Goal: Task Accomplishment & Management: Complete application form

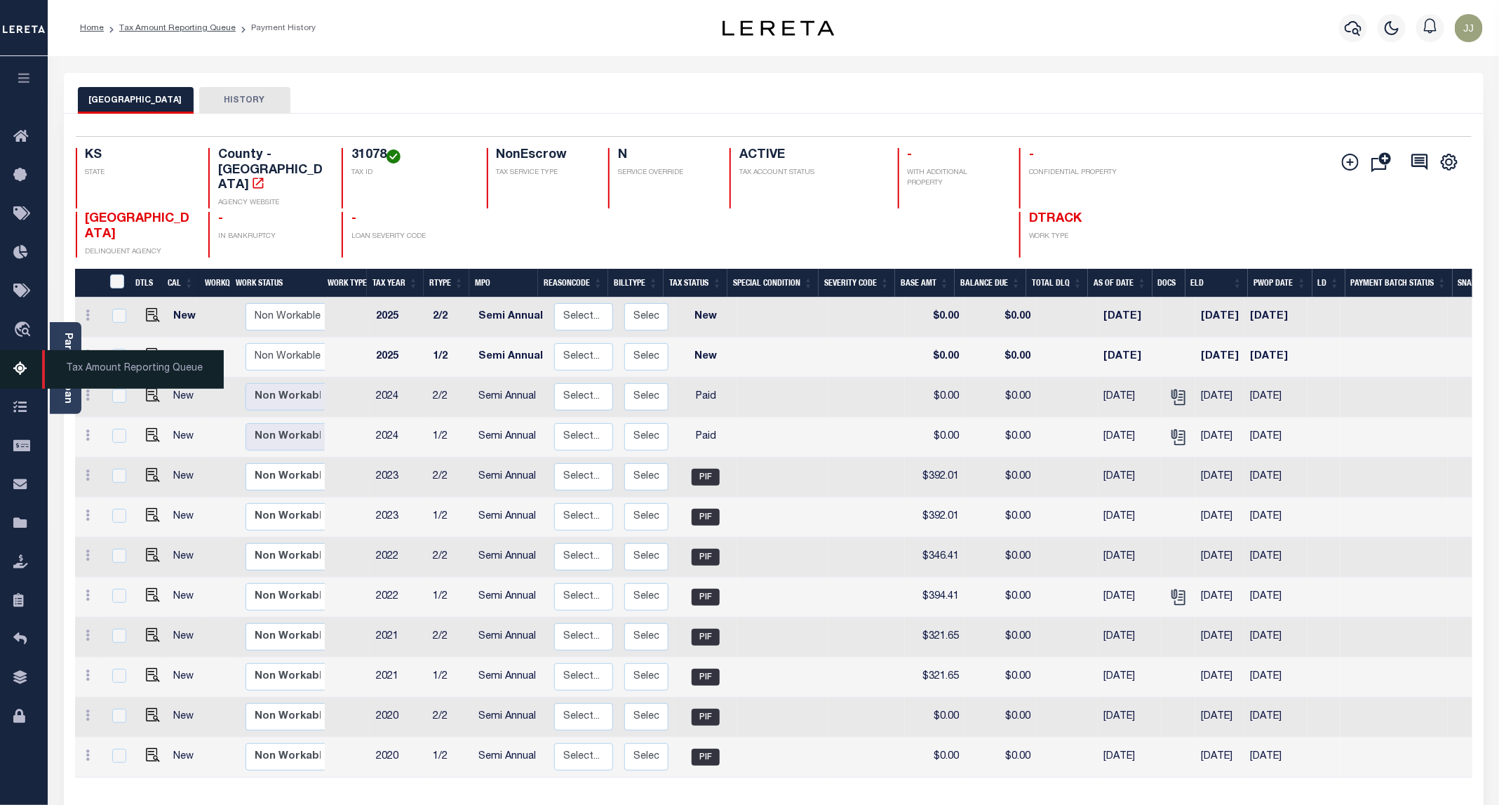
click at [15, 371] on icon at bounding box center [24, 370] width 22 height 18
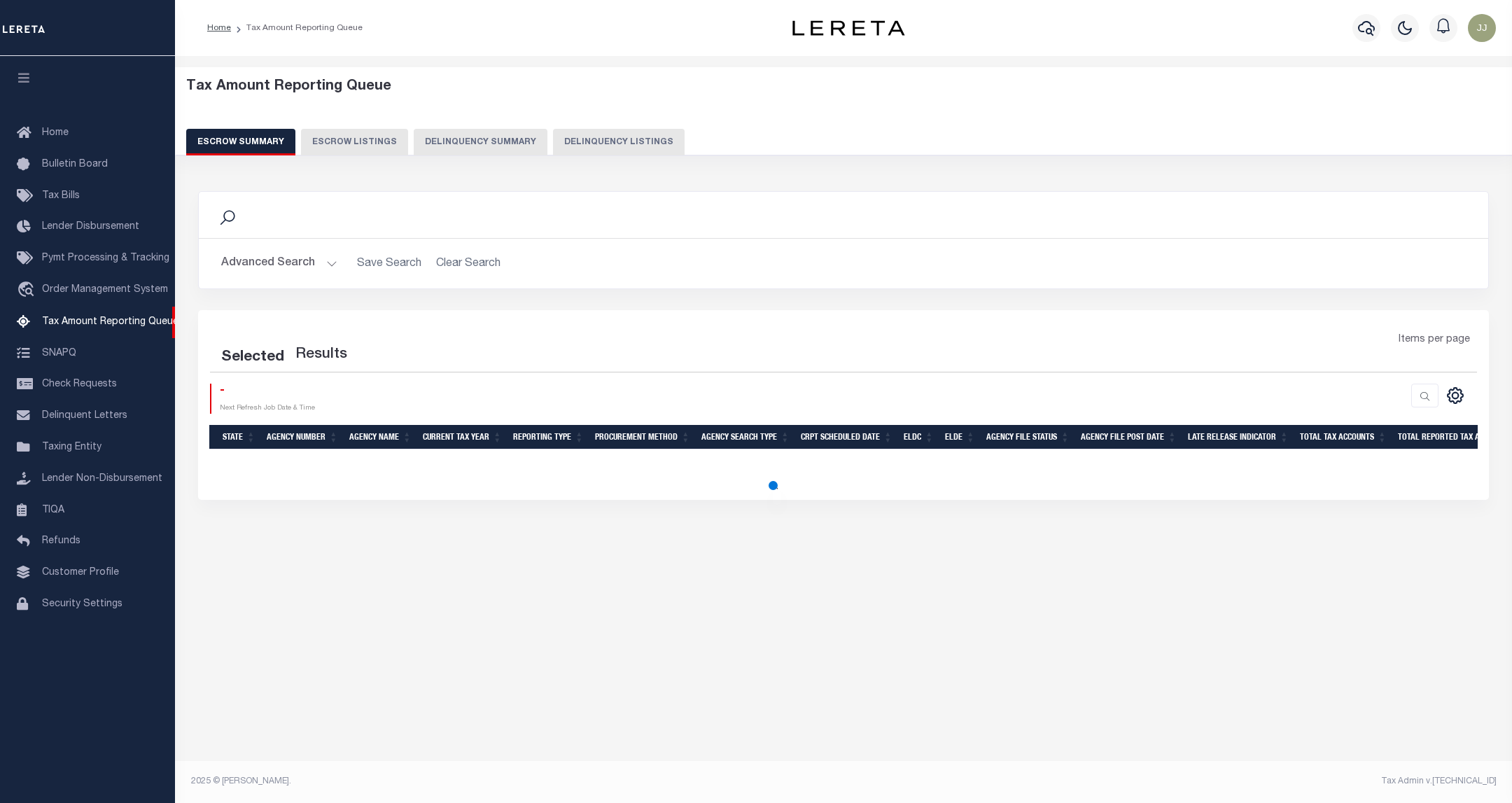
select select "100"
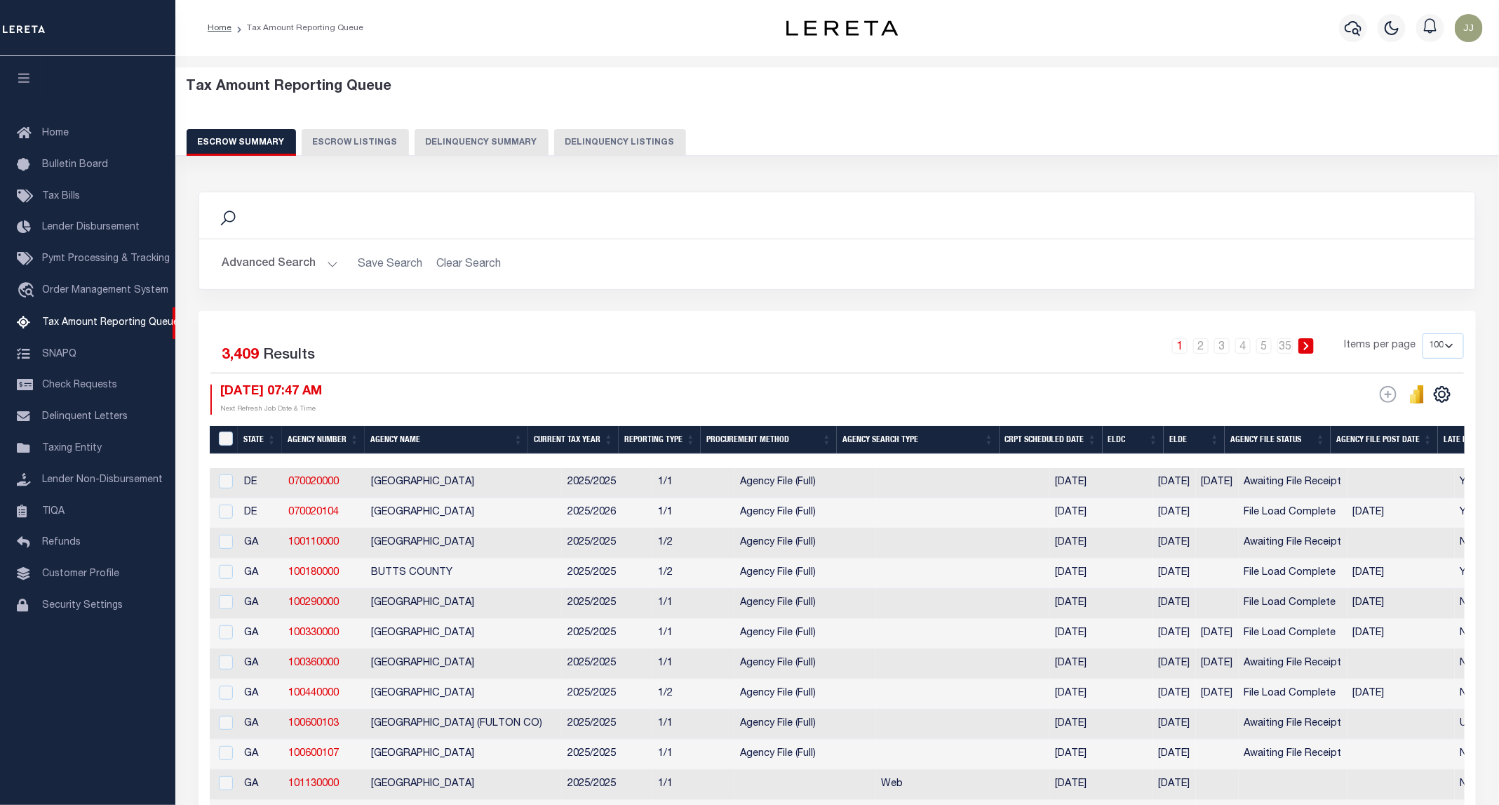
click at [577, 142] on button "Delinquency Listings" at bounding box center [620, 142] width 132 height 27
select select "KS"
select select "100"
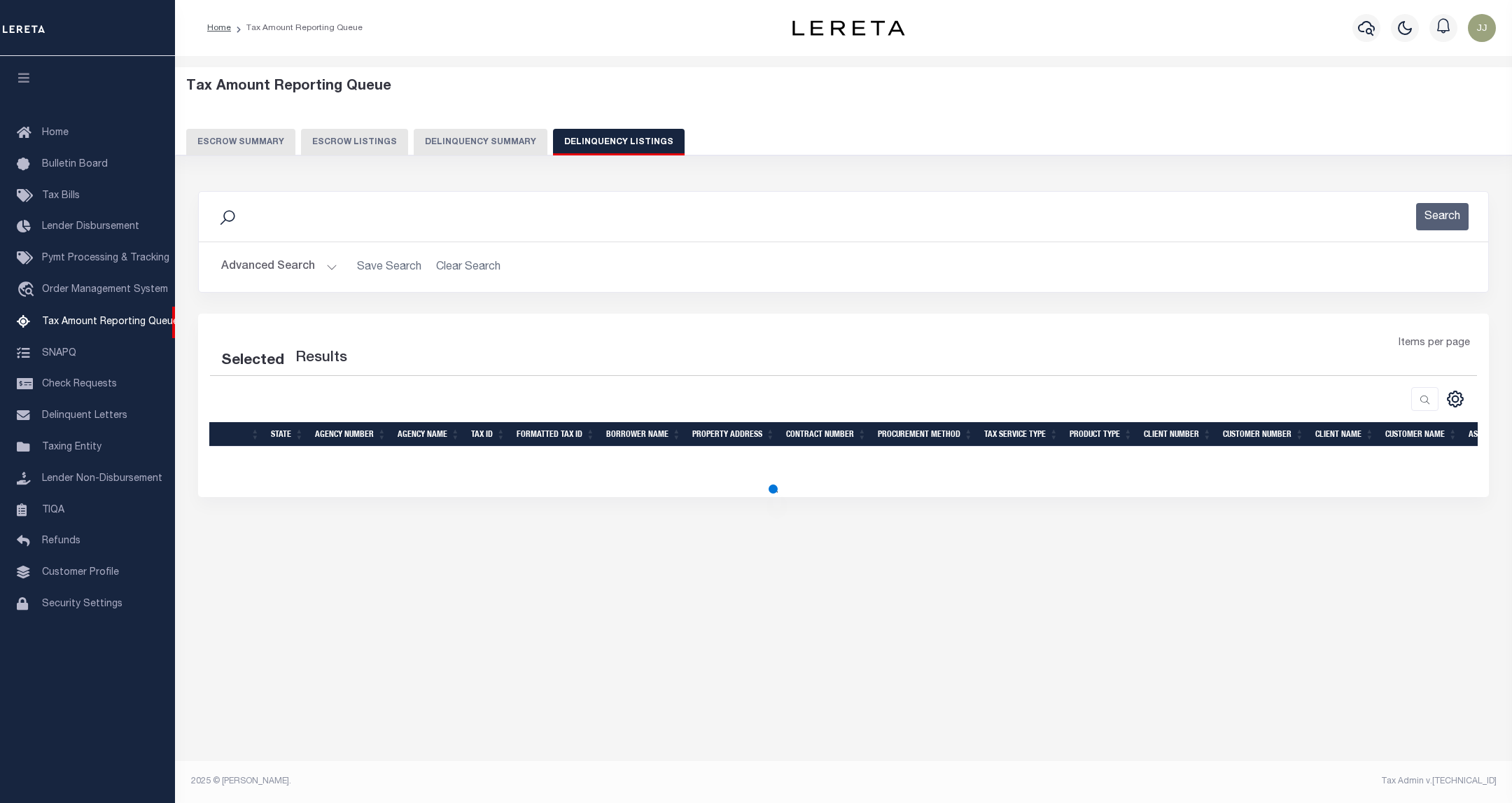
select select "100"
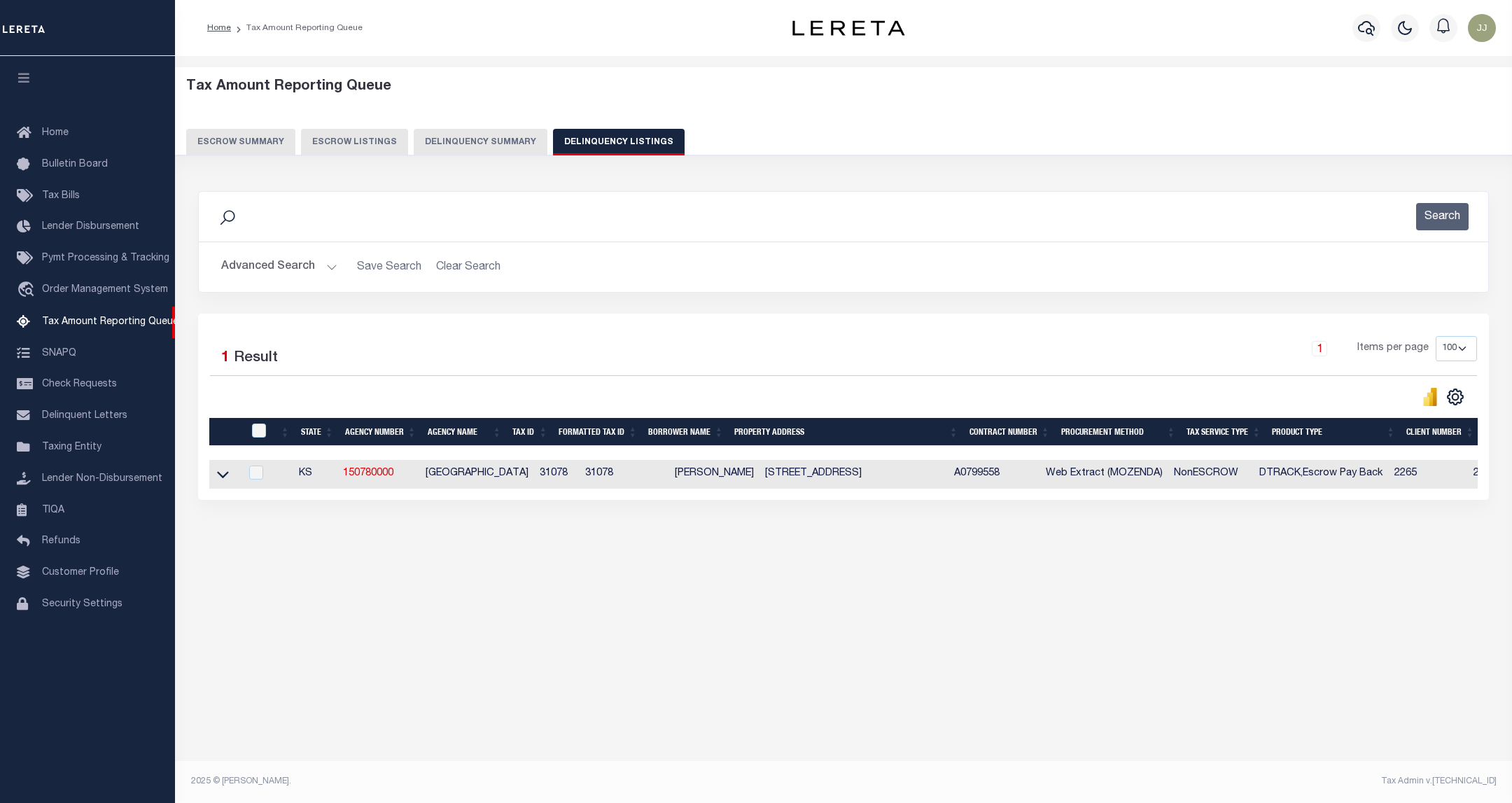
click at [283, 288] on div "Advanced Search Save Search Clear Search tblassign_wrapper_dynamictable_____Def…" at bounding box center [843, 267] width 1289 height 50
click at [292, 279] on button "Advanced Search" at bounding box center [279, 266] width 116 height 27
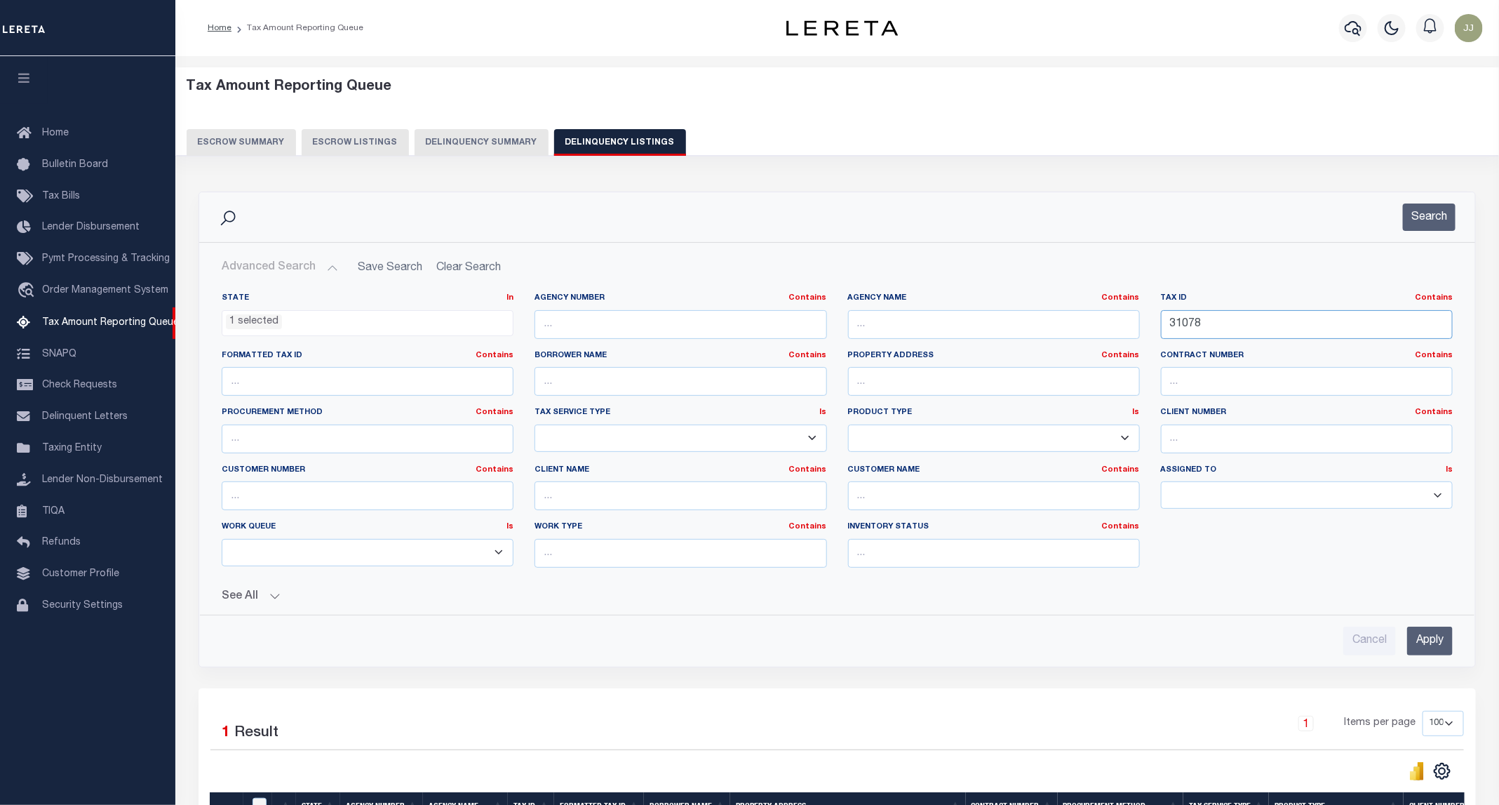
drag, startPoint x: 1255, startPoint y: 314, endPoint x: 1148, endPoint y: 329, distance: 108.4
click at [1148, 329] on div "State In In AK AL AR AZ CA CO CT DC DE FL GA GU HI IA ID IL IN KS KY LA MA MD M…" at bounding box center [837, 435] width 1252 height 286
paste input "23"
type input "31238"
click at [1423, 215] on button "Search" at bounding box center [1429, 216] width 53 height 27
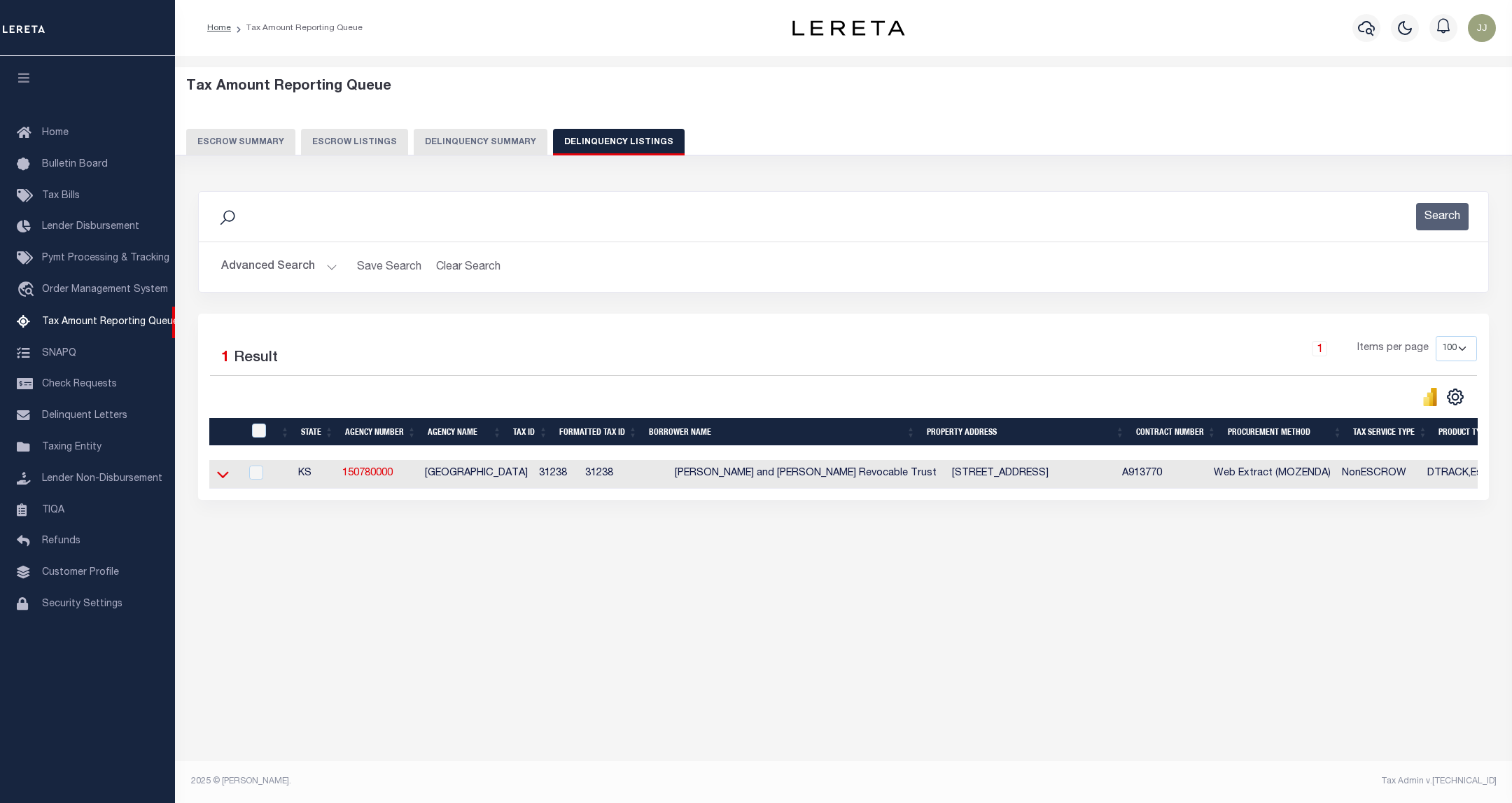
click at [220, 475] on icon at bounding box center [223, 474] width 12 height 15
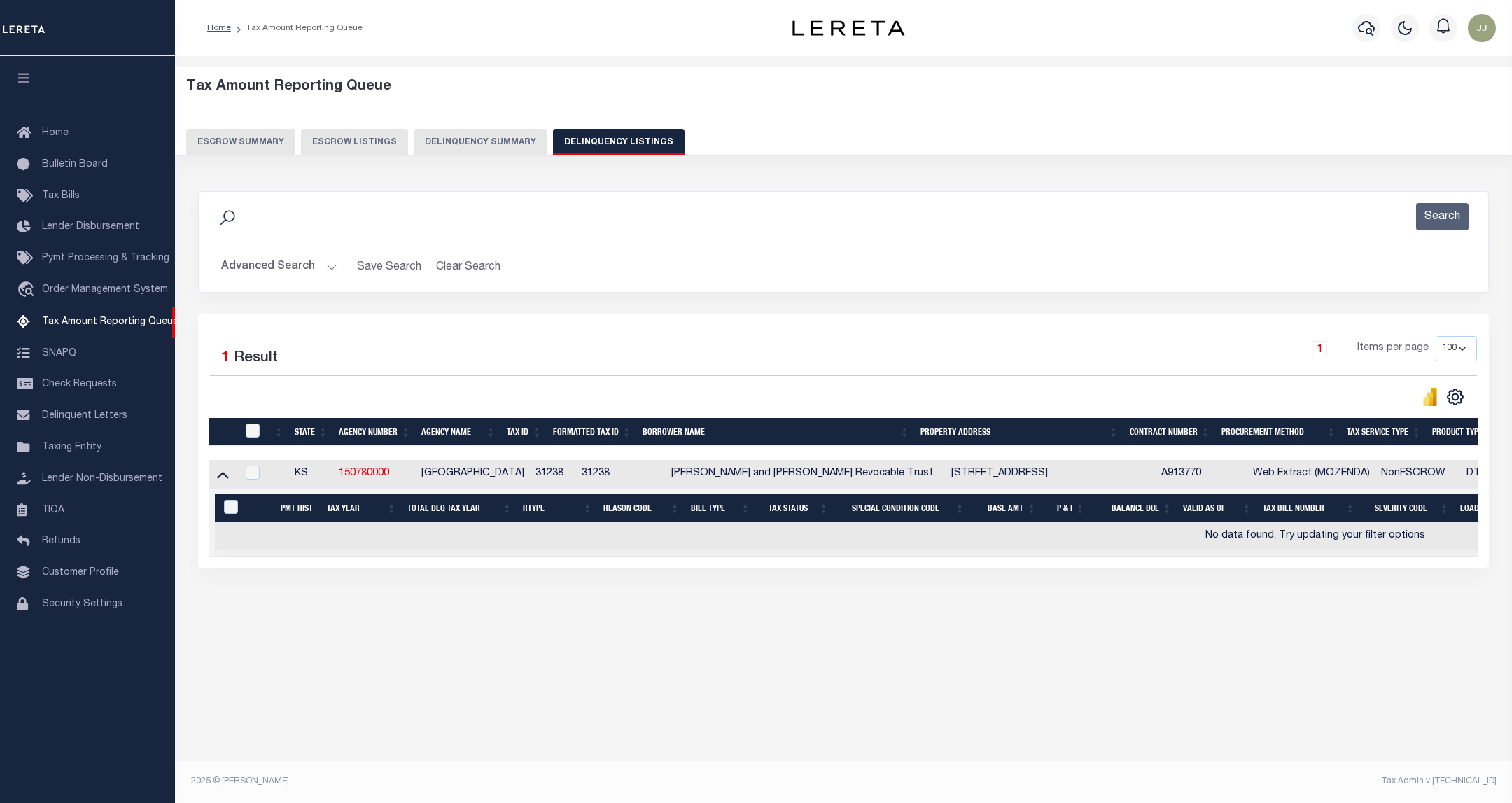
click at [303, 270] on button "Advanced Search" at bounding box center [279, 266] width 116 height 27
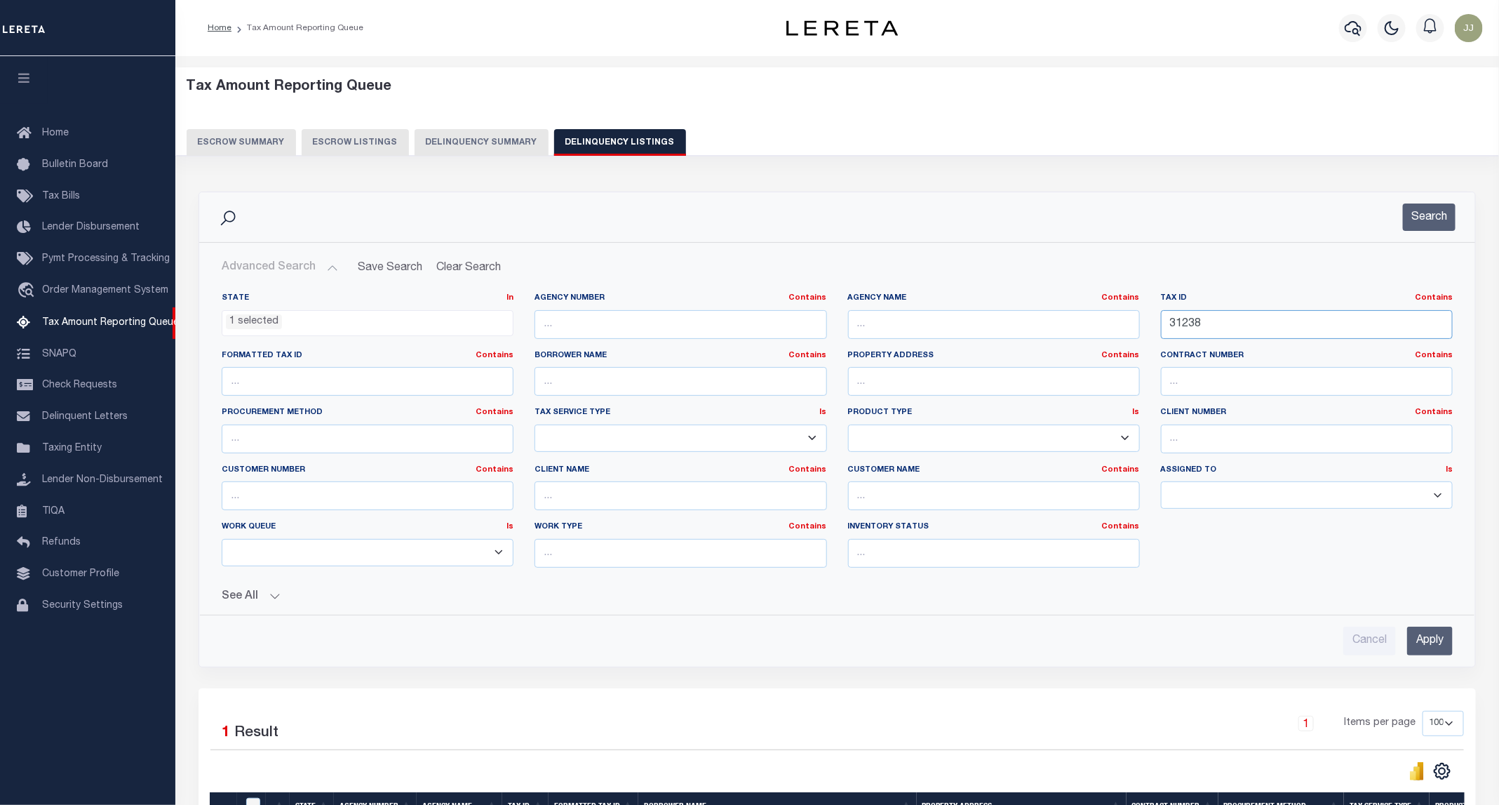
drag, startPoint x: 1218, startPoint y: 328, endPoint x: 1117, endPoint y: 322, distance: 101.2
click at [1117, 322] on div "State In In AK AL AR AZ CA CO CT DC DE FL GA GU HI IA ID IL IN KS KY LA MA MD M…" at bounding box center [837, 435] width 1252 height 286
click at [1433, 221] on button "Search" at bounding box center [1429, 216] width 53 height 27
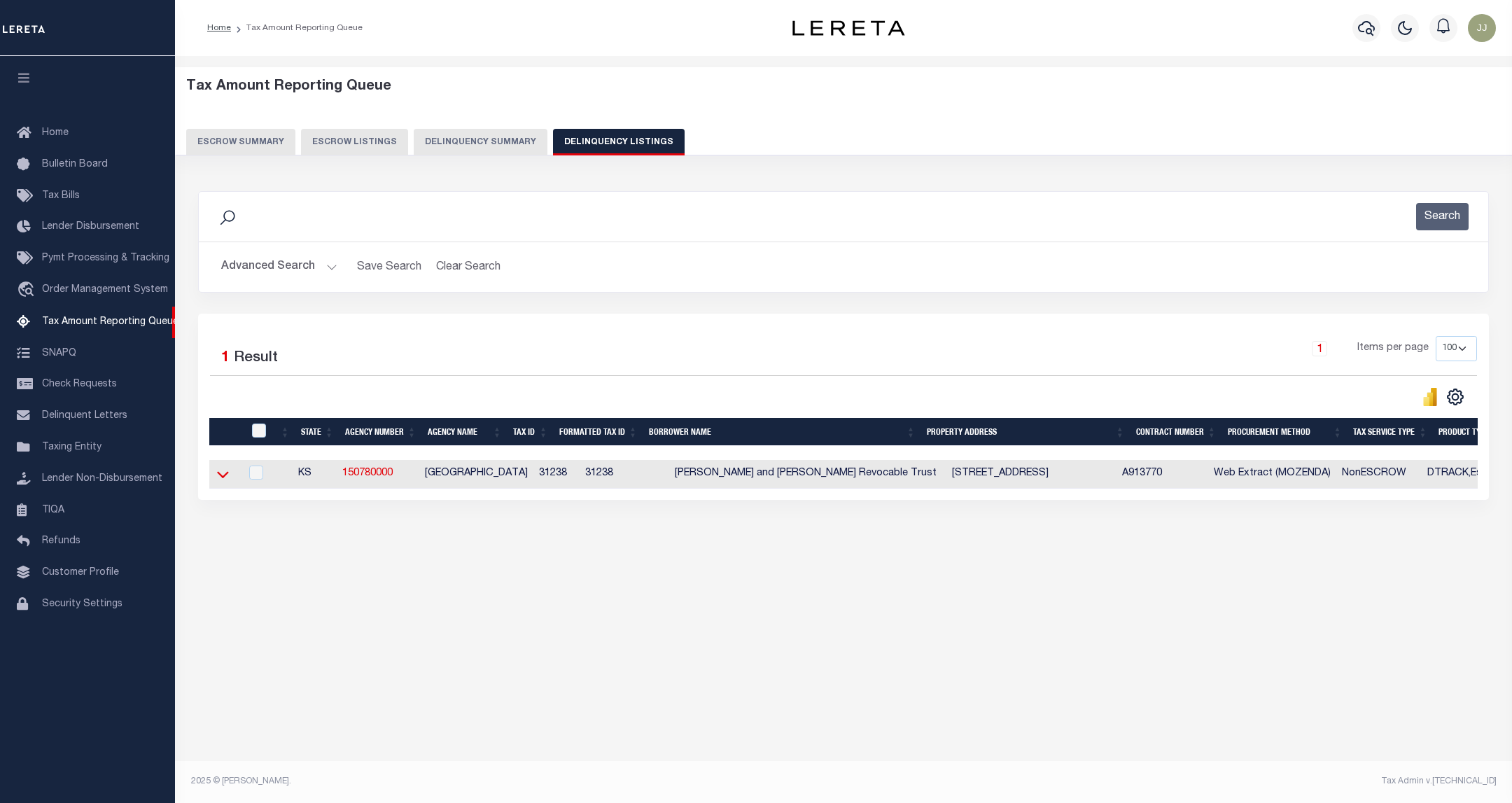
click at [224, 479] on icon at bounding box center [223, 475] width 12 height 7
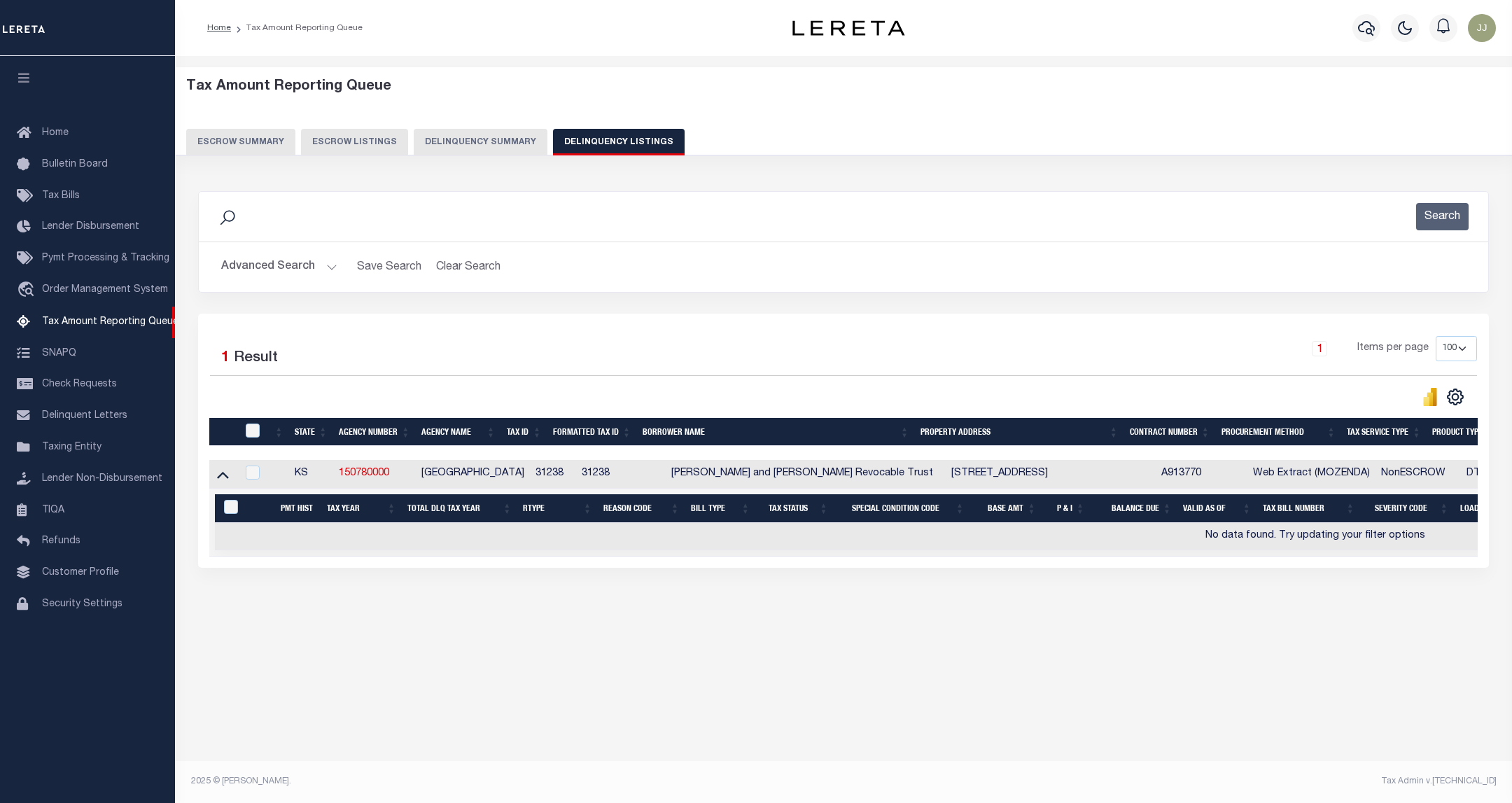
click at [275, 271] on button "Advanced Search" at bounding box center [279, 266] width 116 height 27
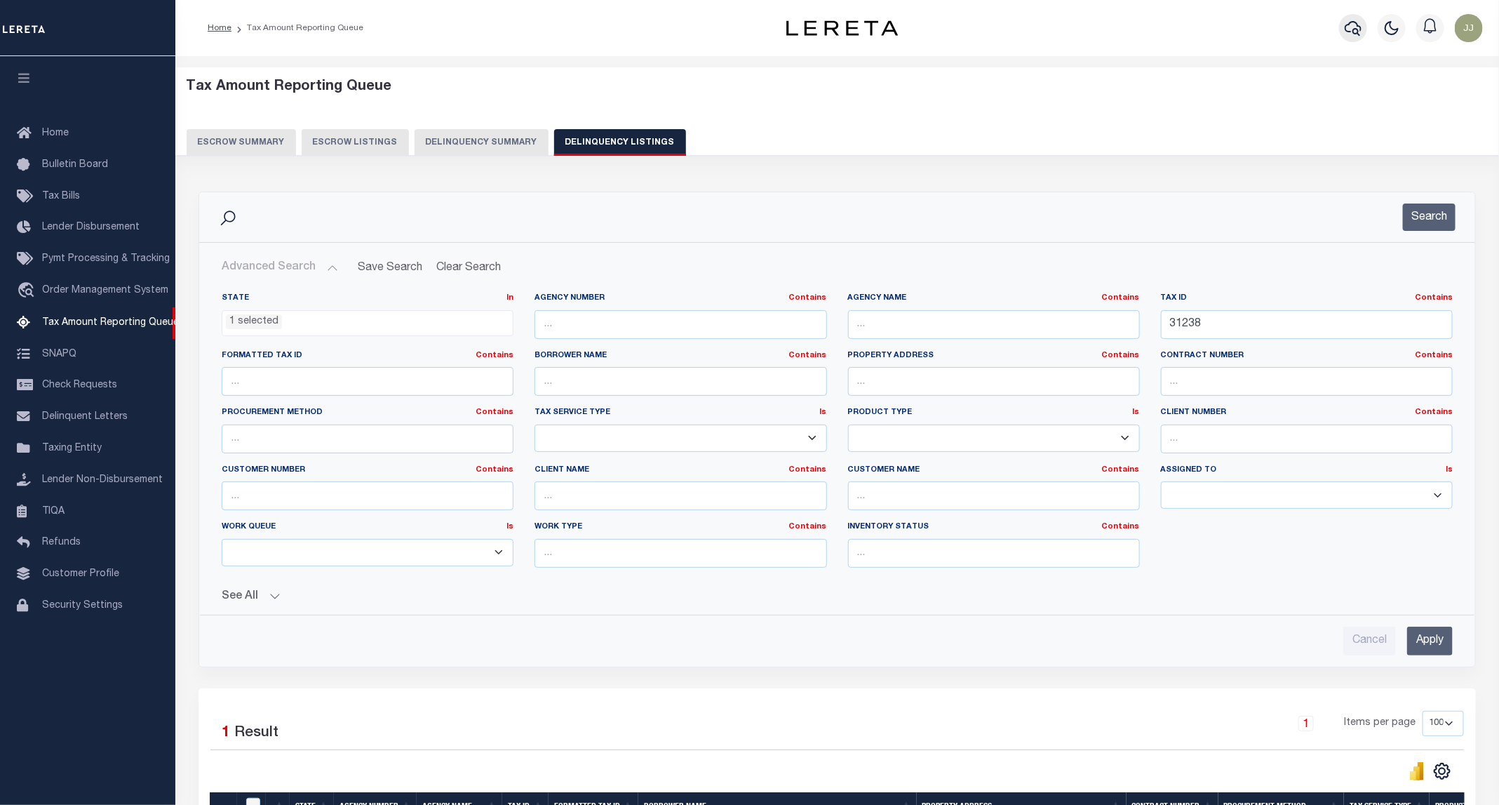
click at [1361, 32] on icon "button" at bounding box center [1353, 28] width 17 height 17
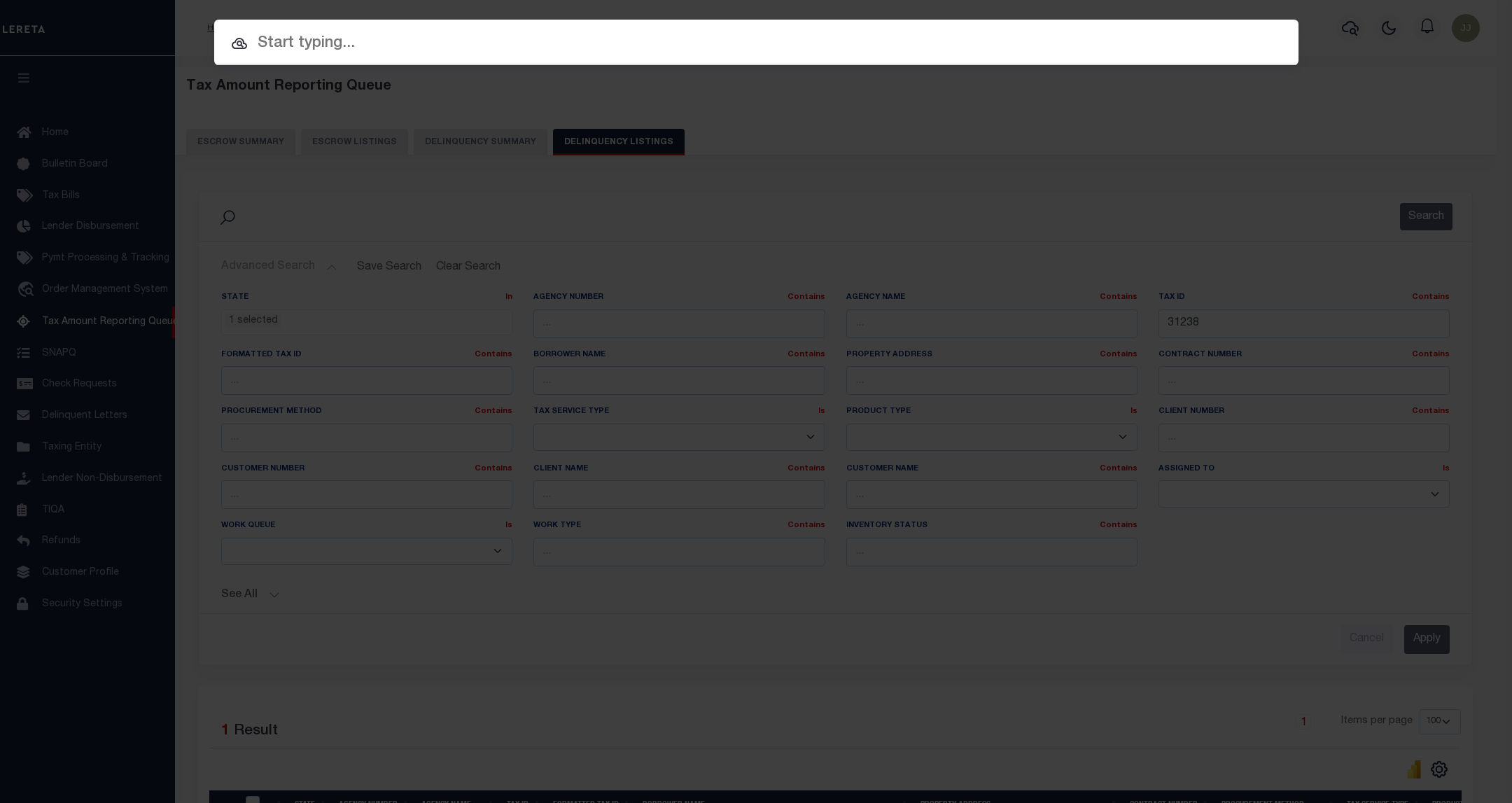
paste input "71385209"
type input "71385209"
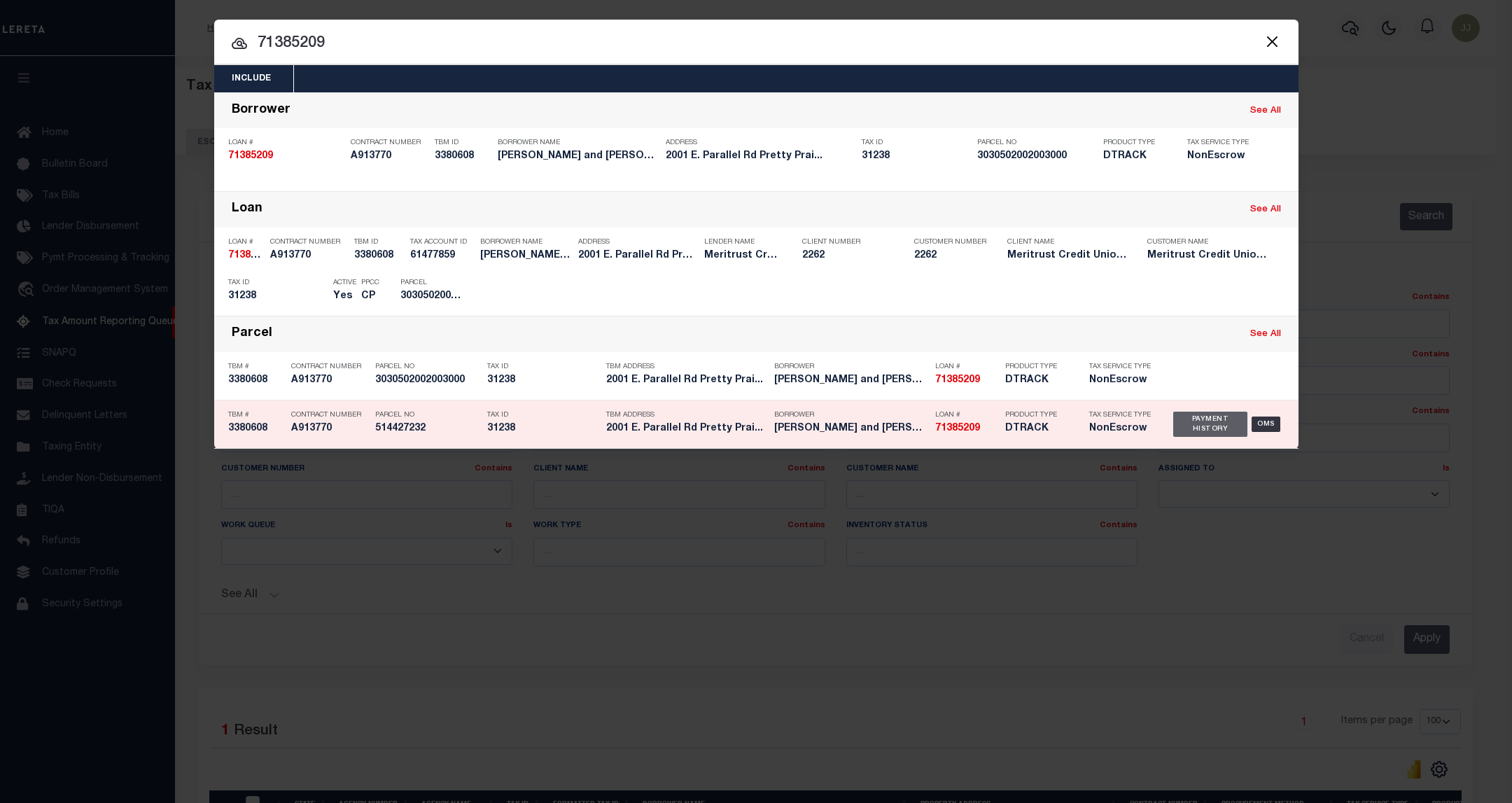
click at [1200, 427] on div "Payment History" at bounding box center [1211, 423] width 75 height 25
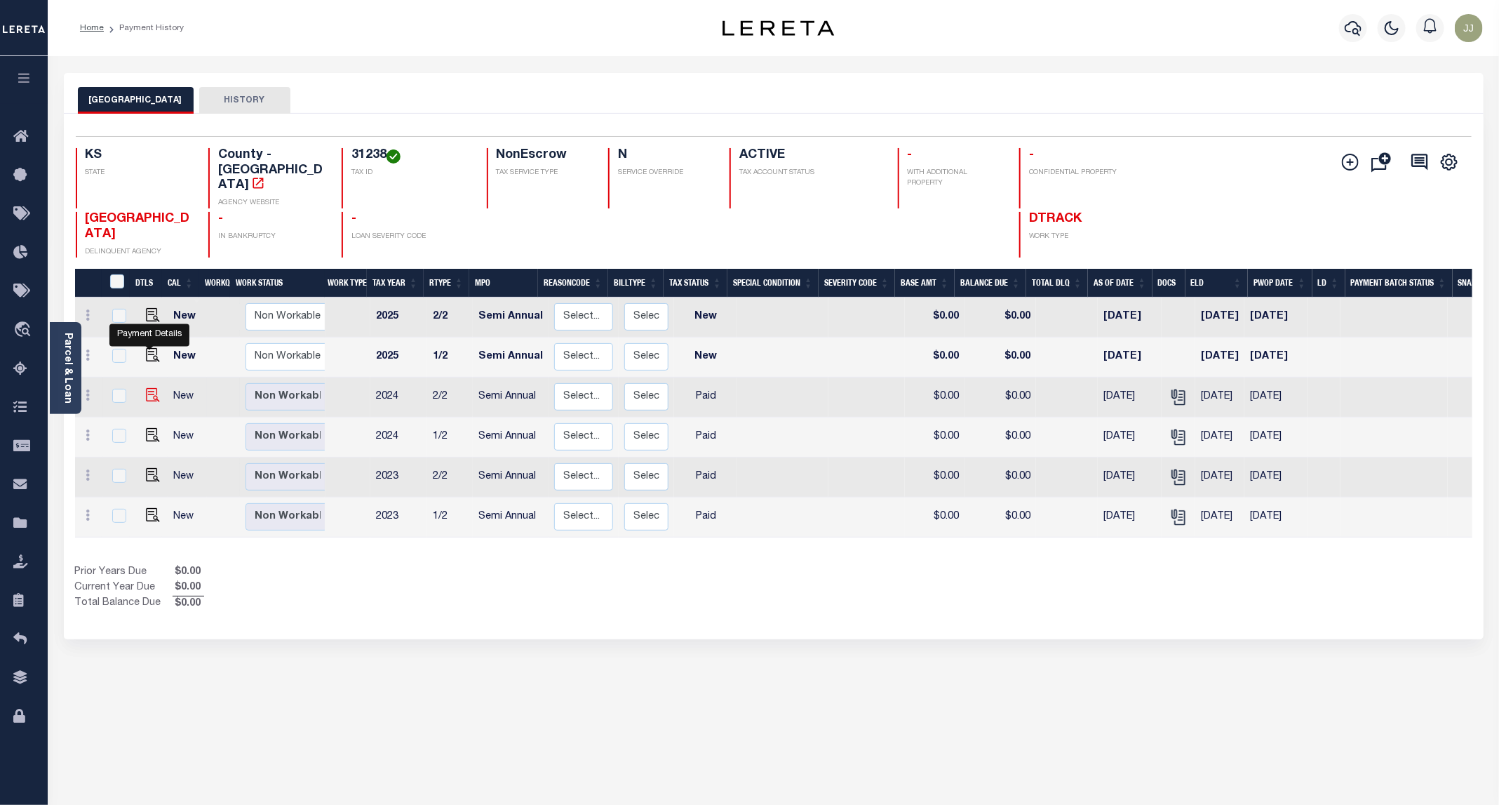
click at [148, 388] on img "" at bounding box center [153, 395] width 14 height 14
checkbox input "true"
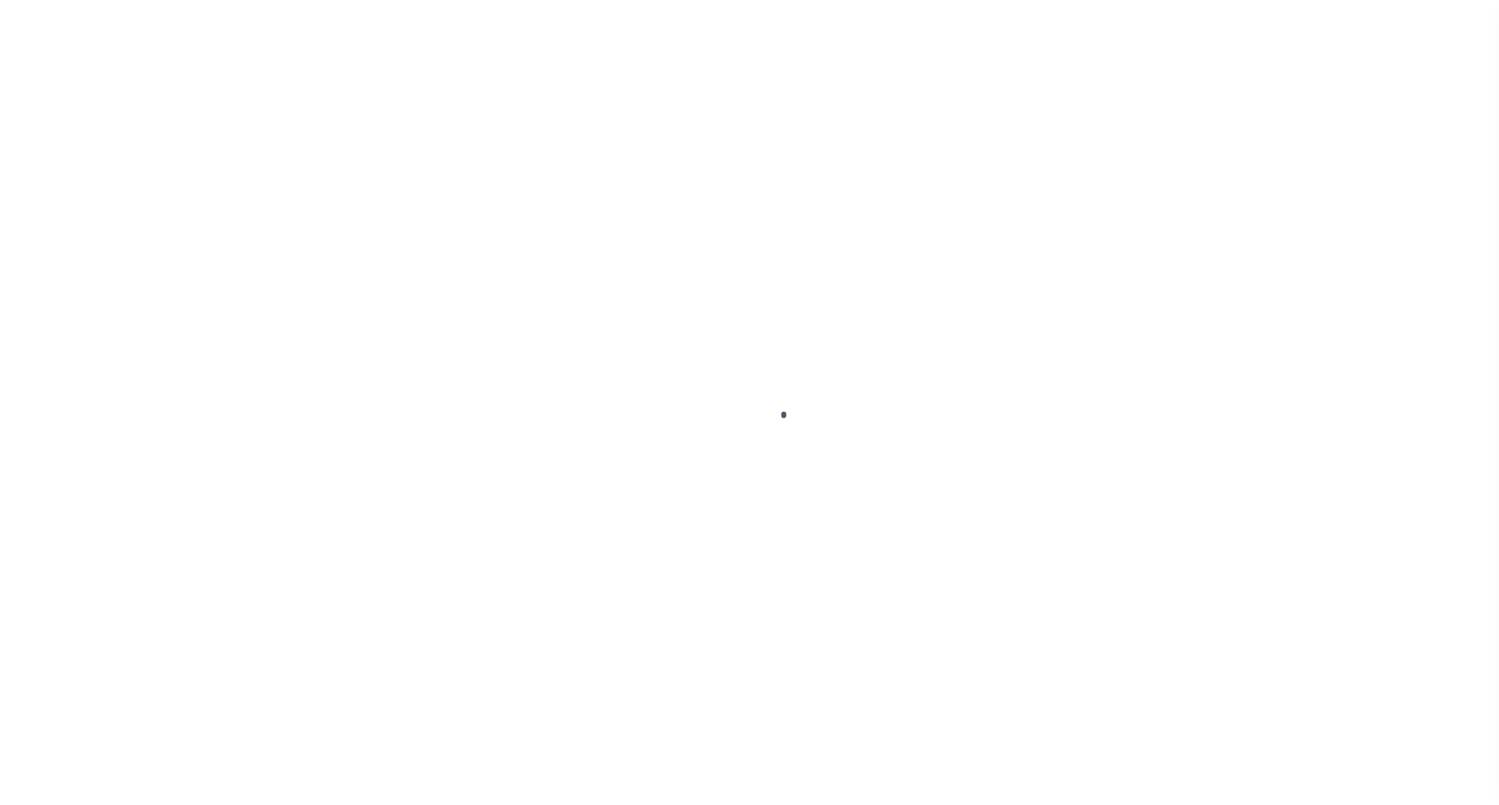
select select "PYD"
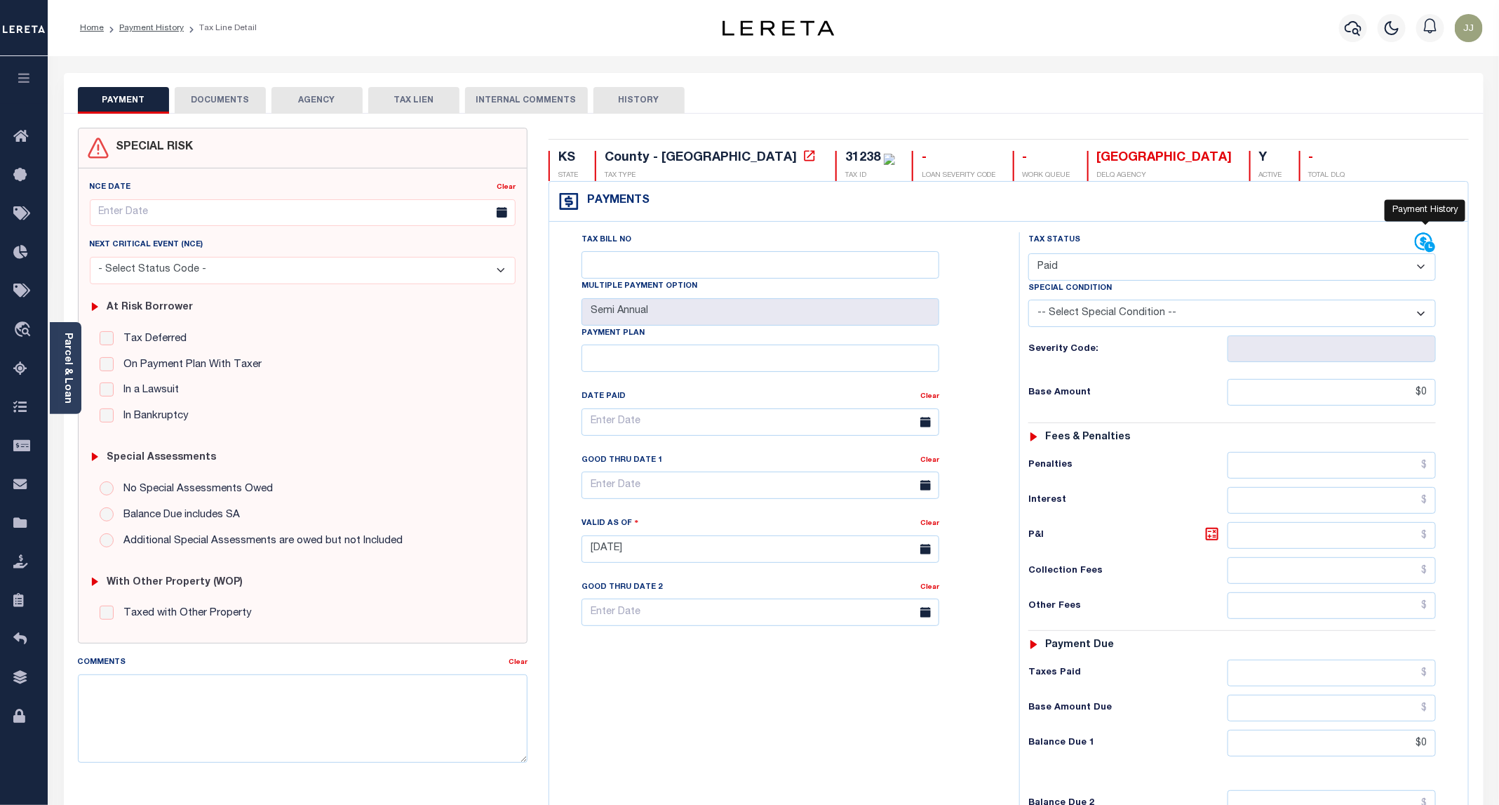
click at [1425, 247] on icon at bounding box center [1430, 246] width 11 height 11
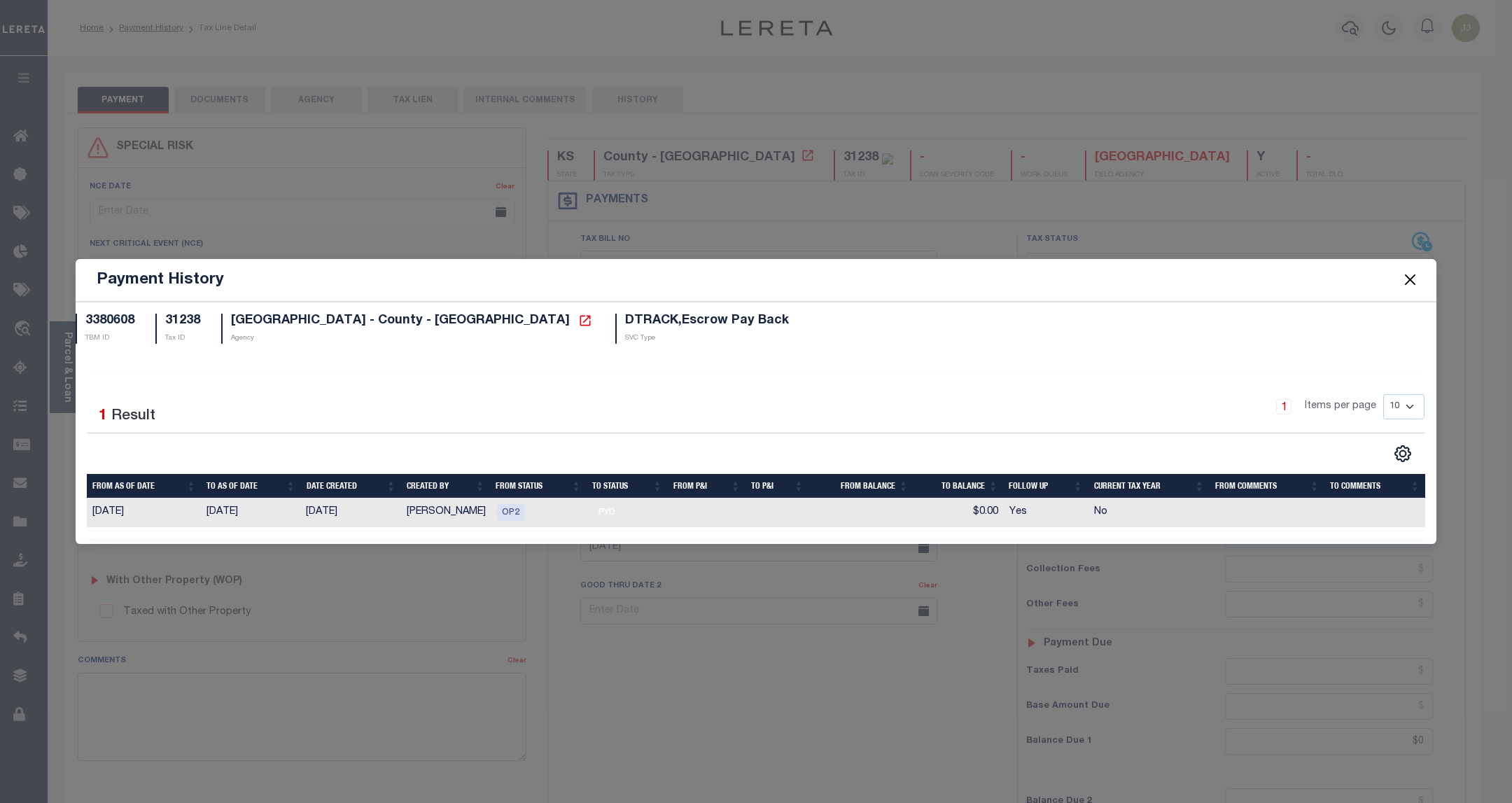
click at [1412, 277] on button "Close" at bounding box center [1410, 279] width 18 height 18
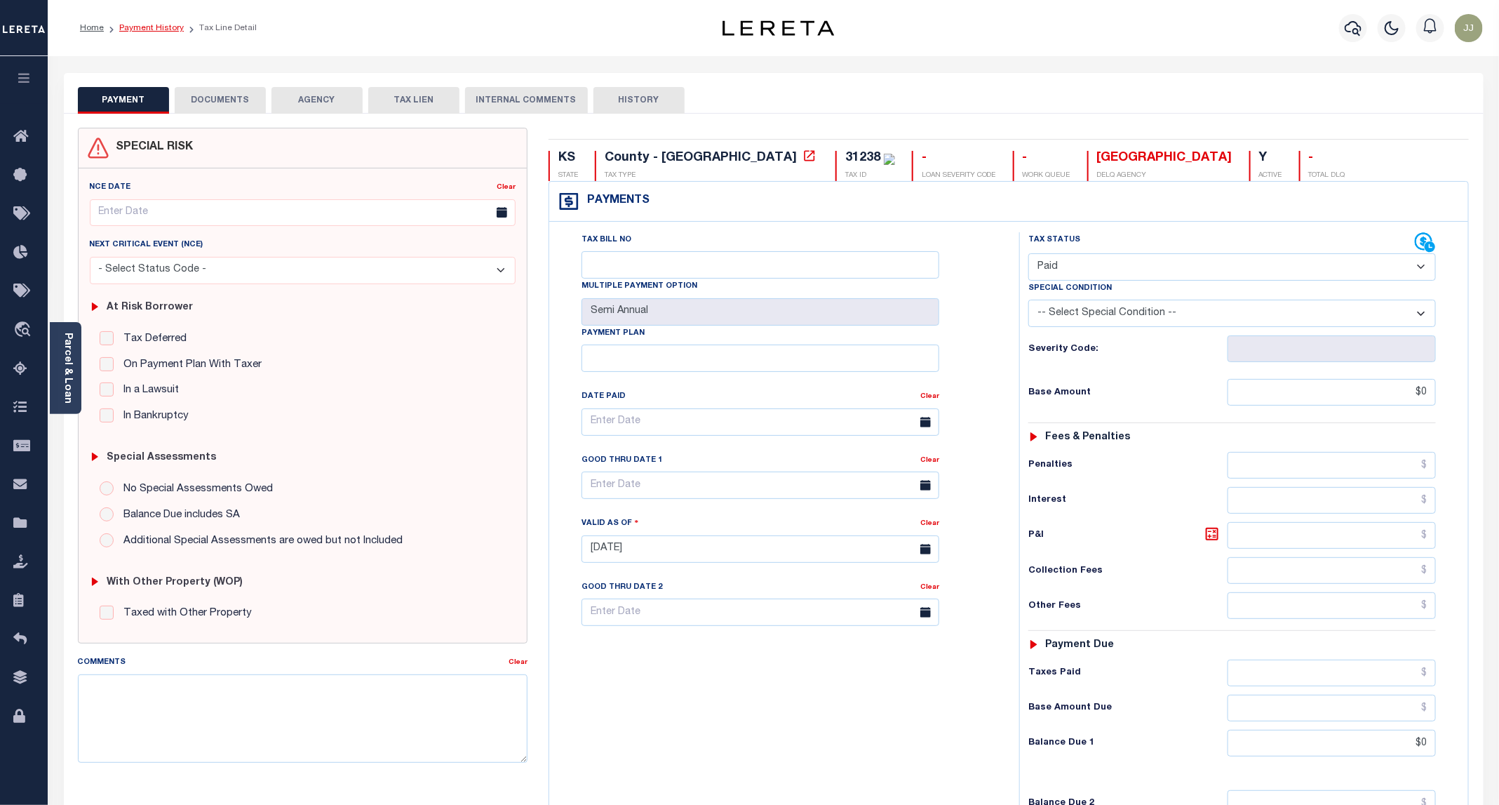
click at [166, 27] on link "Payment History" at bounding box center [151, 28] width 65 height 8
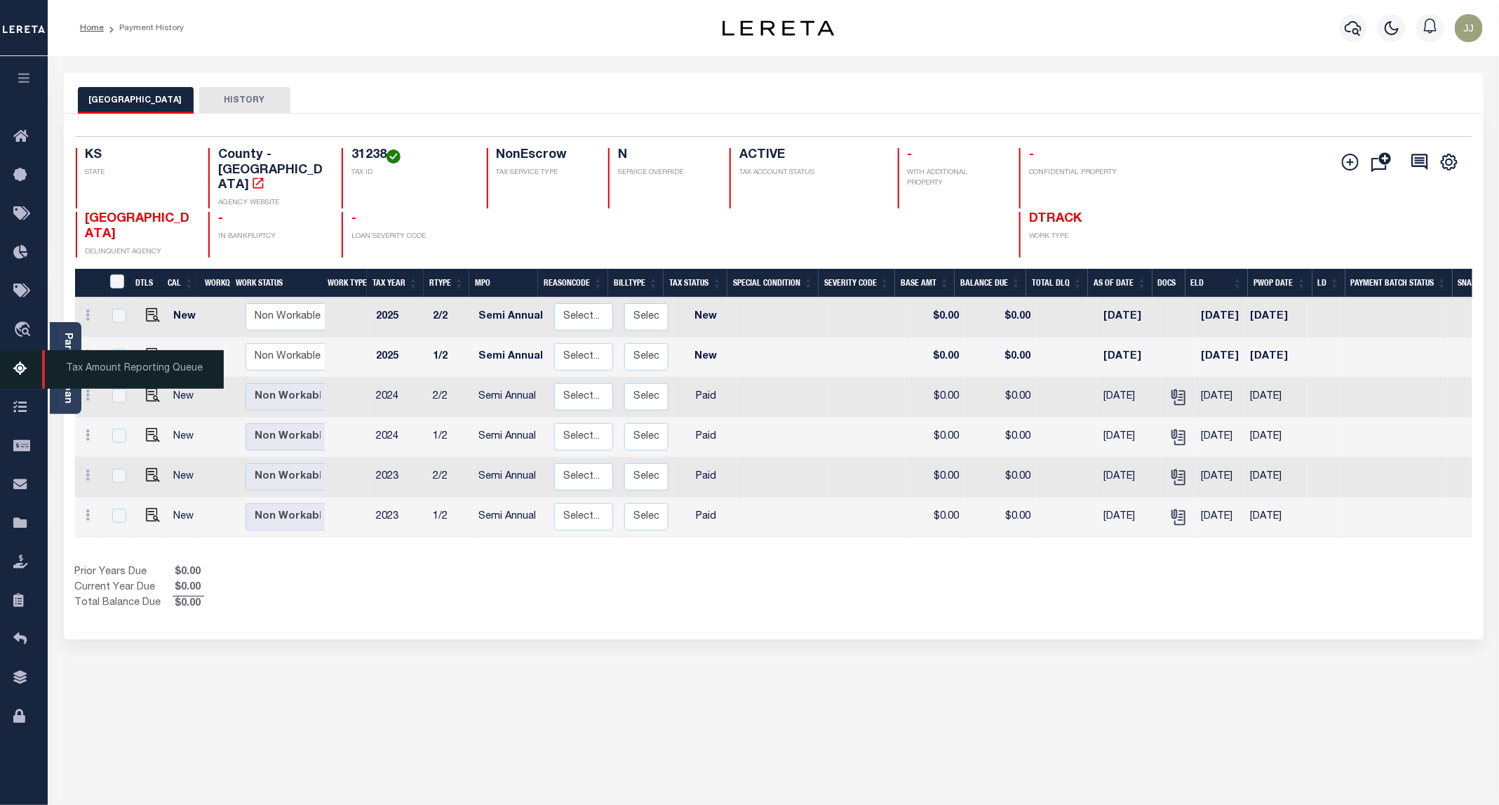
click at [9, 366] on link "Tax Amount Reporting Queue" at bounding box center [24, 369] width 48 height 39
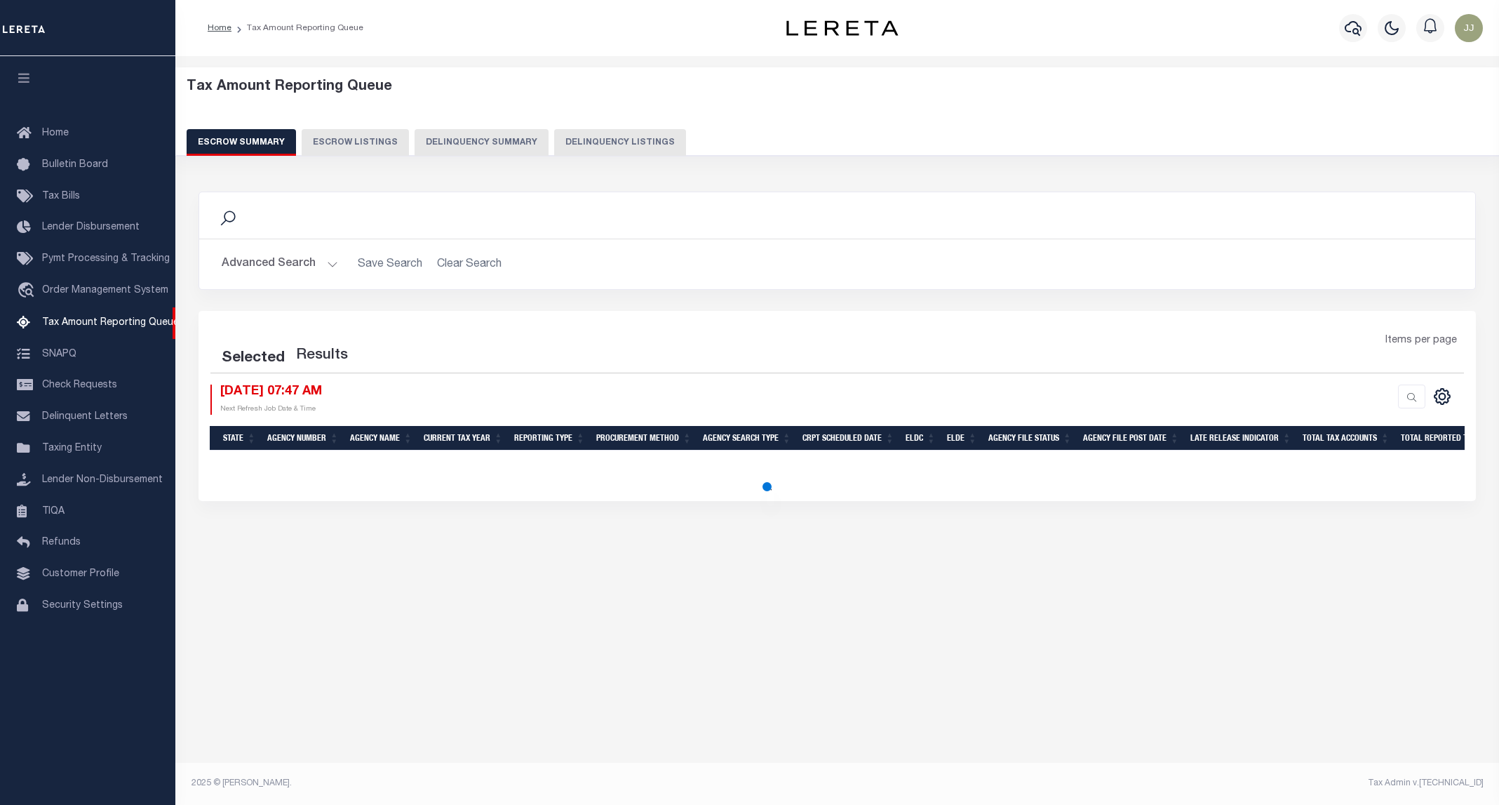
click at [594, 139] on button "Delinquency Listings" at bounding box center [620, 142] width 132 height 27
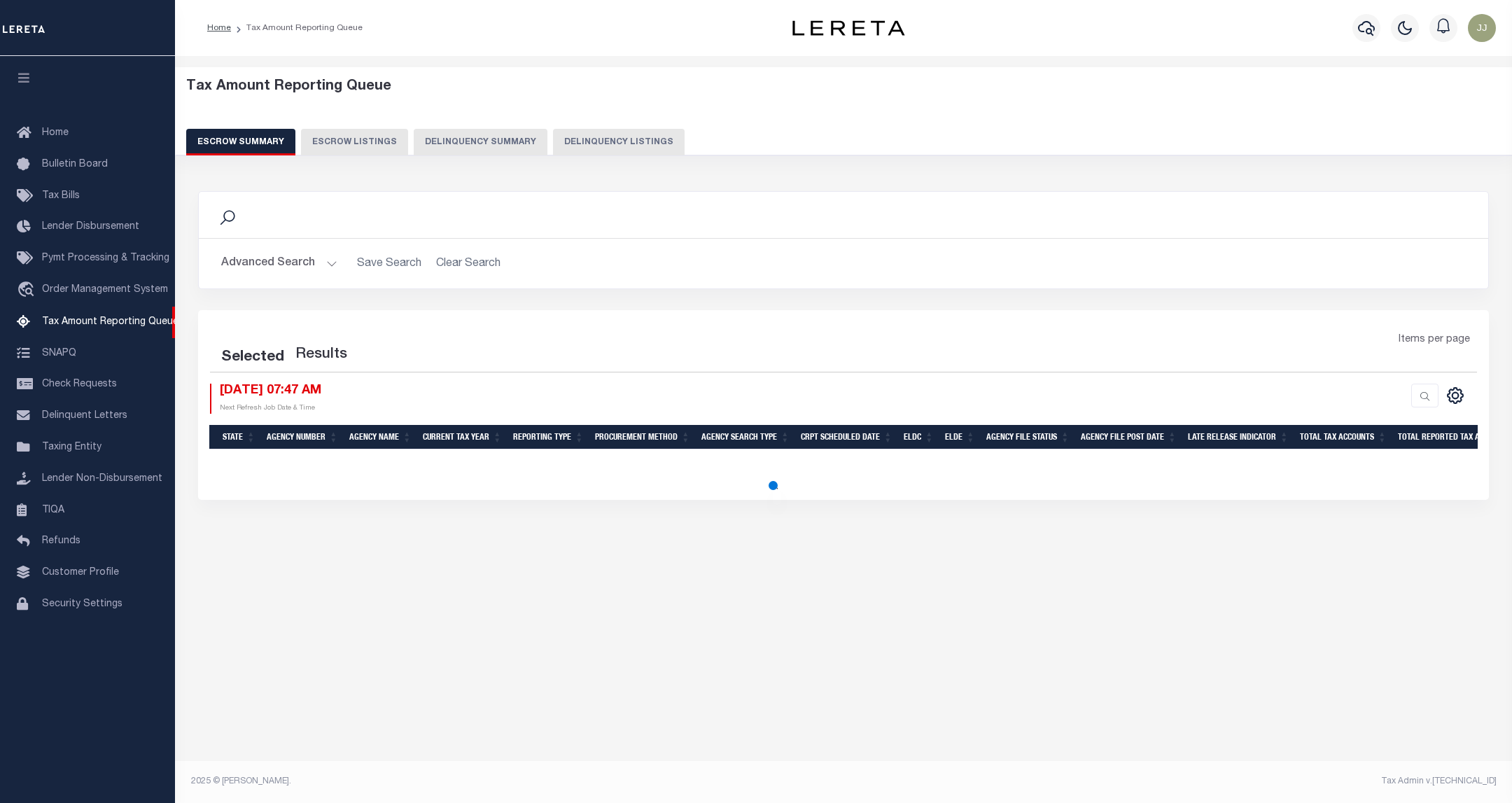
select select "100"
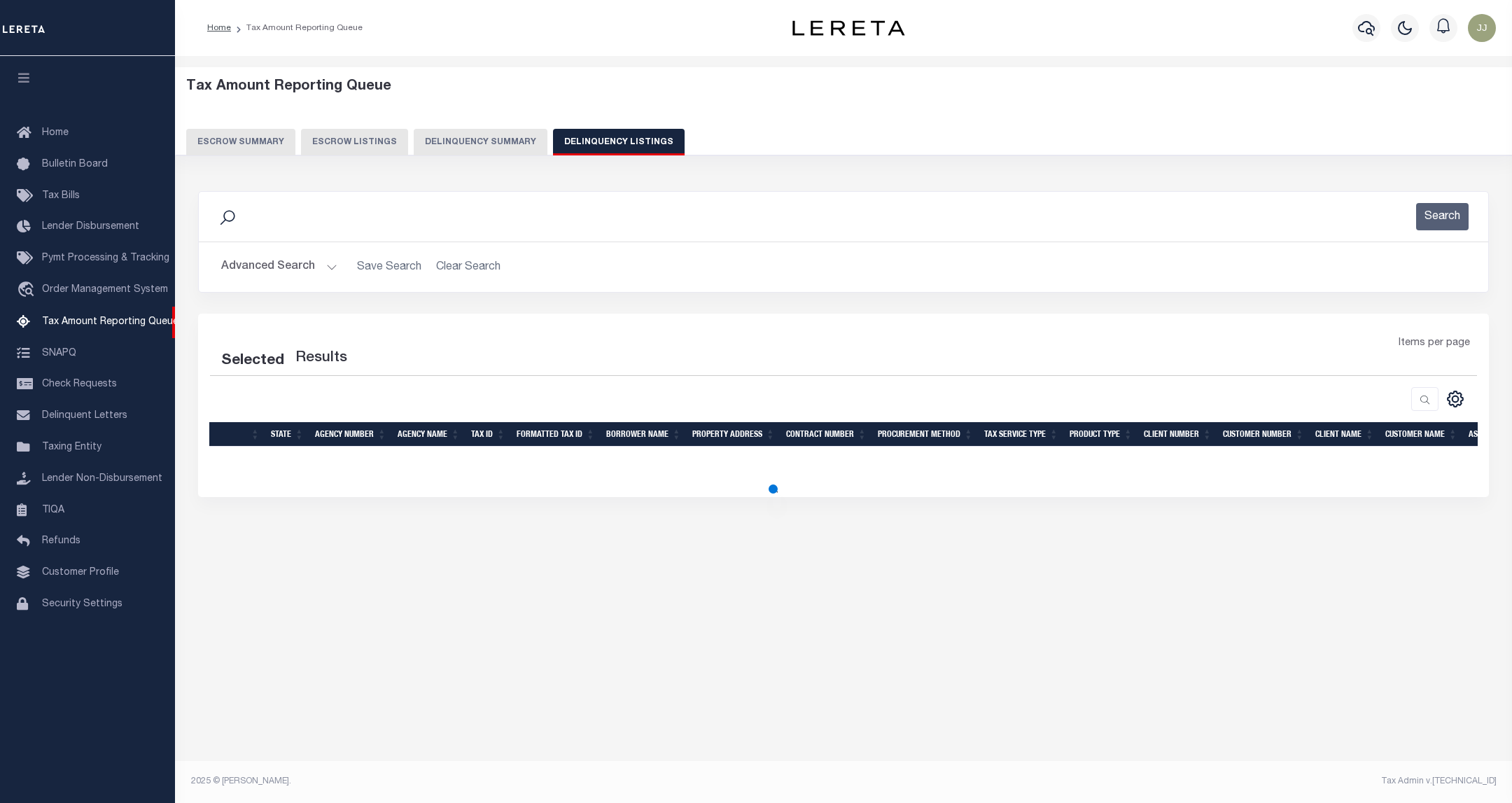
select select "100"
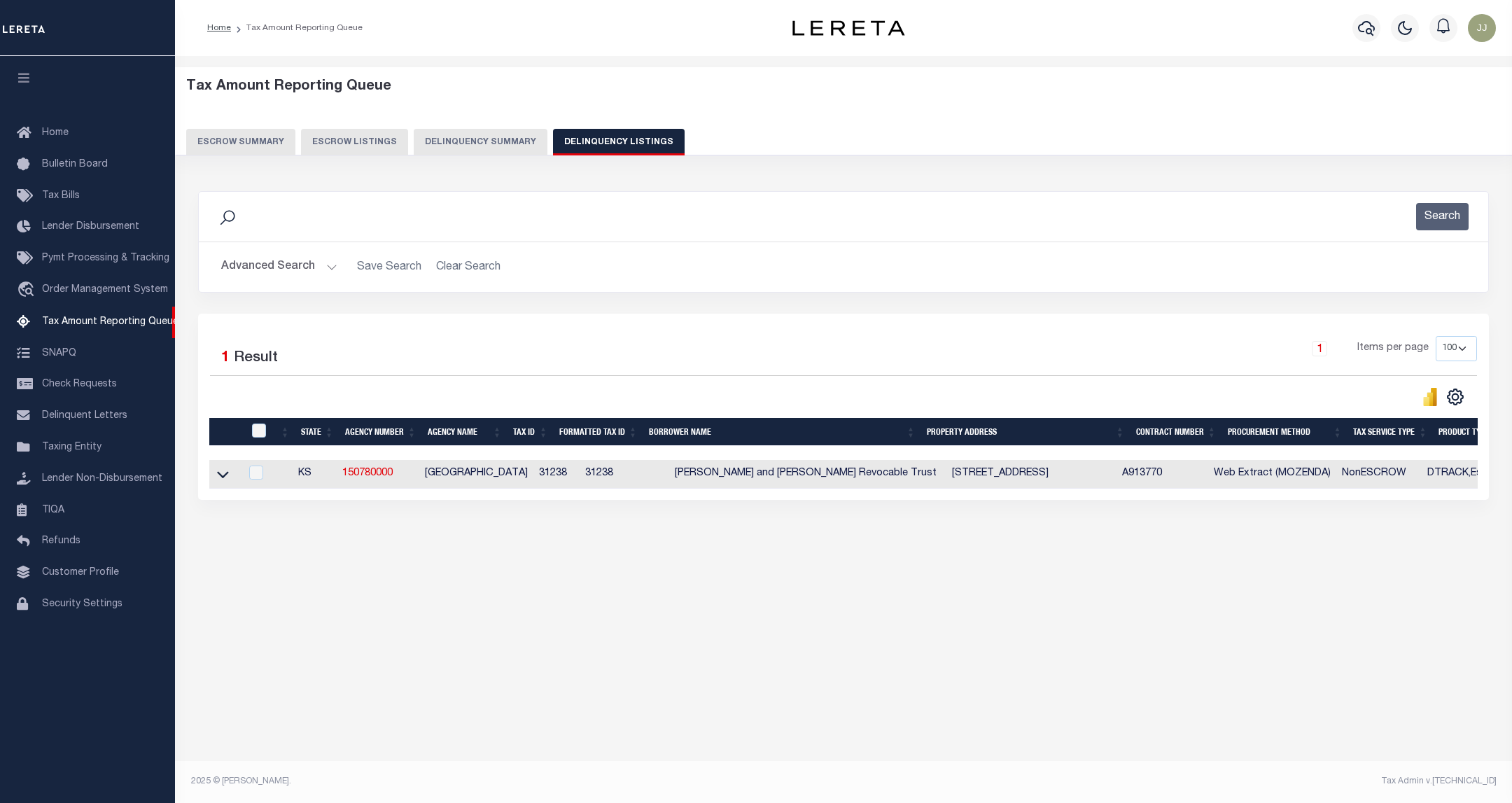
click at [298, 264] on button "Advanced Search" at bounding box center [279, 266] width 116 height 27
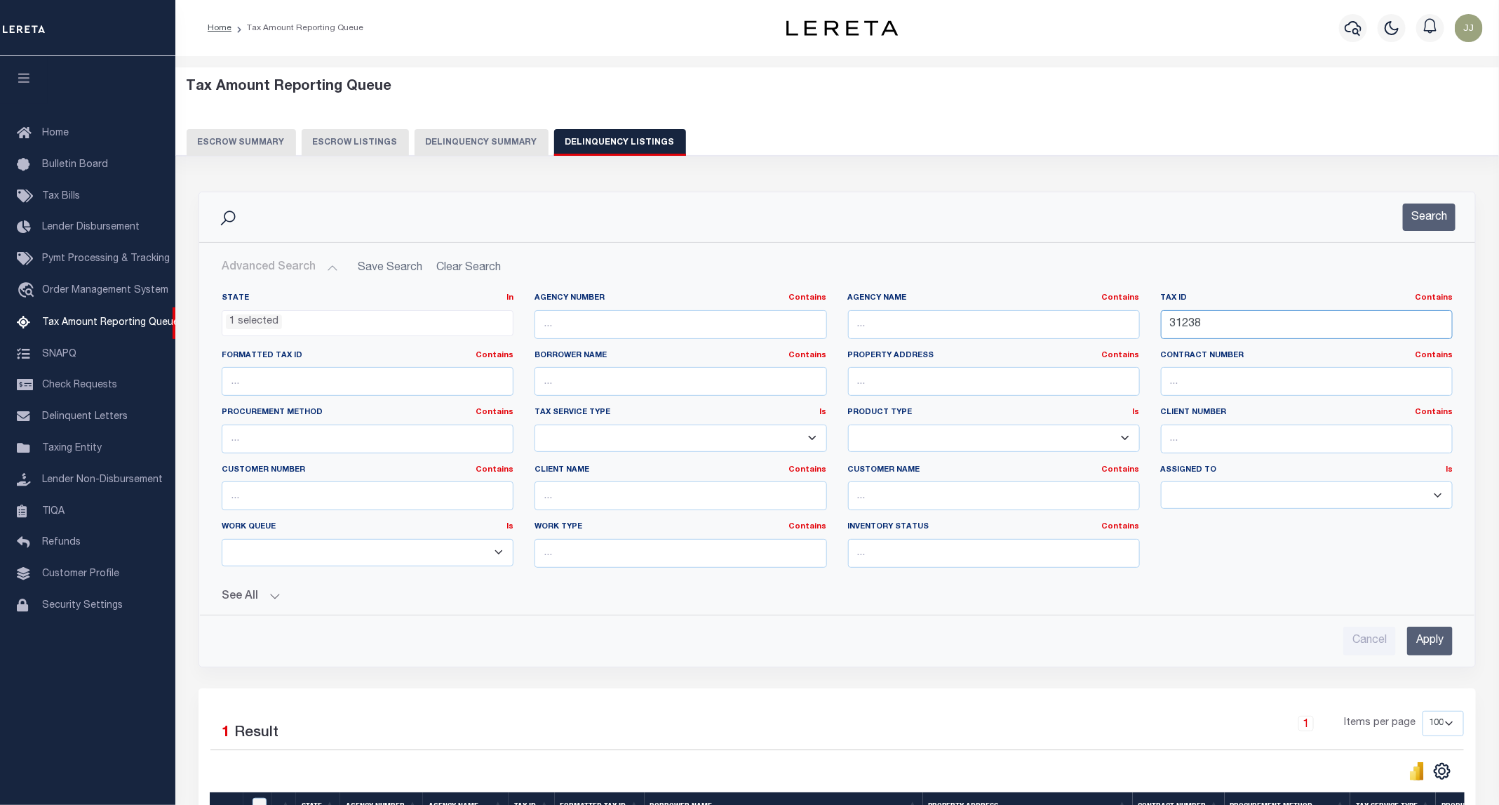
drag, startPoint x: 1232, startPoint y: 331, endPoint x: 1117, endPoint y: 327, distance: 114.4
click at [1117, 327] on div "State In In AK AL AR AZ CA CO CT DC DE FL GA GU HI IA ID IL IN KS KY LA MA MD M…" at bounding box center [837, 435] width 1252 height 286
paste input "840"
type input "31840"
click at [1412, 213] on button "Search" at bounding box center [1429, 216] width 53 height 27
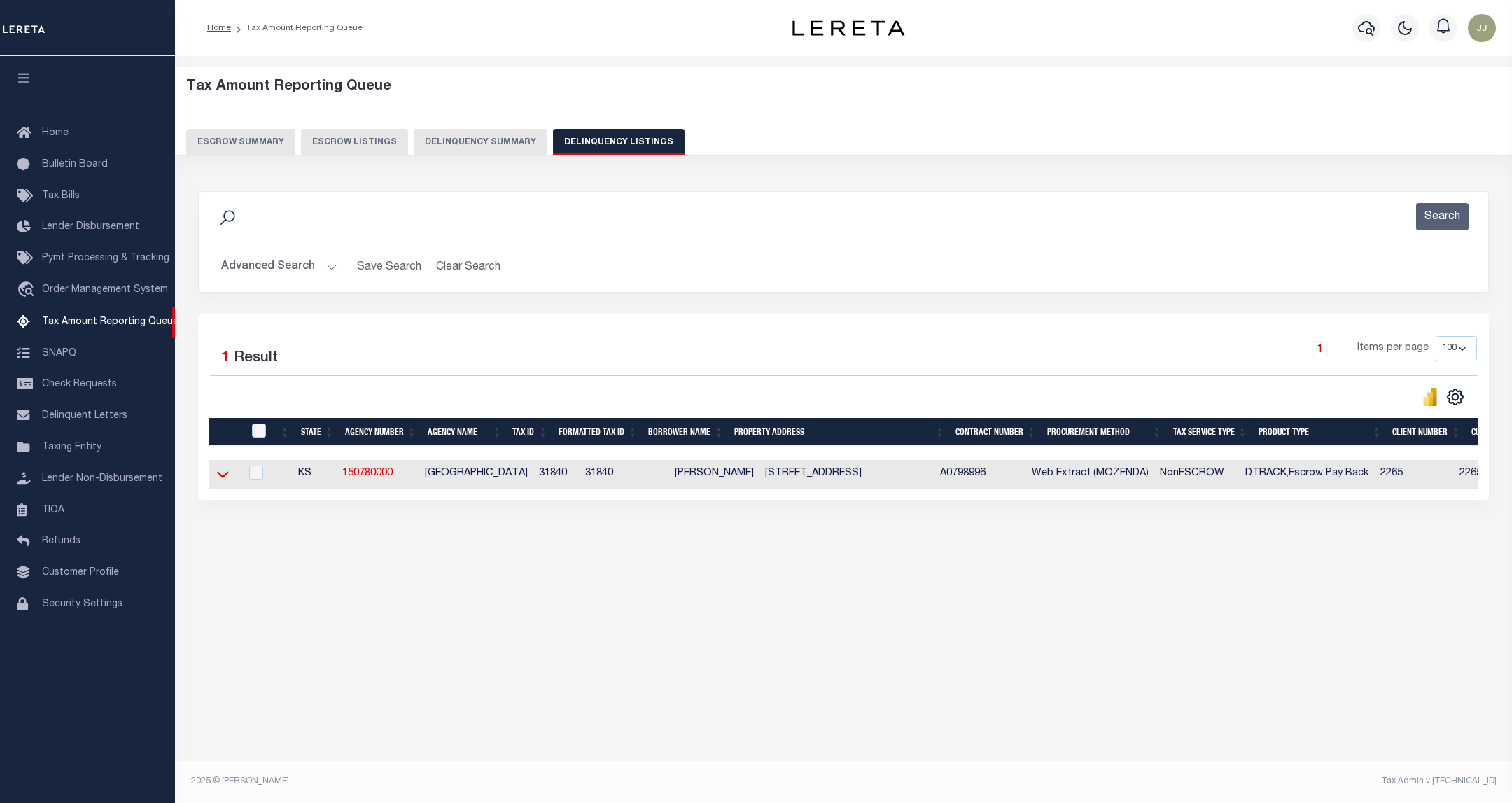
click at [227, 482] on icon at bounding box center [223, 474] width 12 height 15
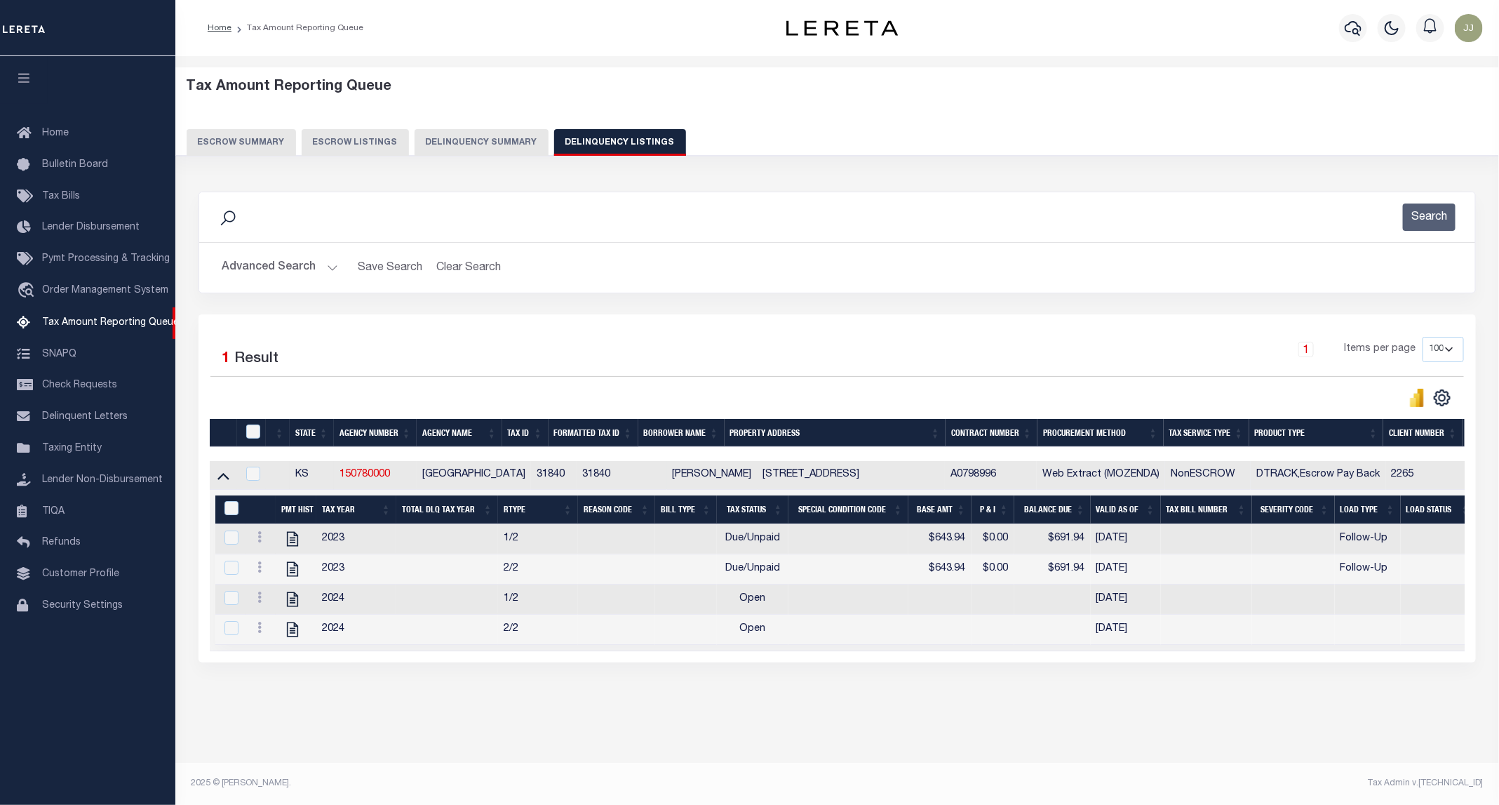
scroll to position [1, 0]
click at [293, 548] on icon "" at bounding box center [292, 539] width 18 height 18
checkbox input "true"
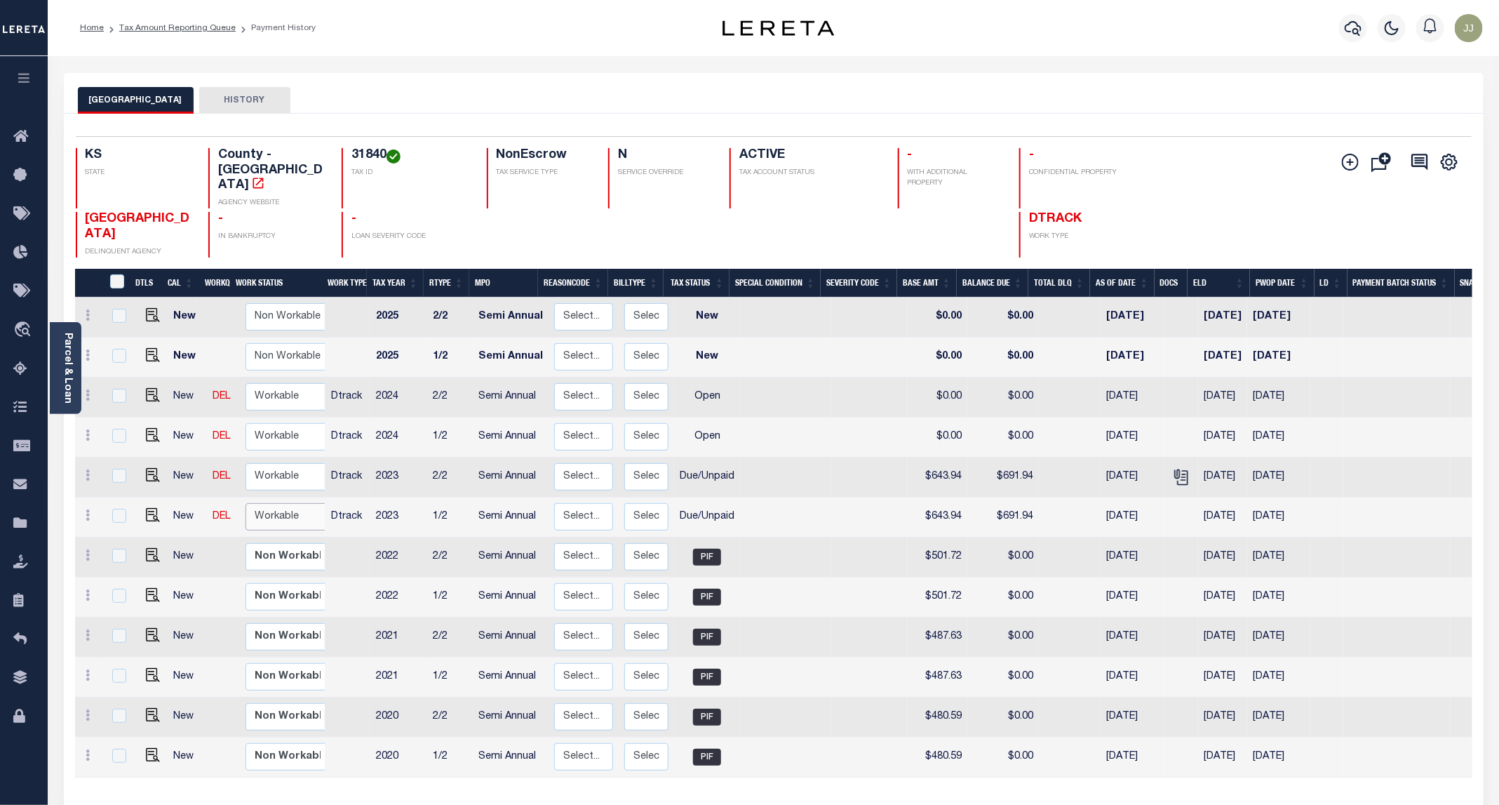
click at [259, 503] on select "Non Workable Workable" at bounding box center [288, 516] width 84 height 27
checkbox input "true"
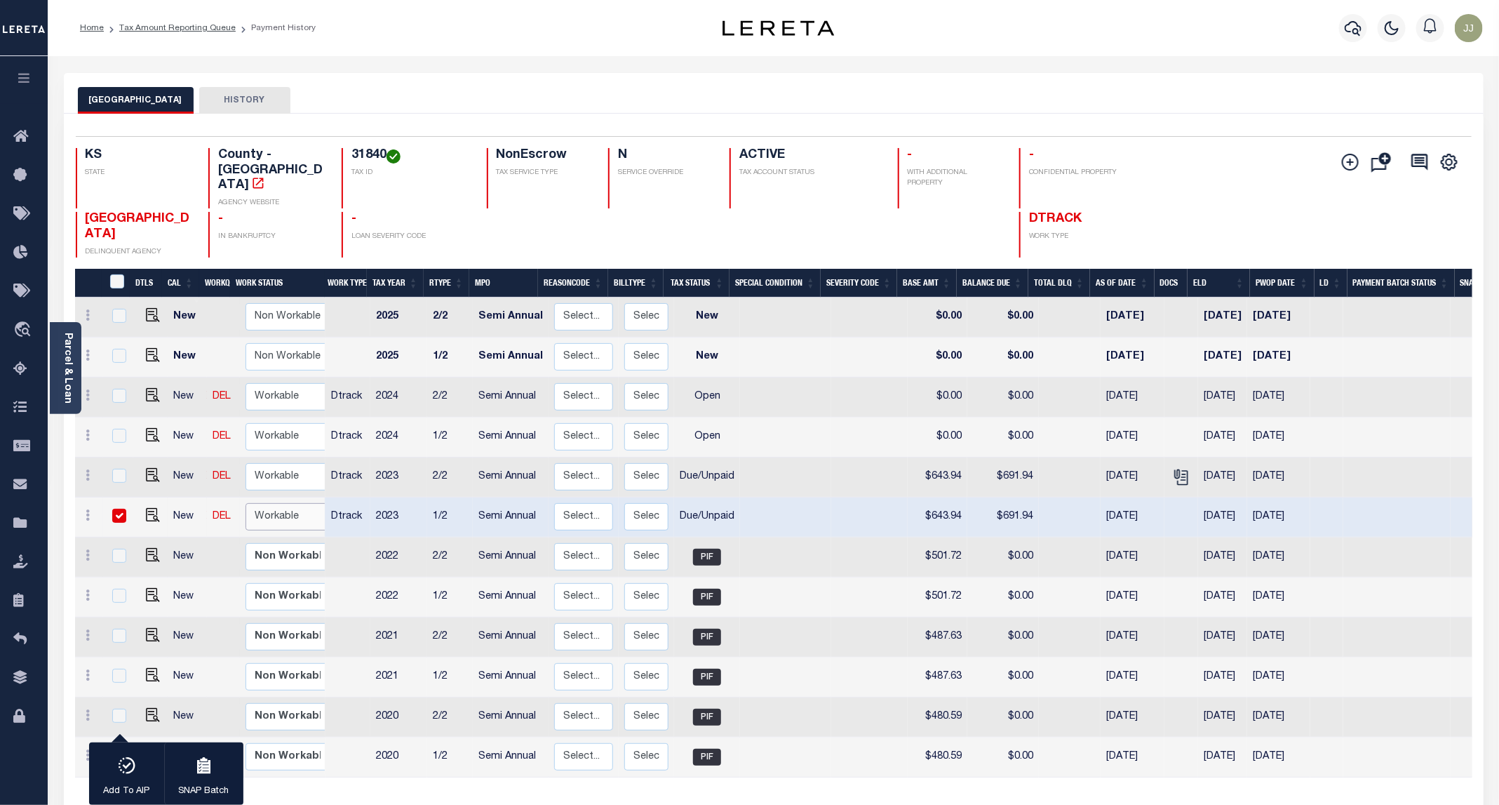
select select "true"
click at [246, 503] on select "Non Workable Workable" at bounding box center [288, 516] width 84 height 27
checkbox input "false"
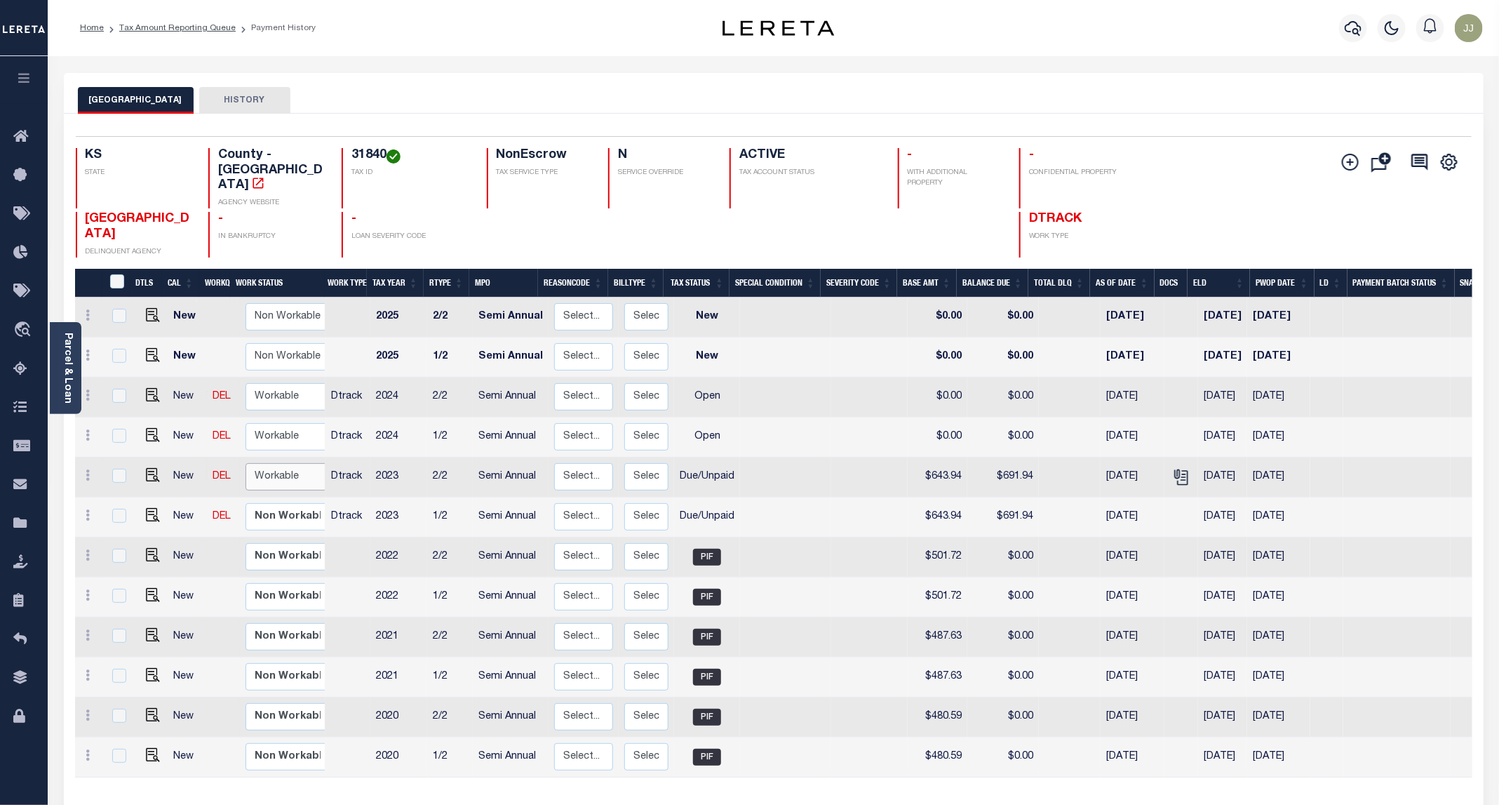
click at [278, 463] on select "Non Workable Workable" at bounding box center [288, 476] width 84 height 27
checkbox input "true"
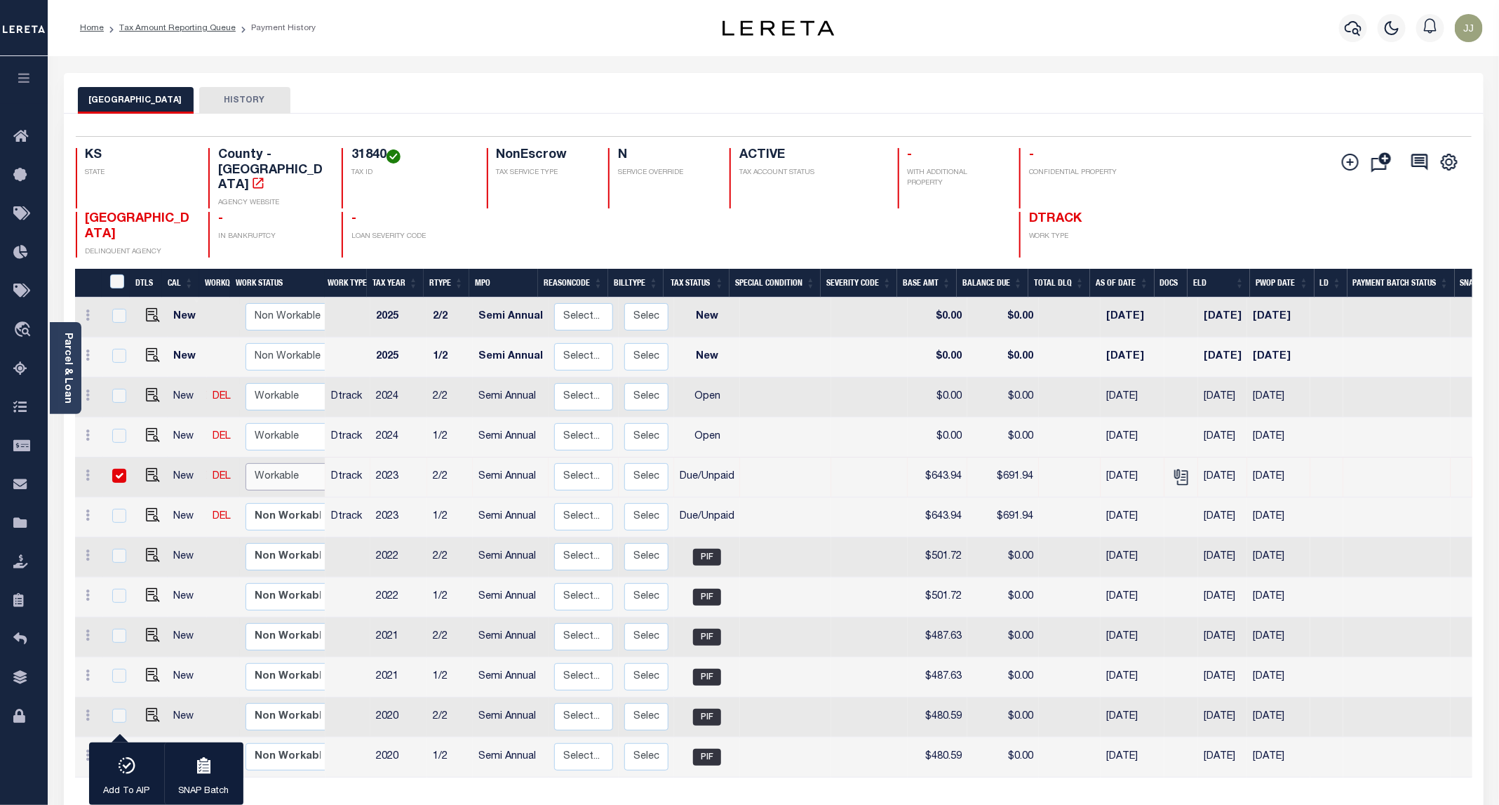
select select "true"
click at [246, 463] on select "Non Workable Workable" at bounding box center [288, 476] width 84 height 27
checkbox input "false"
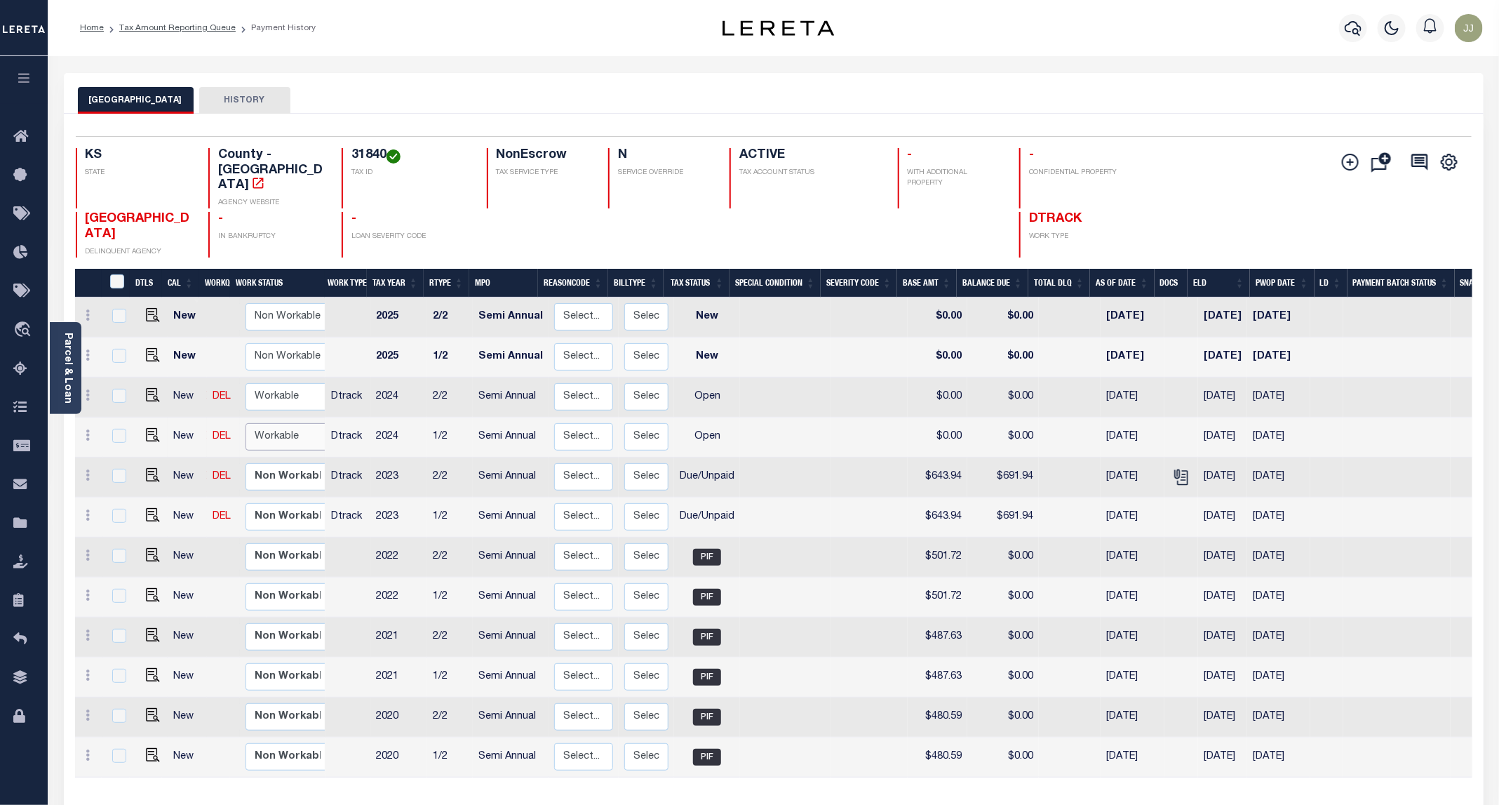
click at [274, 423] on select "Non Workable Workable" at bounding box center [288, 436] width 84 height 27
checkbox input "true"
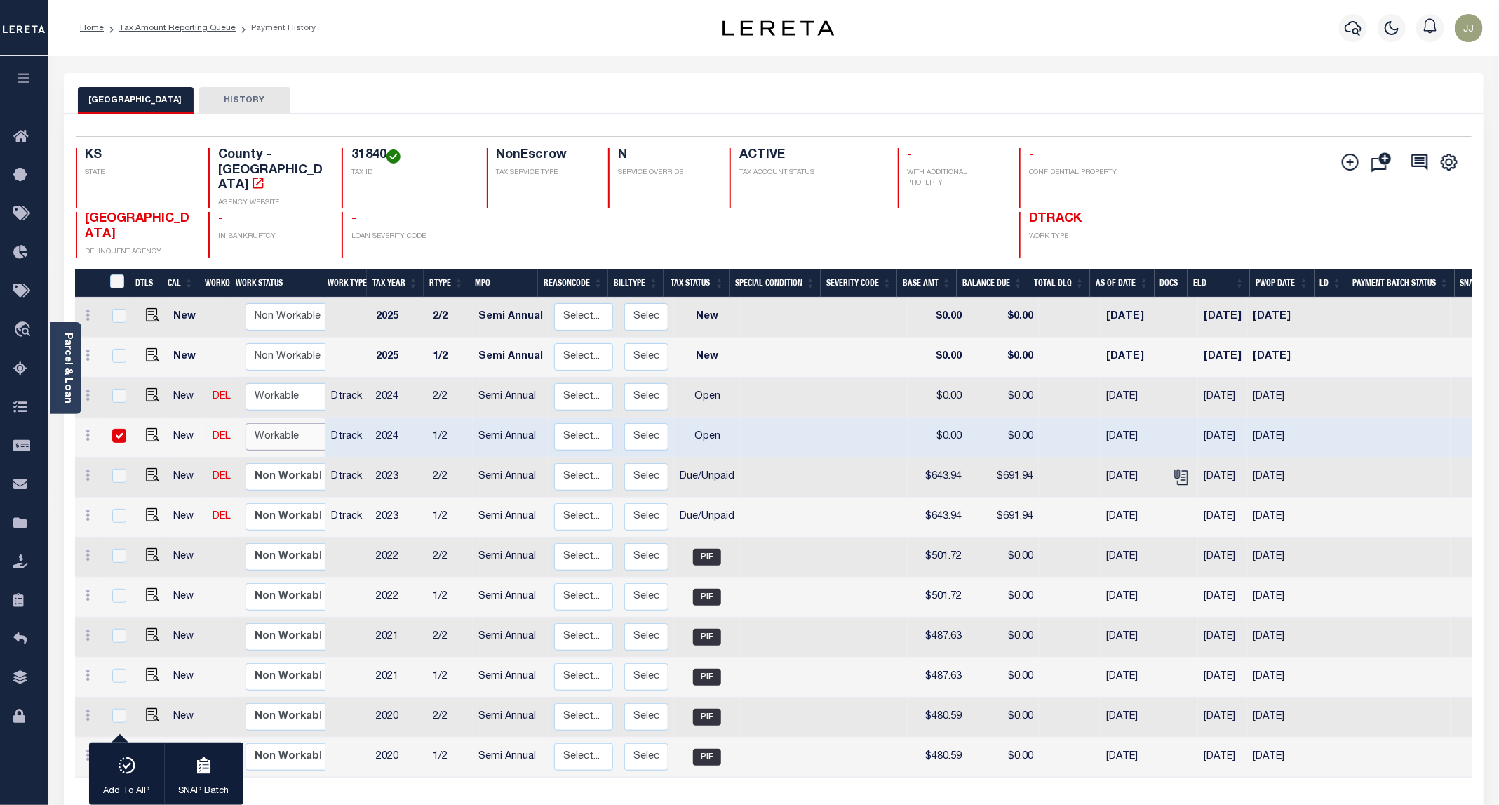
select select "true"
click at [246, 423] on select "Non Workable Workable" at bounding box center [288, 436] width 84 height 27
checkbox input "false"
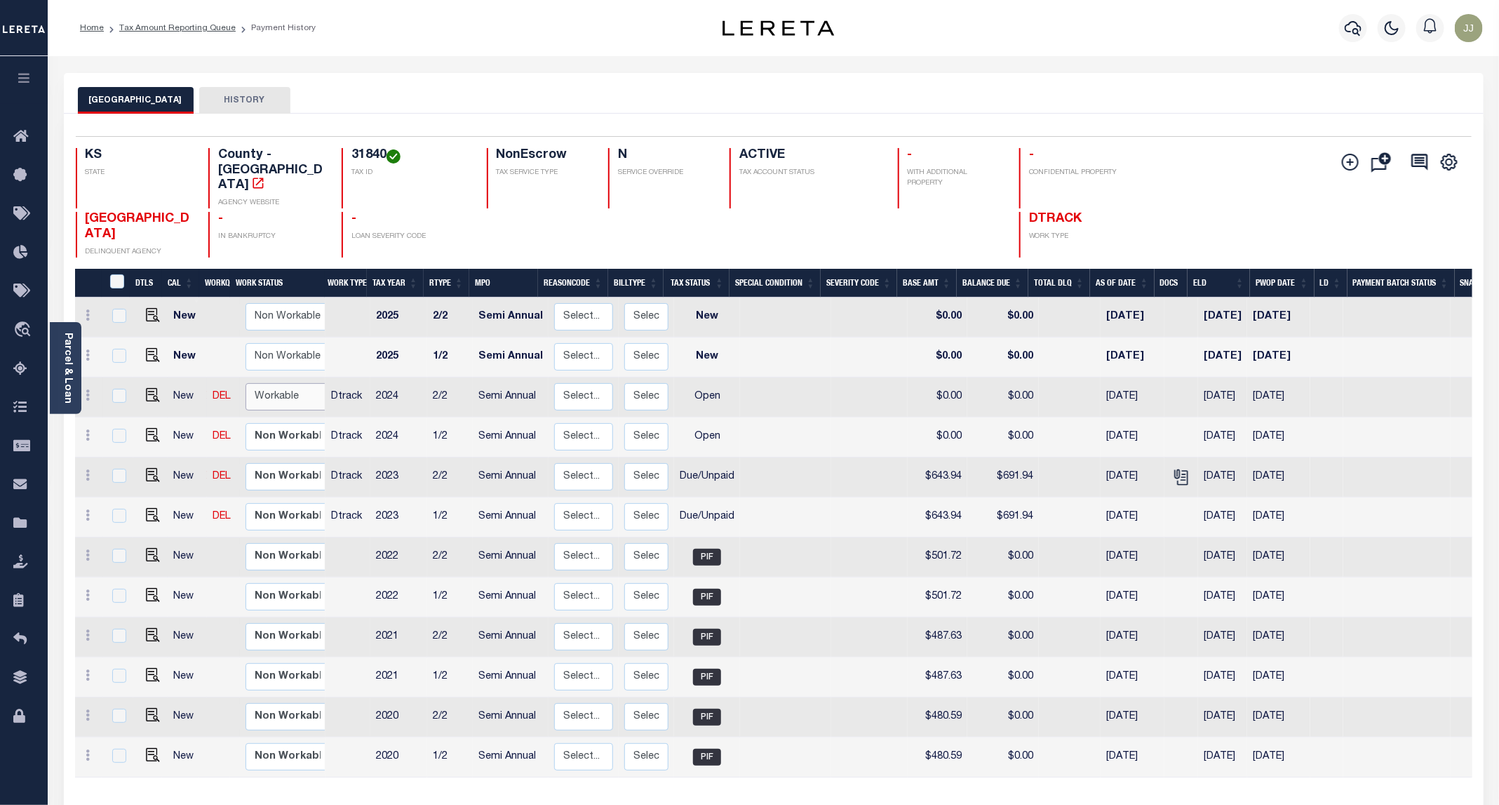
click at [281, 383] on select "Non Workable Workable" at bounding box center [288, 396] width 84 height 27
checkbox input "true"
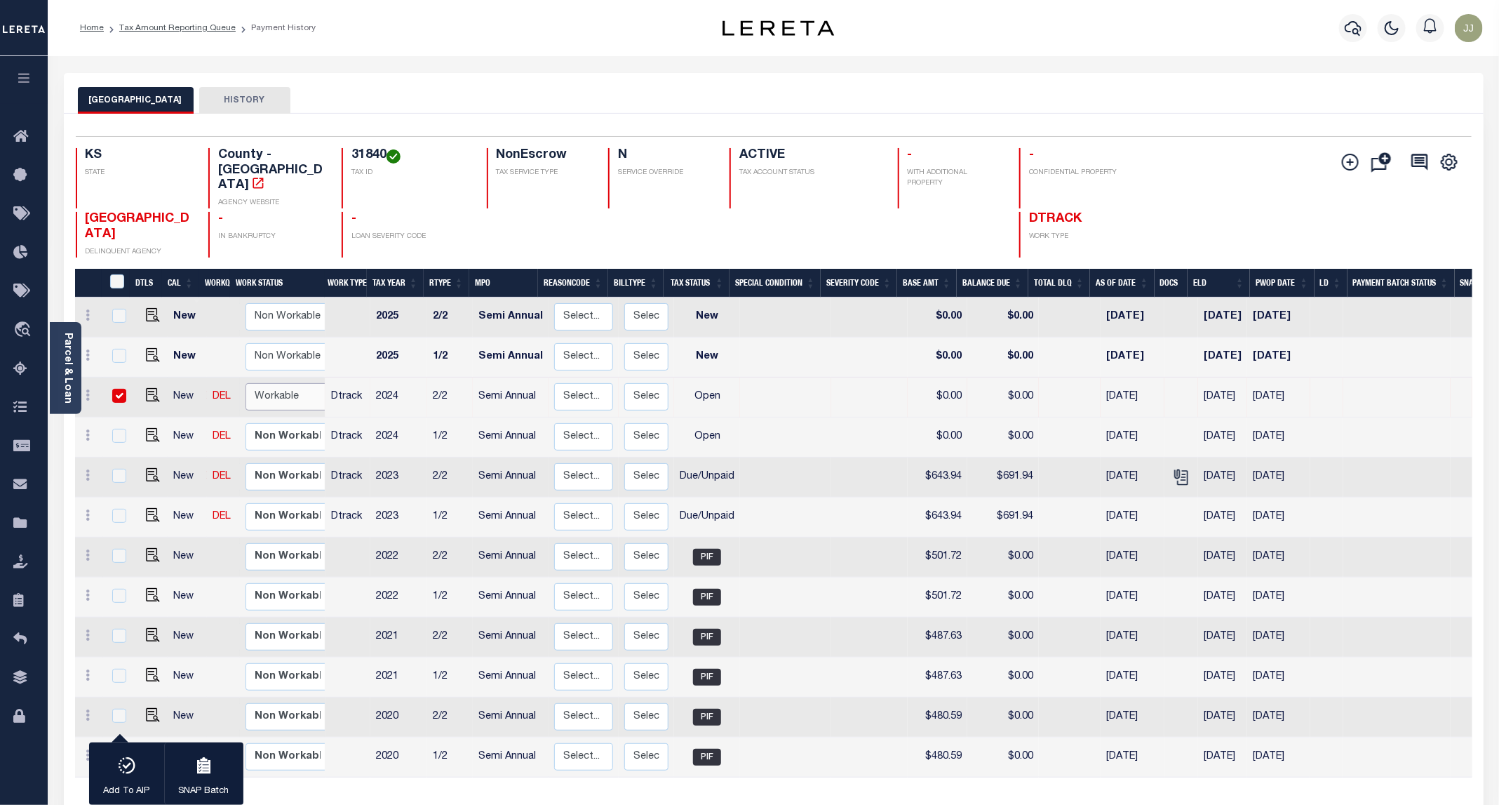
select select "true"
click at [246, 383] on select "Non Workable Workable" at bounding box center [288, 396] width 84 height 27
checkbox input "false"
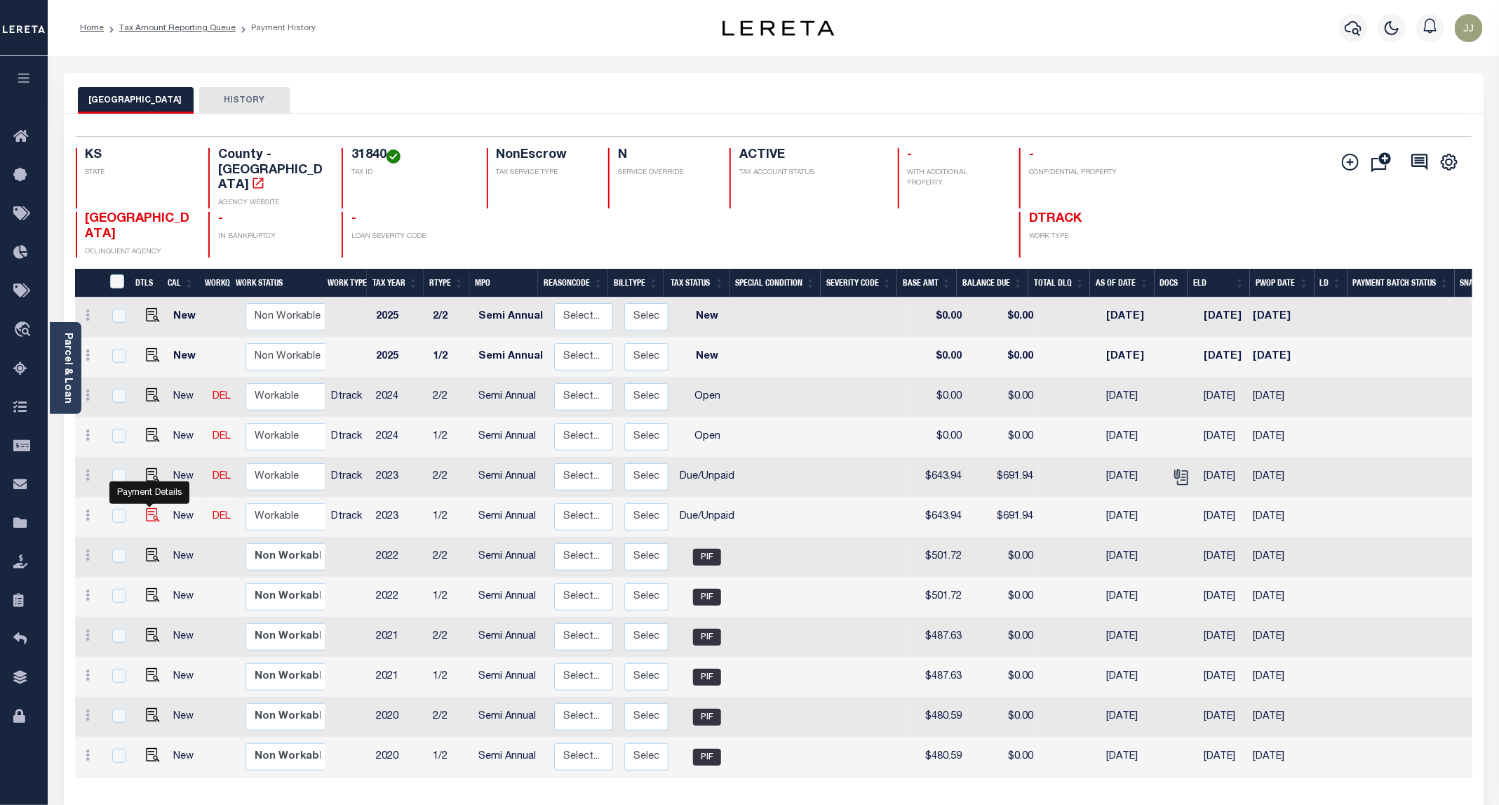
click at [146, 508] on img "" at bounding box center [153, 515] width 14 height 14
checkbox input "true"
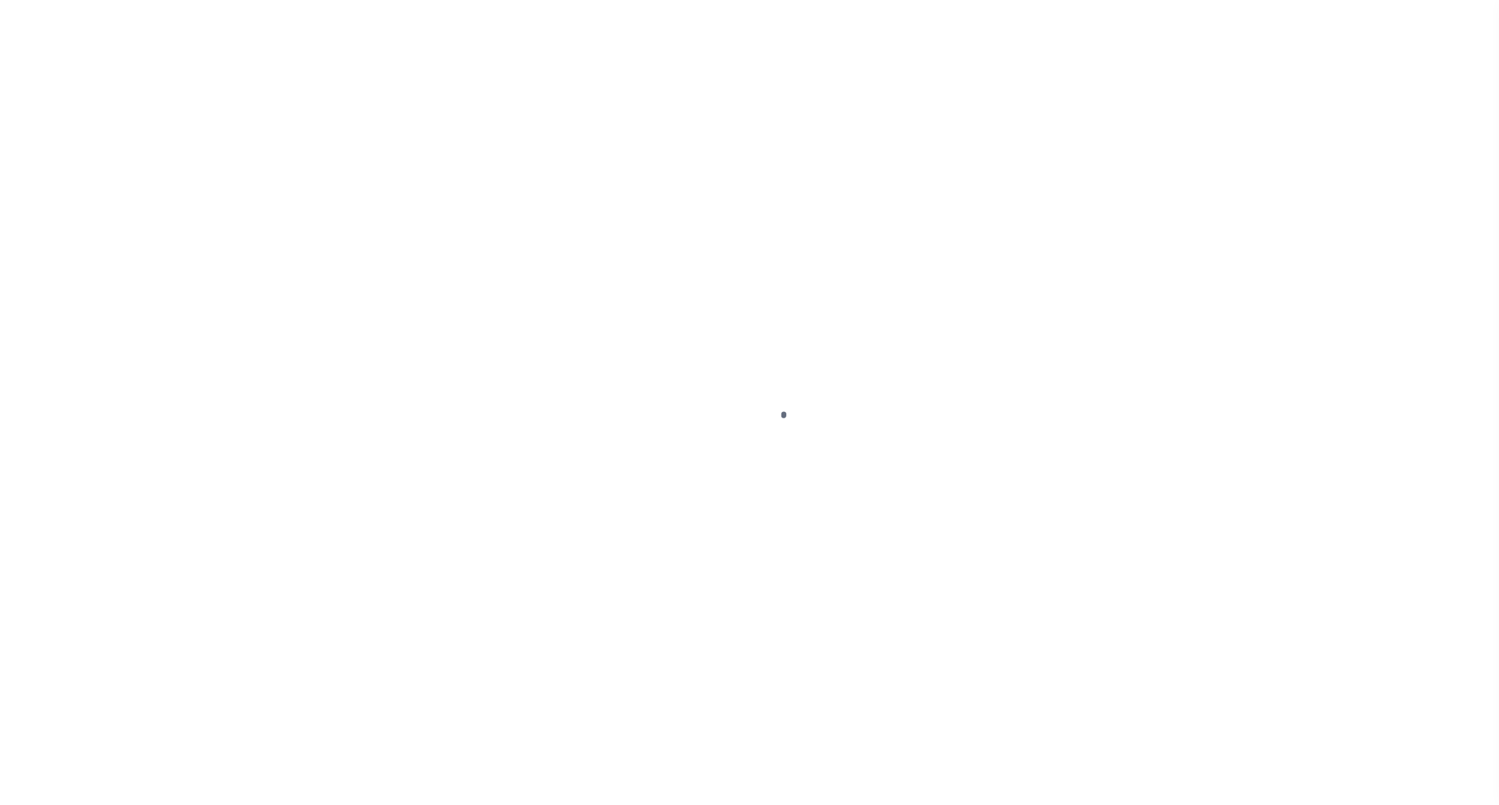
select select "DUE"
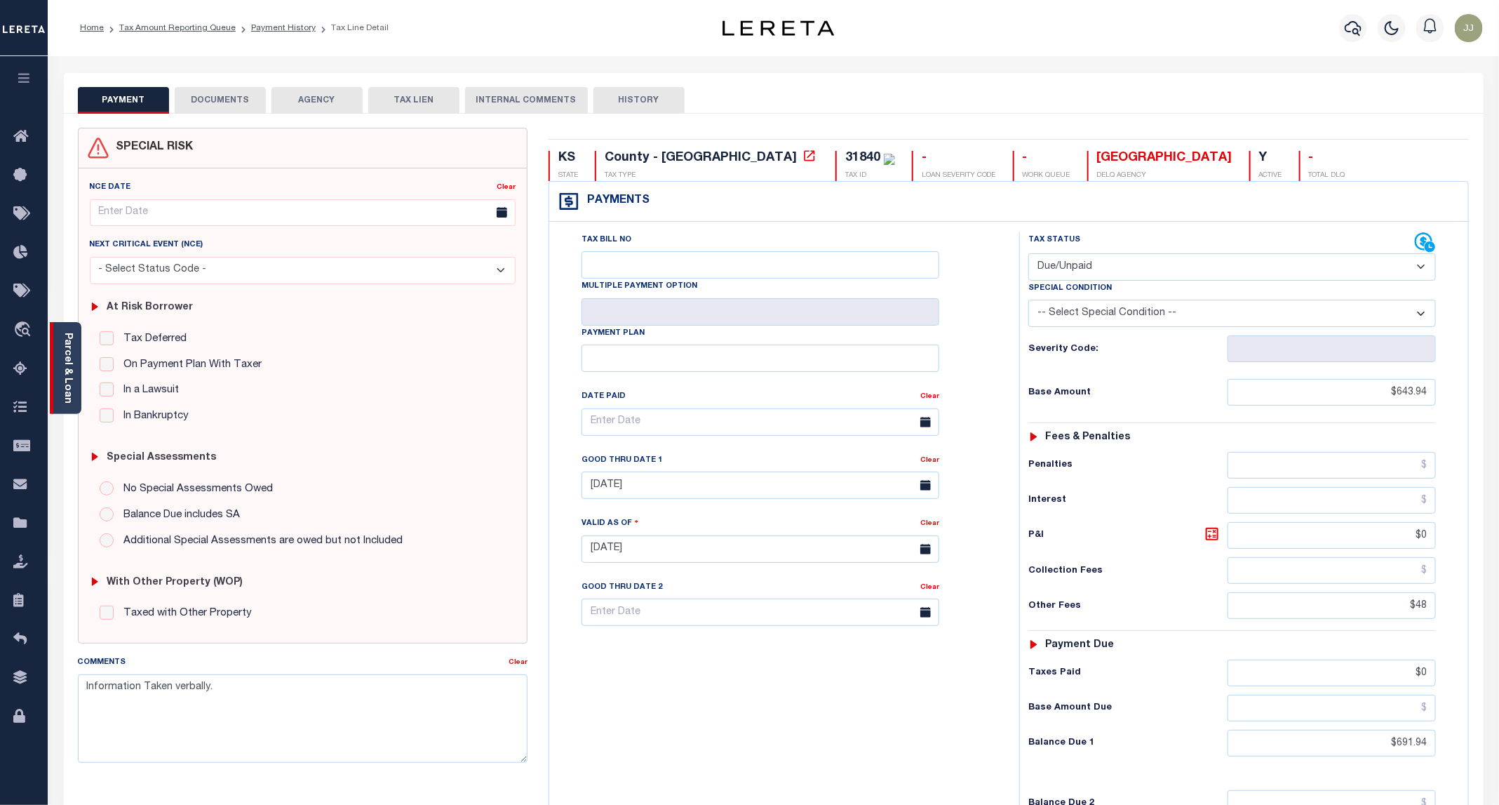
click at [74, 375] on div "Parcel & Loan" at bounding box center [66, 368] width 32 height 92
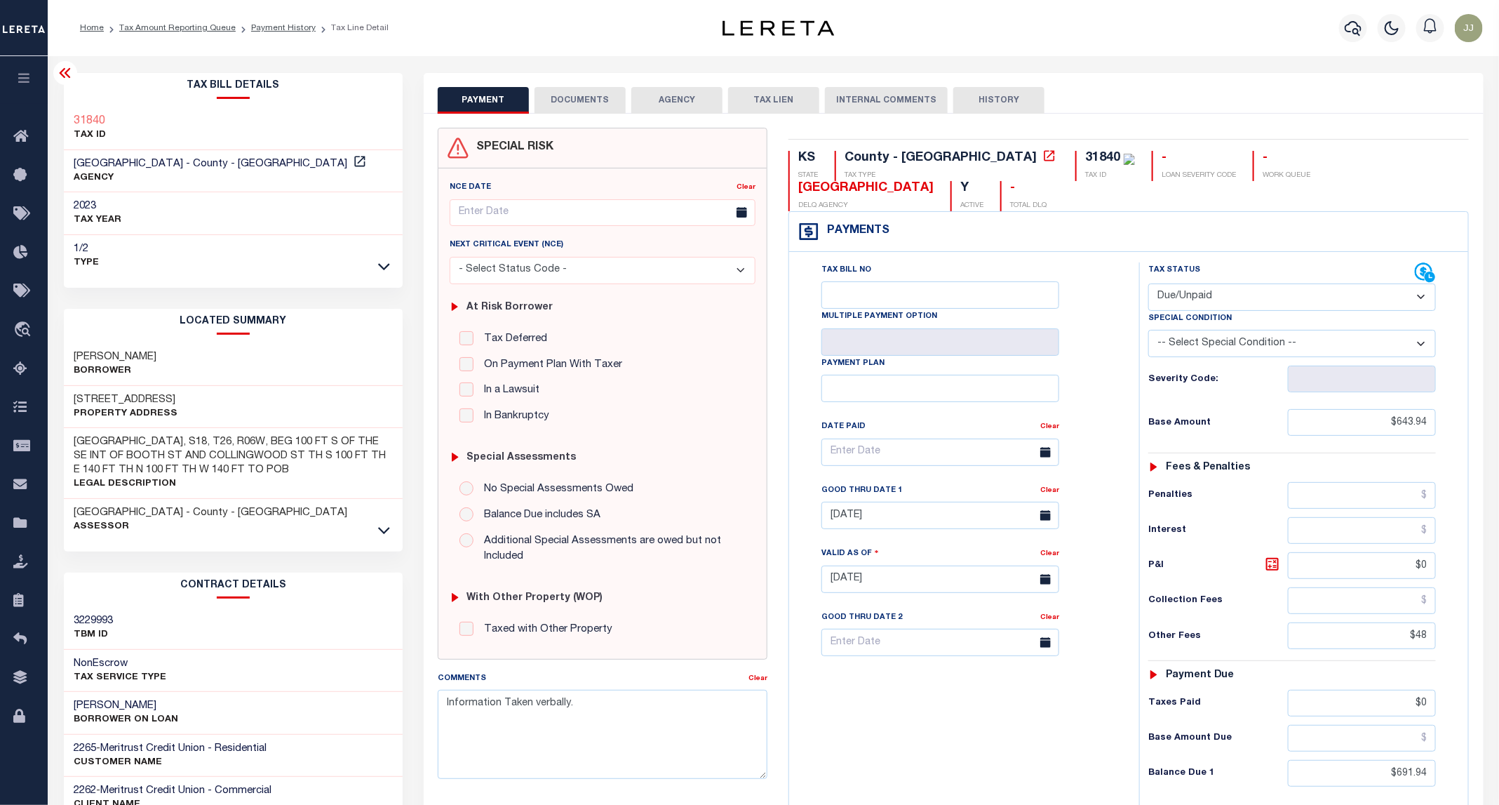
click at [131, 396] on h3 "[STREET_ADDRESS]" at bounding box center [126, 400] width 104 height 14
copy h3 "COLLINGWOOD"
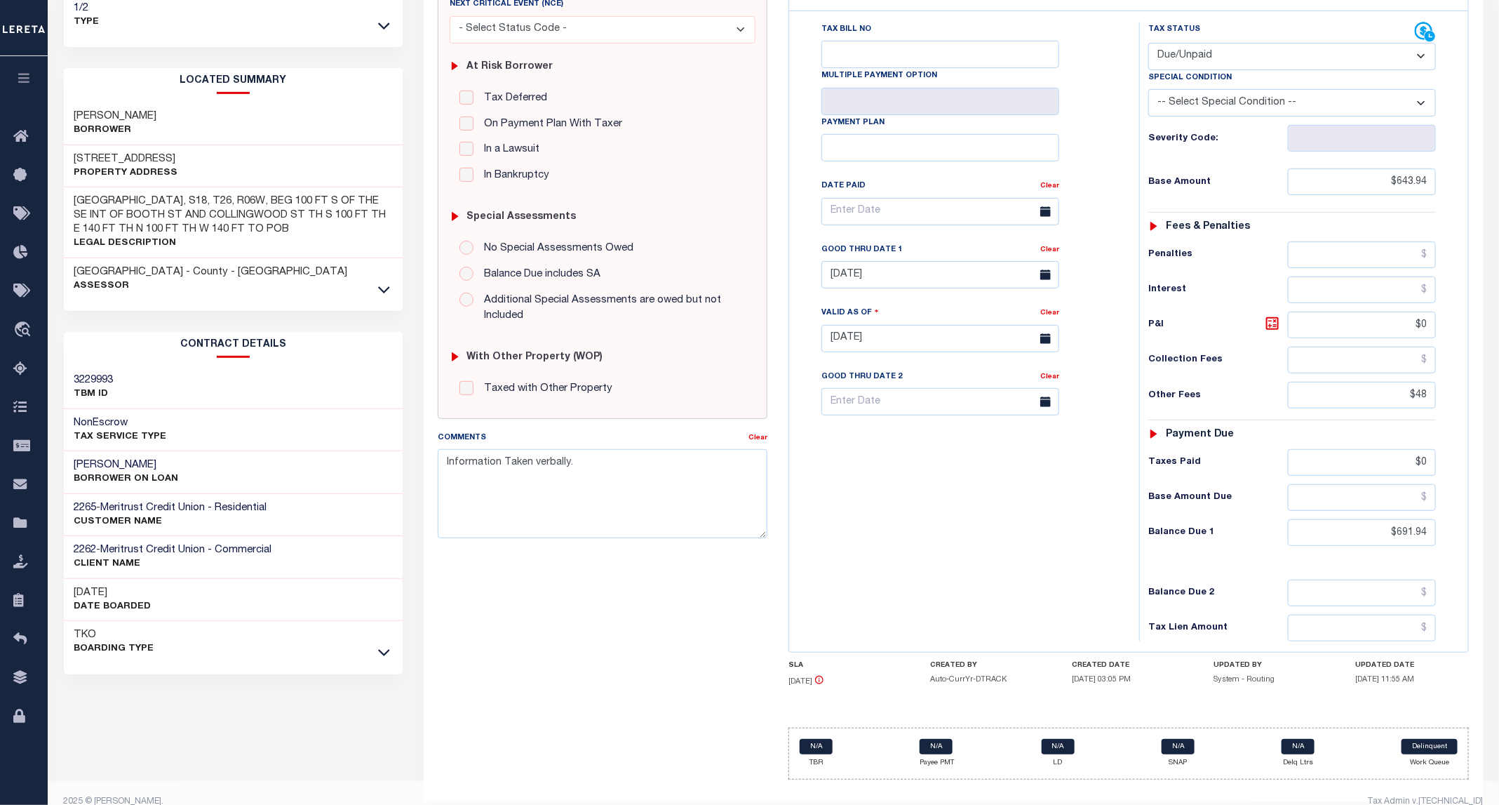
scroll to position [135, 0]
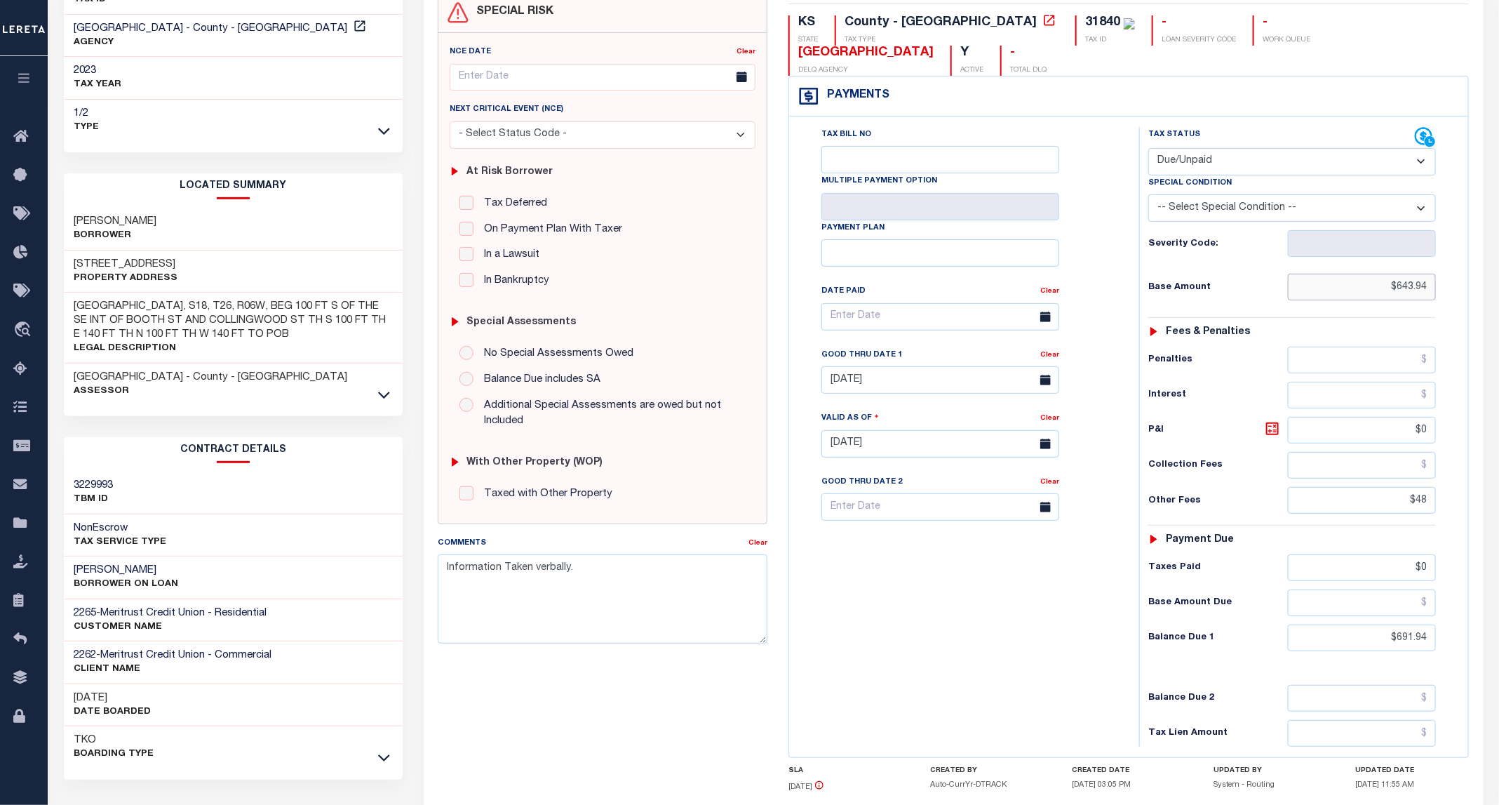
drag, startPoint x: 1370, startPoint y: 257, endPoint x: 1440, endPoint y: 266, distance: 70.6
click at [1440, 266] on div "Tax Status Status - Select Status Code -" at bounding box center [1296, 436] width 315 height 619
paste input "691"
type input "$691.94"
type input "[DATE]"
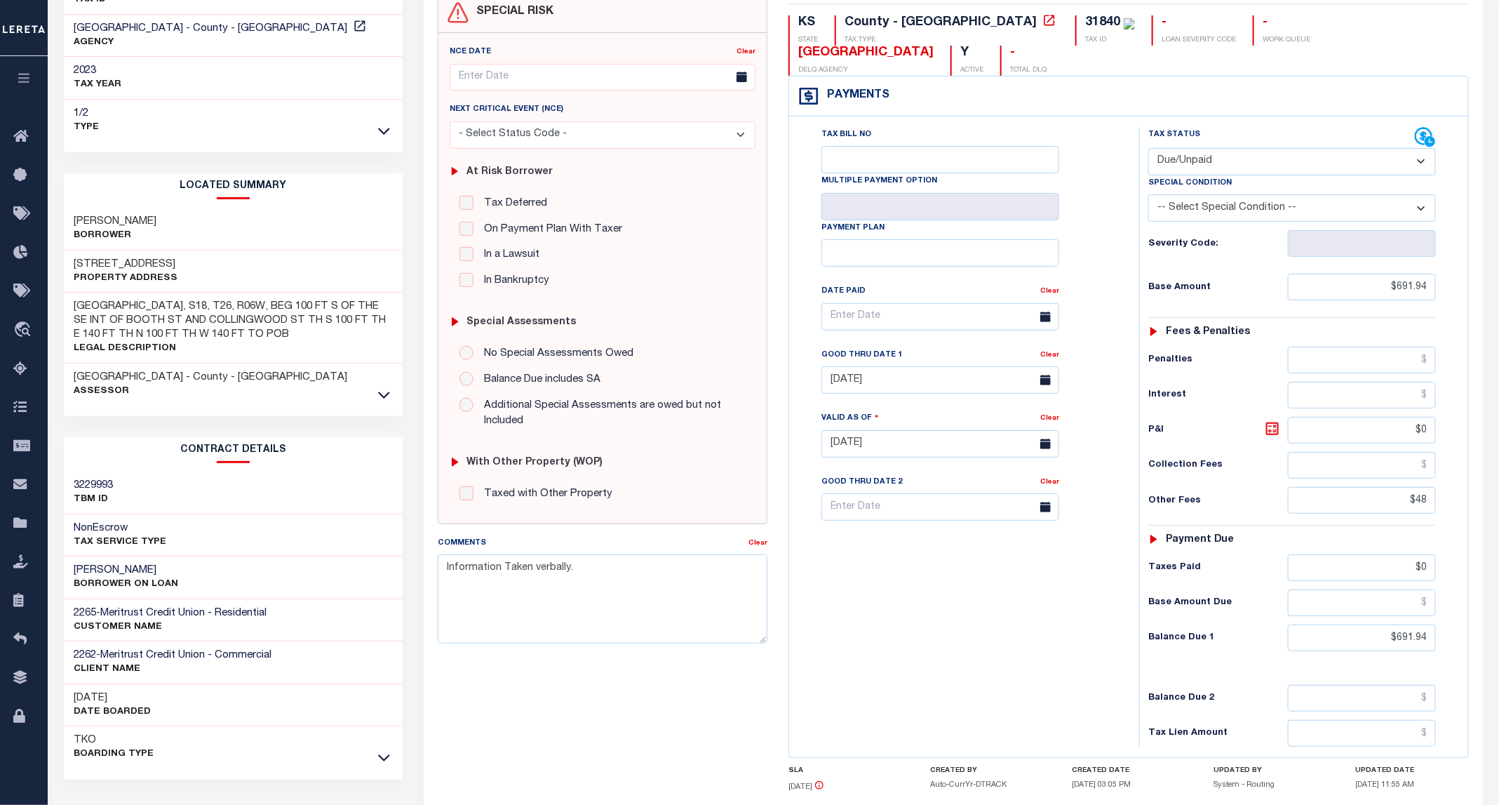
click at [1406, 492] on div "Tax Status Status - Select Status Code -" at bounding box center [1296, 436] width 315 height 619
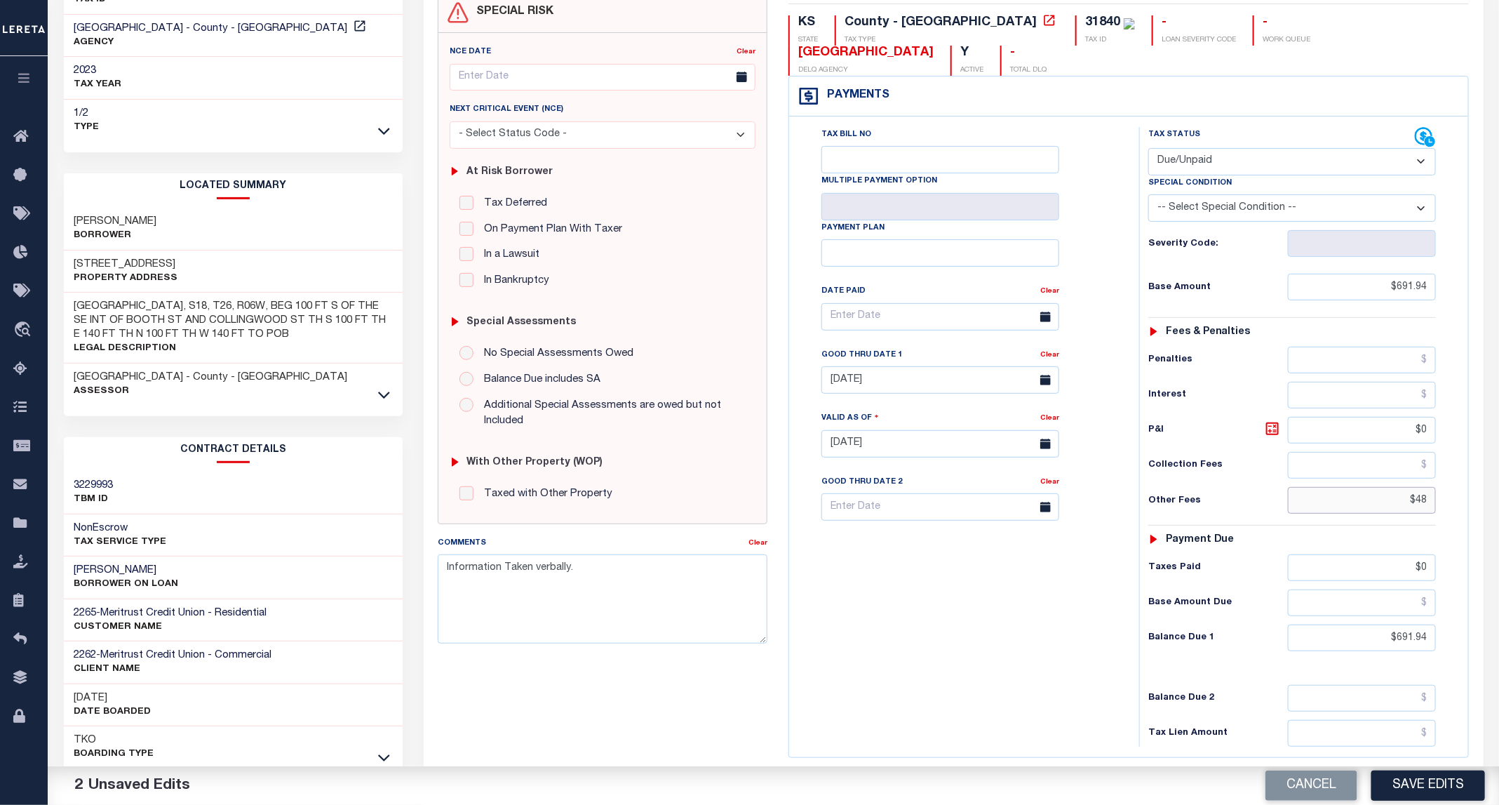
drag, startPoint x: 1401, startPoint y: 480, endPoint x: 1462, endPoint y: 480, distance: 61.0
click at [1462, 480] on div "Tax Status Status" at bounding box center [1297, 436] width 336 height 619
drag, startPoint x: 1380, startPoint y: 610, endPoint x: 1444, endPoint y: 617, distance: 63.5
click at [1444, 617] on div "Tax Status Status - Select Status Code -" at bounding box center [1296, 436] width 315 height 619
paste input "text"
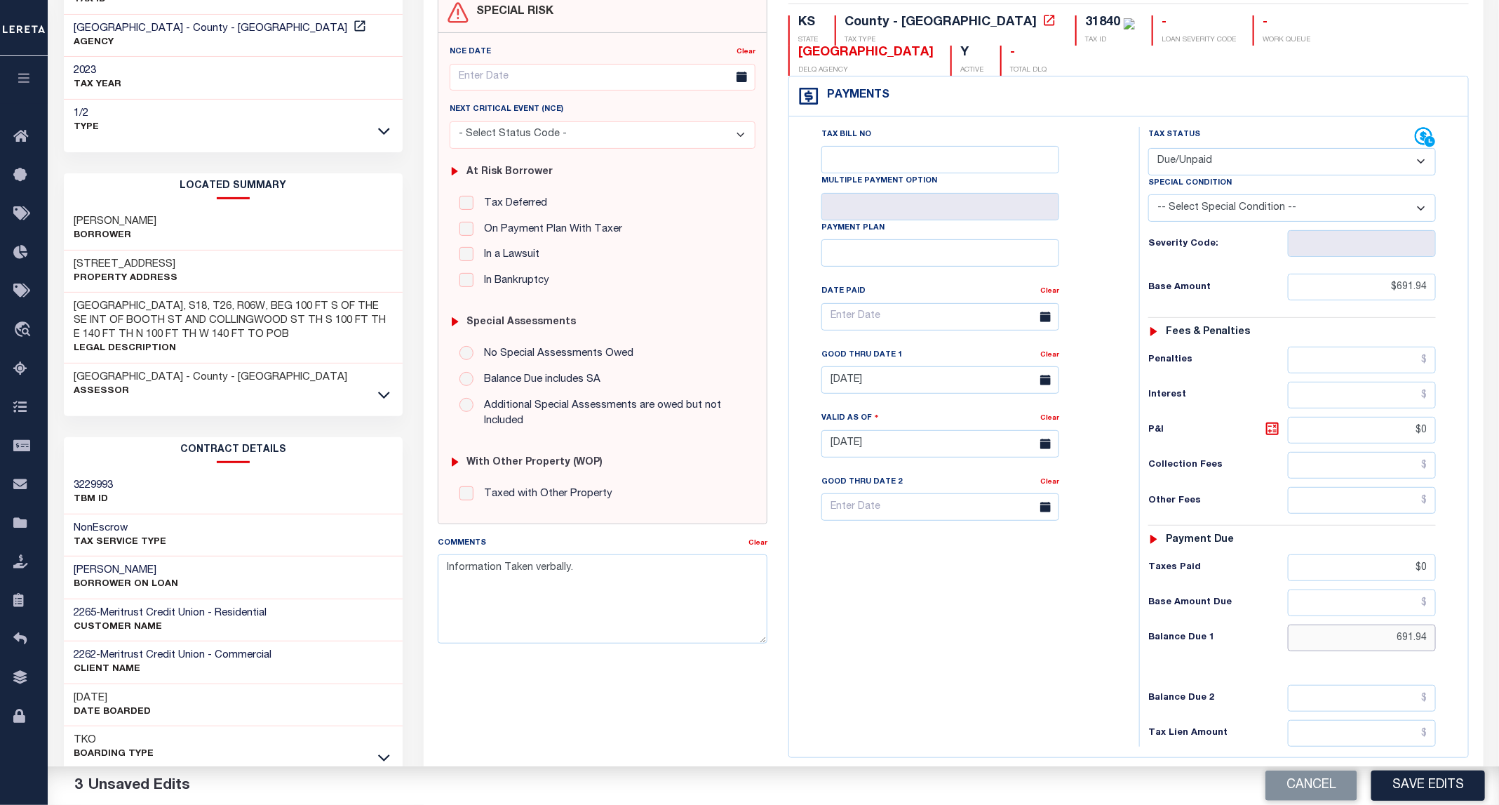
type input "$691.94"
click at [1021, 604] on div "Tax Bill No Multiple Payment Option Payment Plan Clear" at bounding box center [961, 436] width 336 height 619
click at [1042, 351] on link "Clear" at bounding box center [1049, 354] width 19 height 7
click at [894, 366] on input "text" at bounding box center [940, 379] width 238 height 27
click at [908, 553] on span "30" at bounding box center [898, 547] width 27 height 27
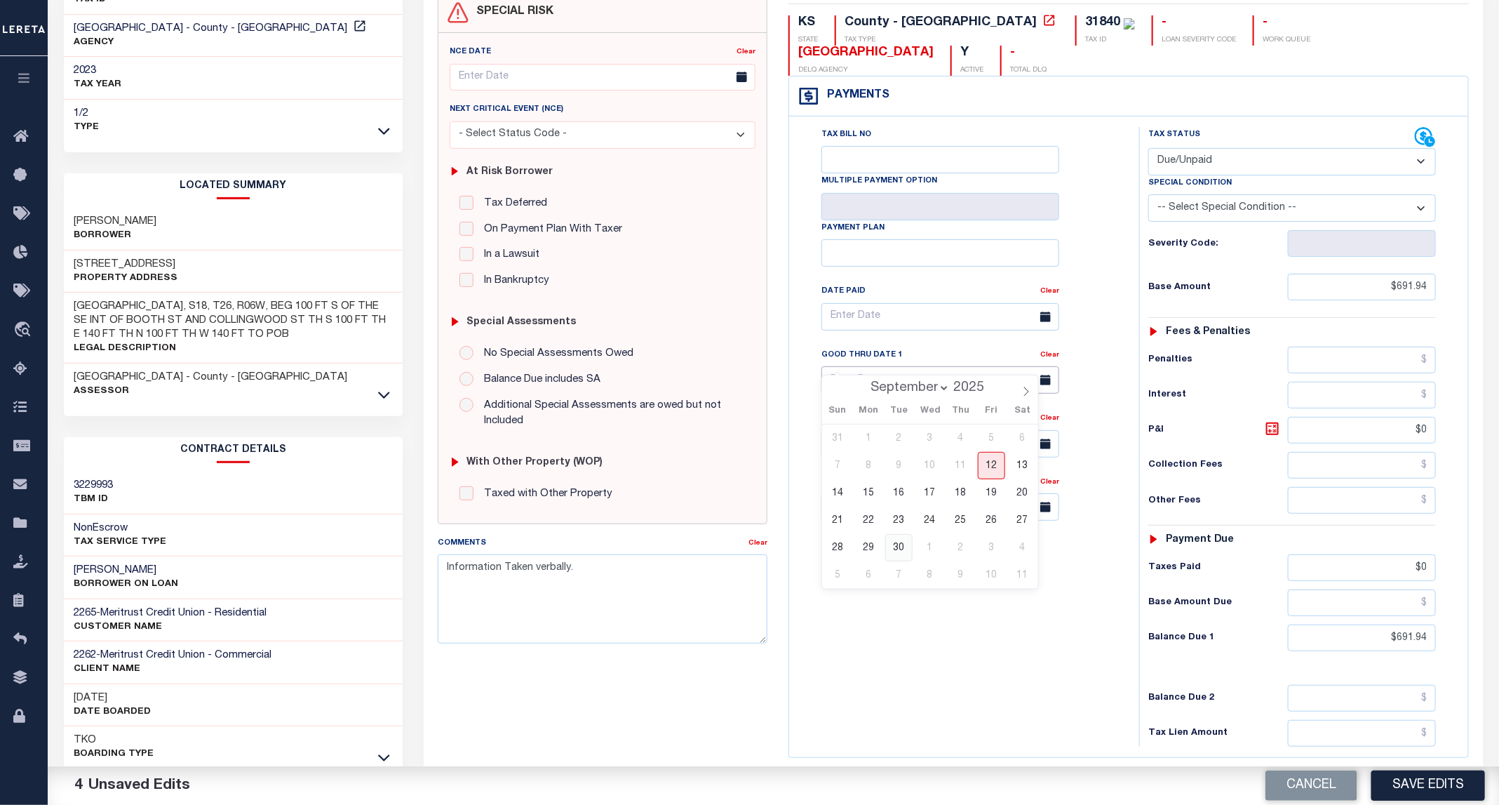
type input "09/30/2025"
click at [931, 644] on div "Tax Bill No Multiple Payment Option Payment Plan Clear" at bounding box center [961, 436] width 336 height 619
drag, startPoint x: 939, startPoint y: 640, endPoint x: 939, endPoint y: 743, distance: 102.4
click at [939, 640] on div "Tax Bill No Multiple Payment Option Payment Plan Clear" at bounding box center [961, 436] width 336 height 619
click at [443, 577] on textarea "Information Taken verbally." at bounding box center [603, 598] width 330 height 88
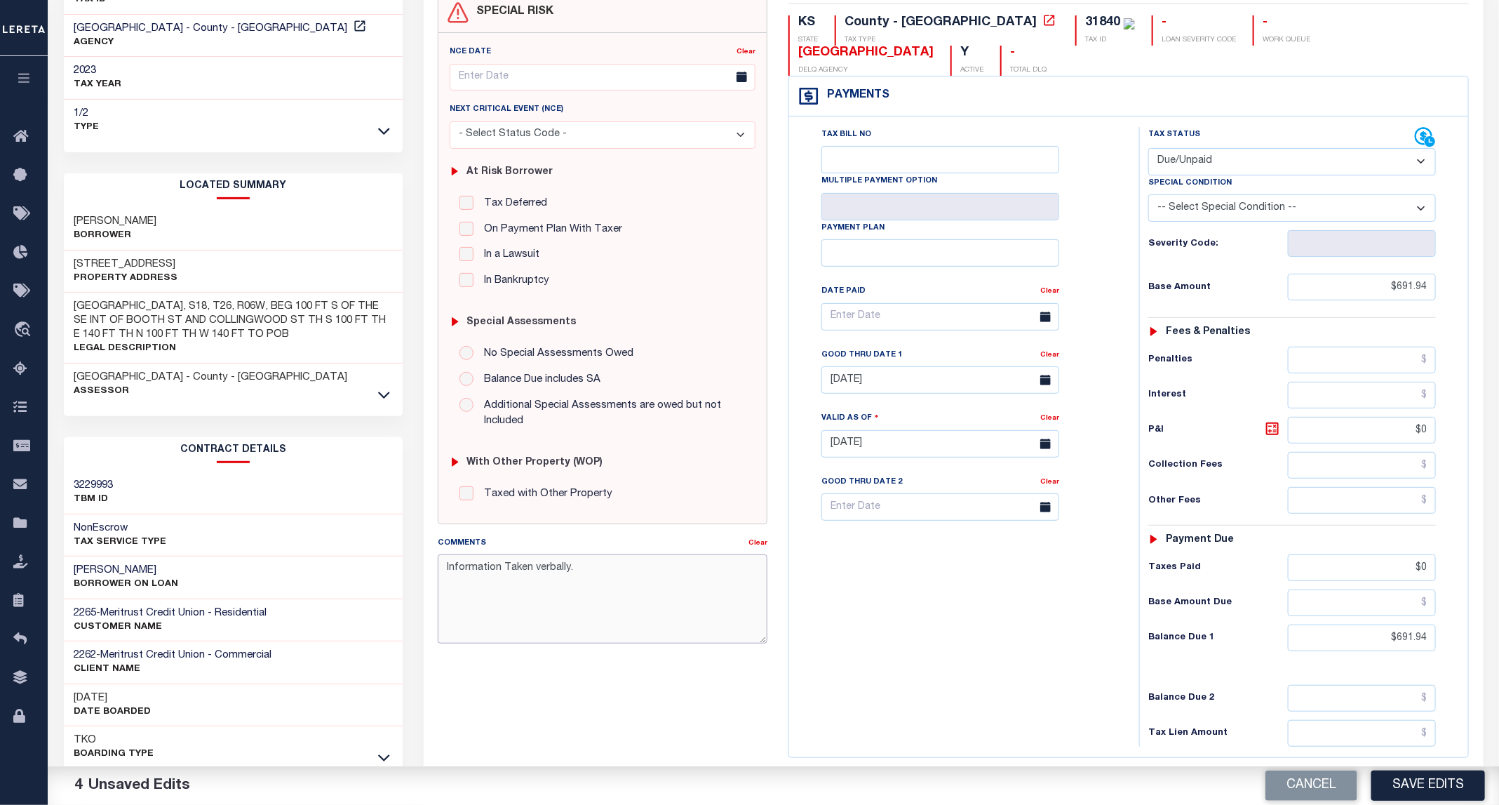
paste textarea "09/12/2025 - as per Kristin, the P&I breakdown not available, total P&I is upda…"
type textarea "09/12/2025 - as per Kristin, the P&I breakdown not available, total P&I is upda…"
click at [1420, 788] on button "Save Edits" at bounding box center [1428, 785] width 114 height 30
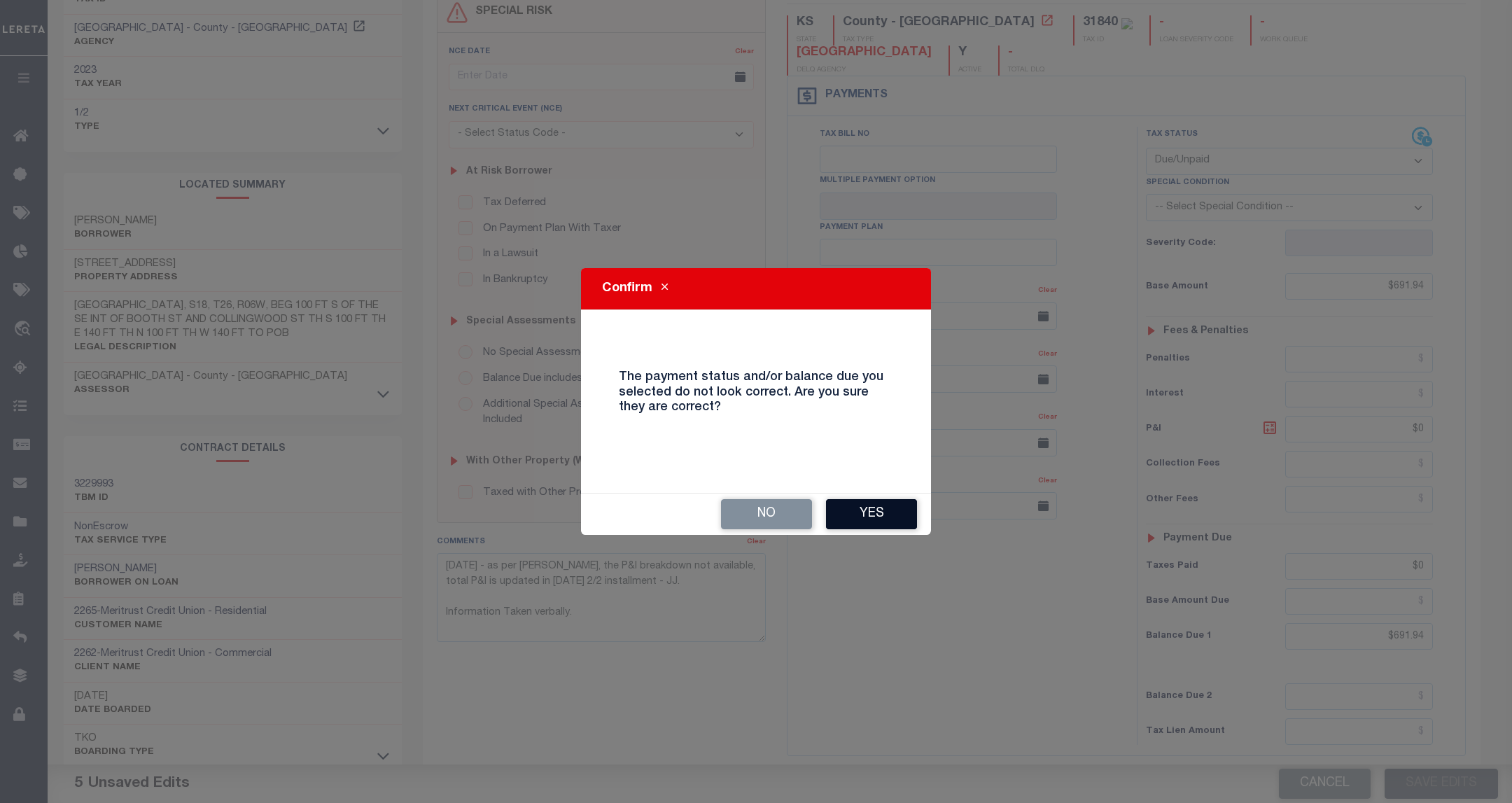
click at [849, 502] on button "Yes" at bounding box center [871, 514] width 91 height 30
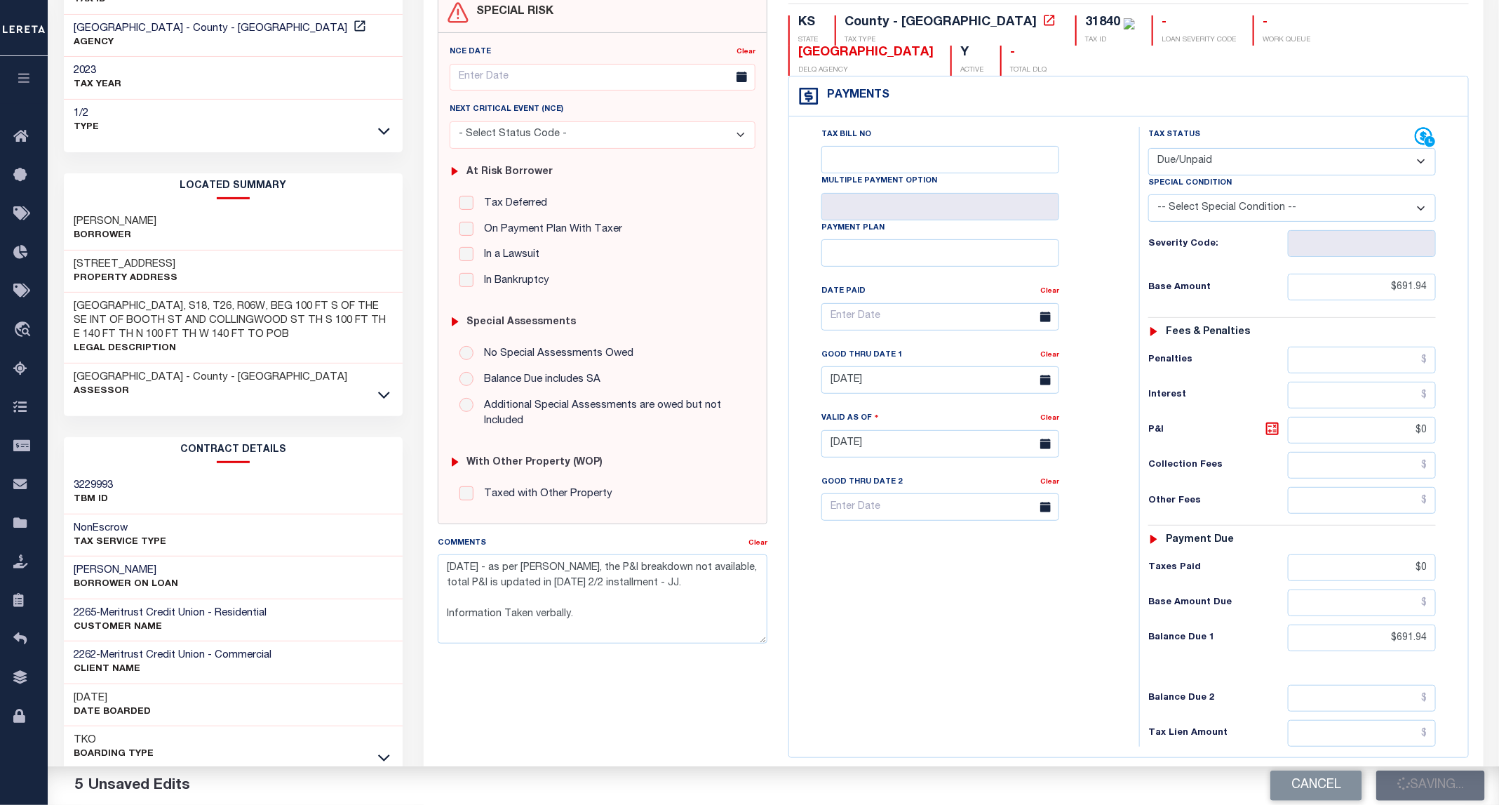
checkbox input "false"
type textarea "09/12/2025 - as per Kristin, the P&I breakdown not available, total P&I is upda…"
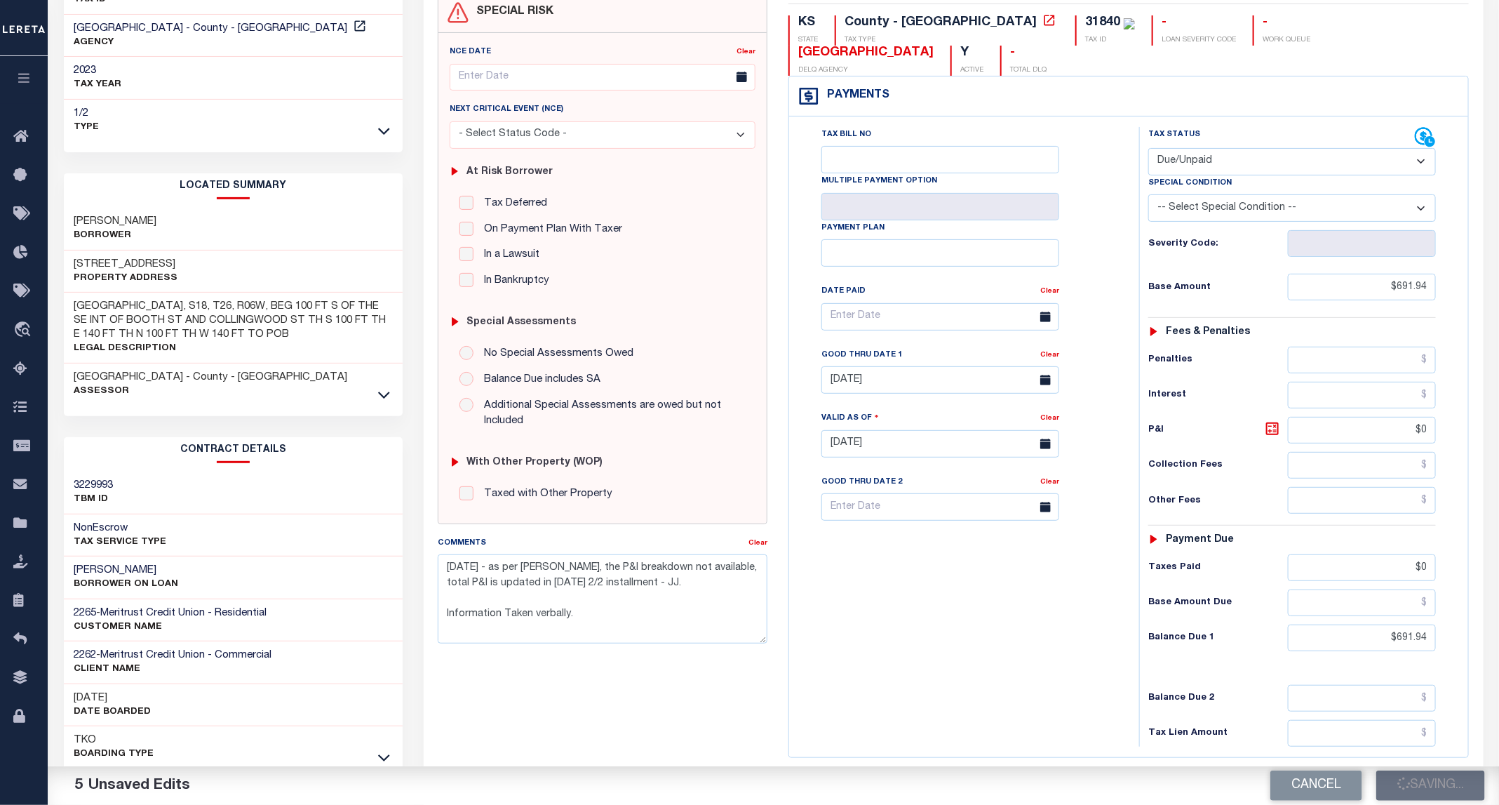
type input "$691.94"
type input "$0"
type input "$691.94"
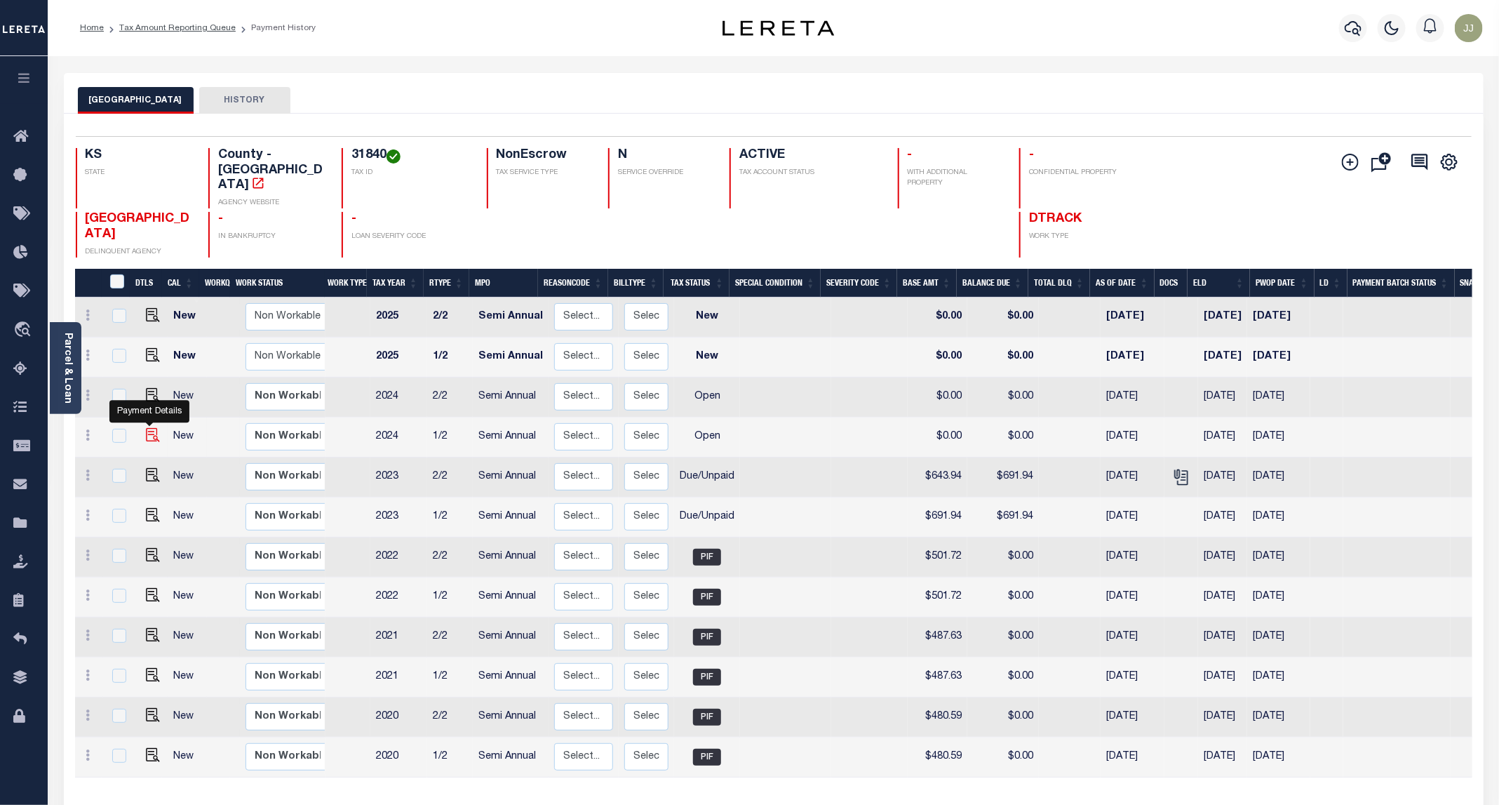
click at [146, 428] on img "" at bounding box center [153, 435] width 14 height 14
checkbox input "true"
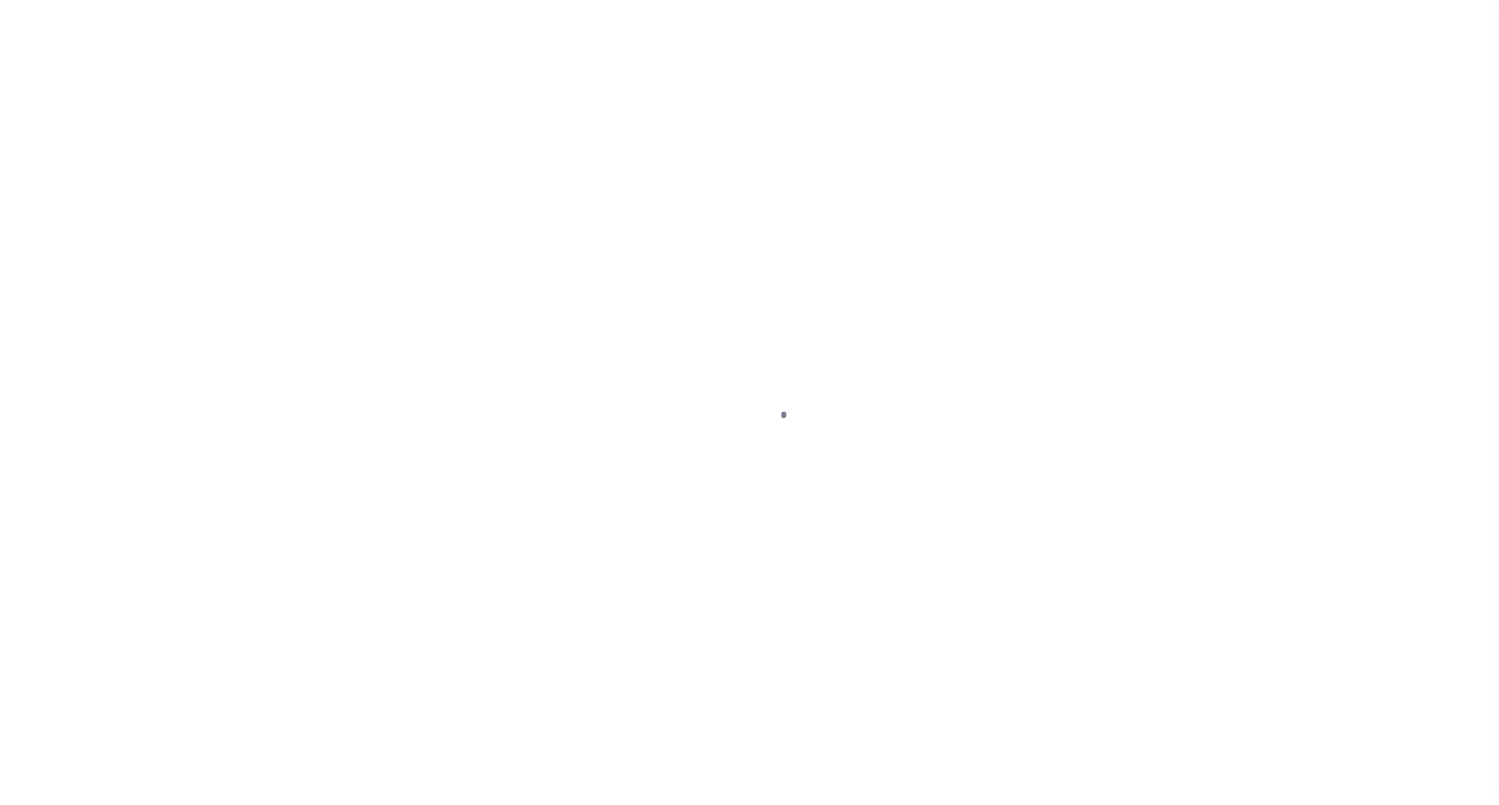
select select "OP2"
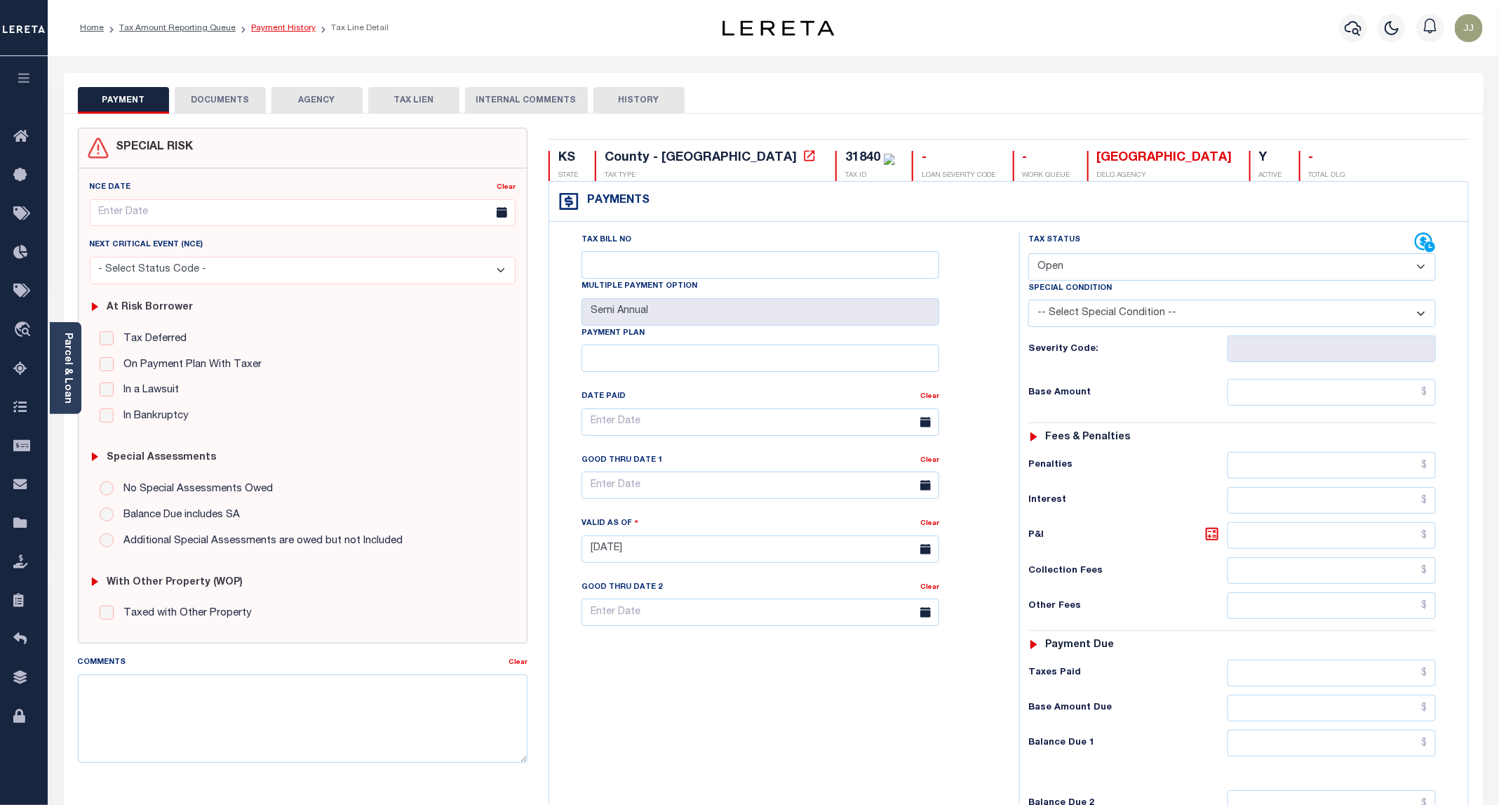
click at [287, 27] on link "Payment History" at bounding box center [283, 28] width 65 height 8
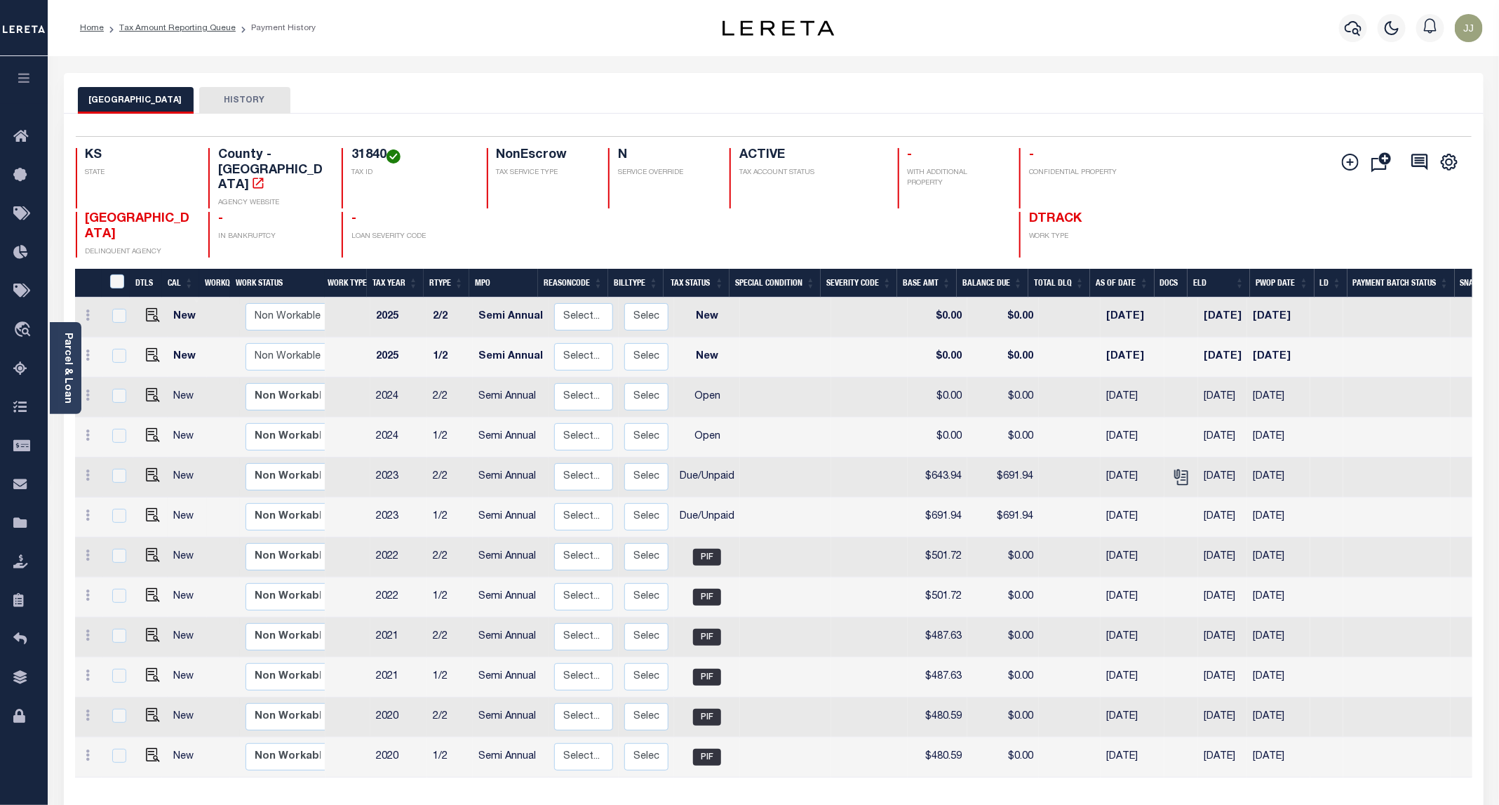
click at [140, 511] on link at bounding box center [149, 516] width 21 height 10
checkbox input "true"
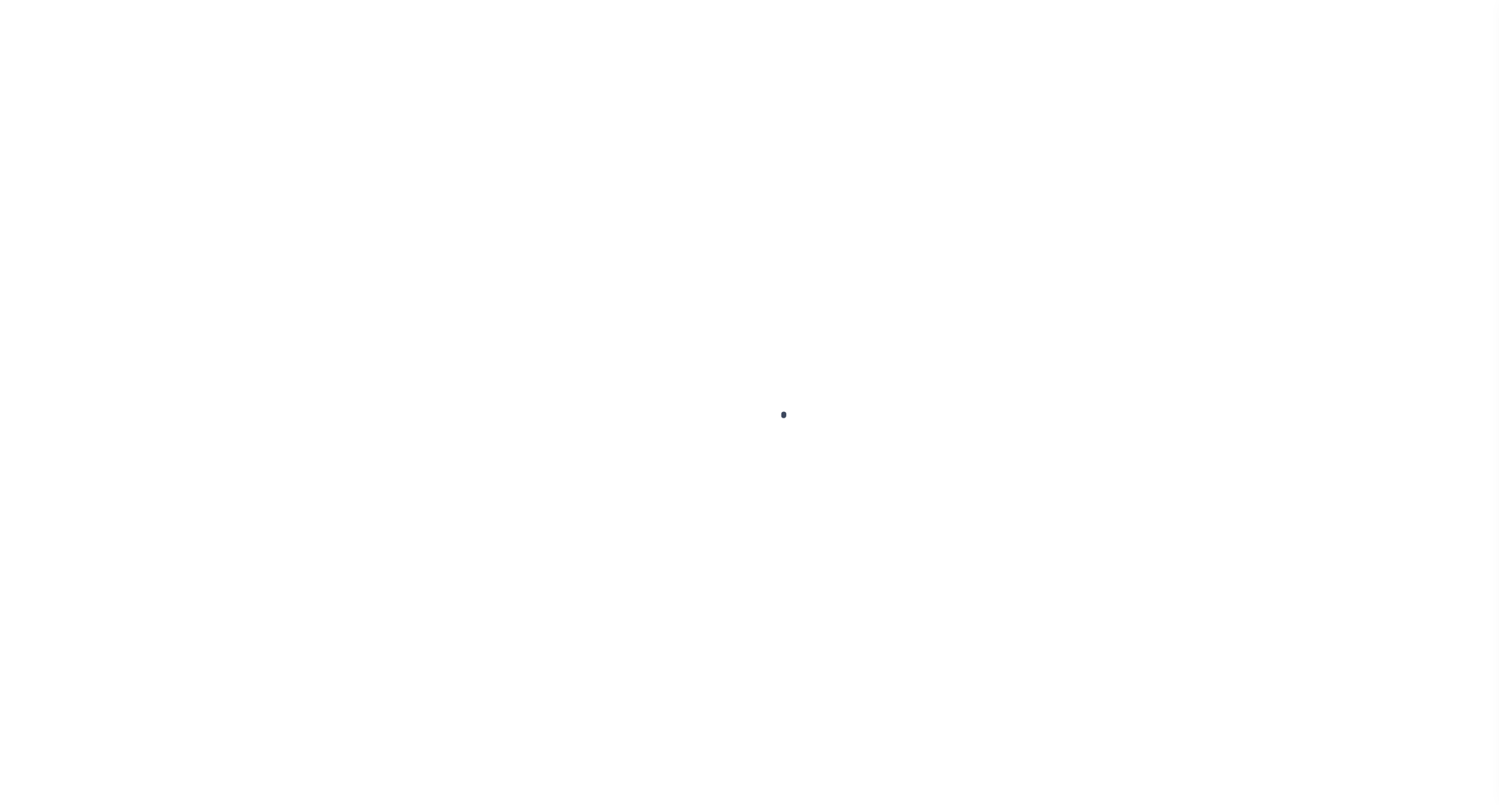
select select "DUE"
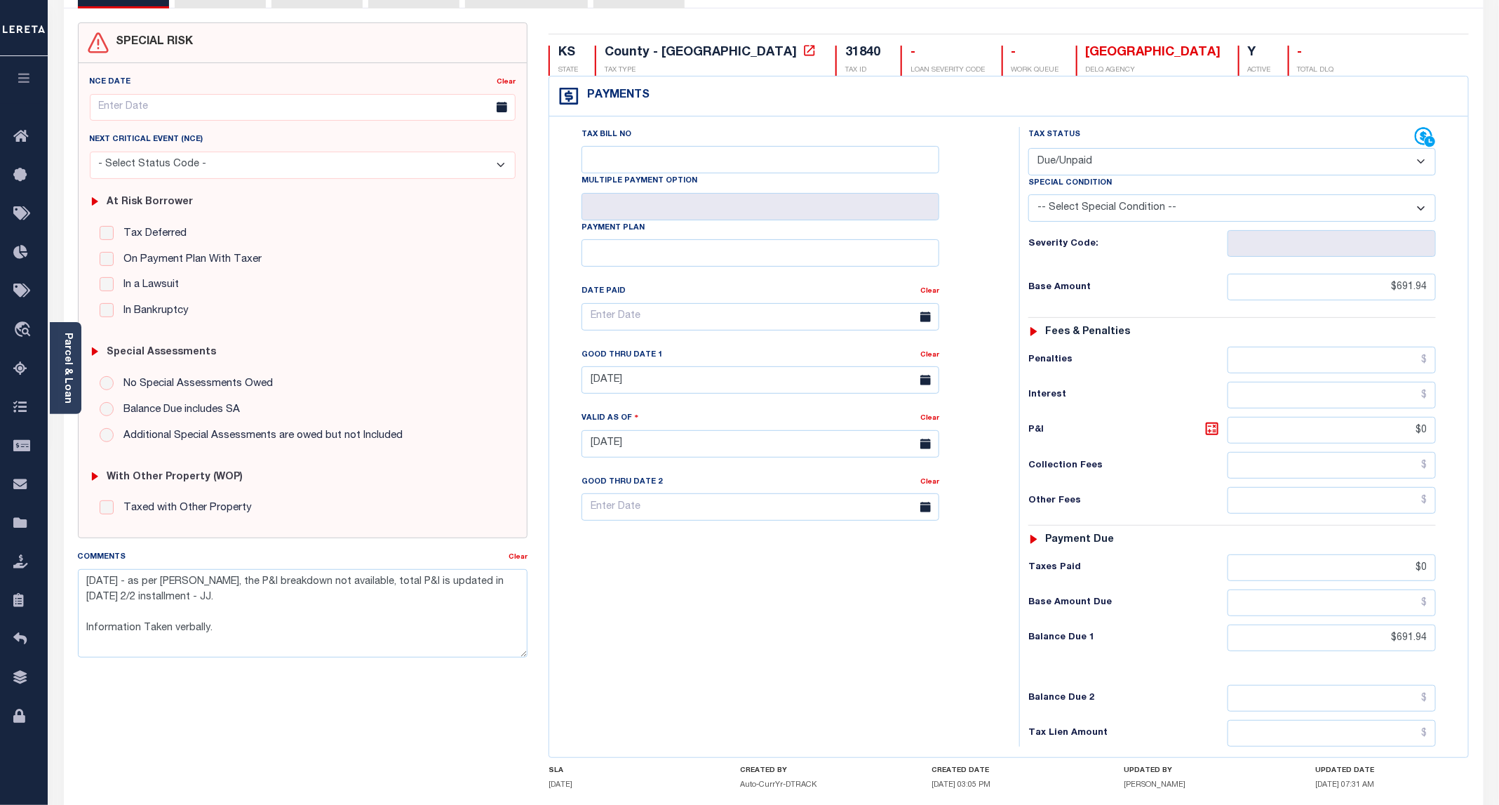
scroll to position [210, 0]
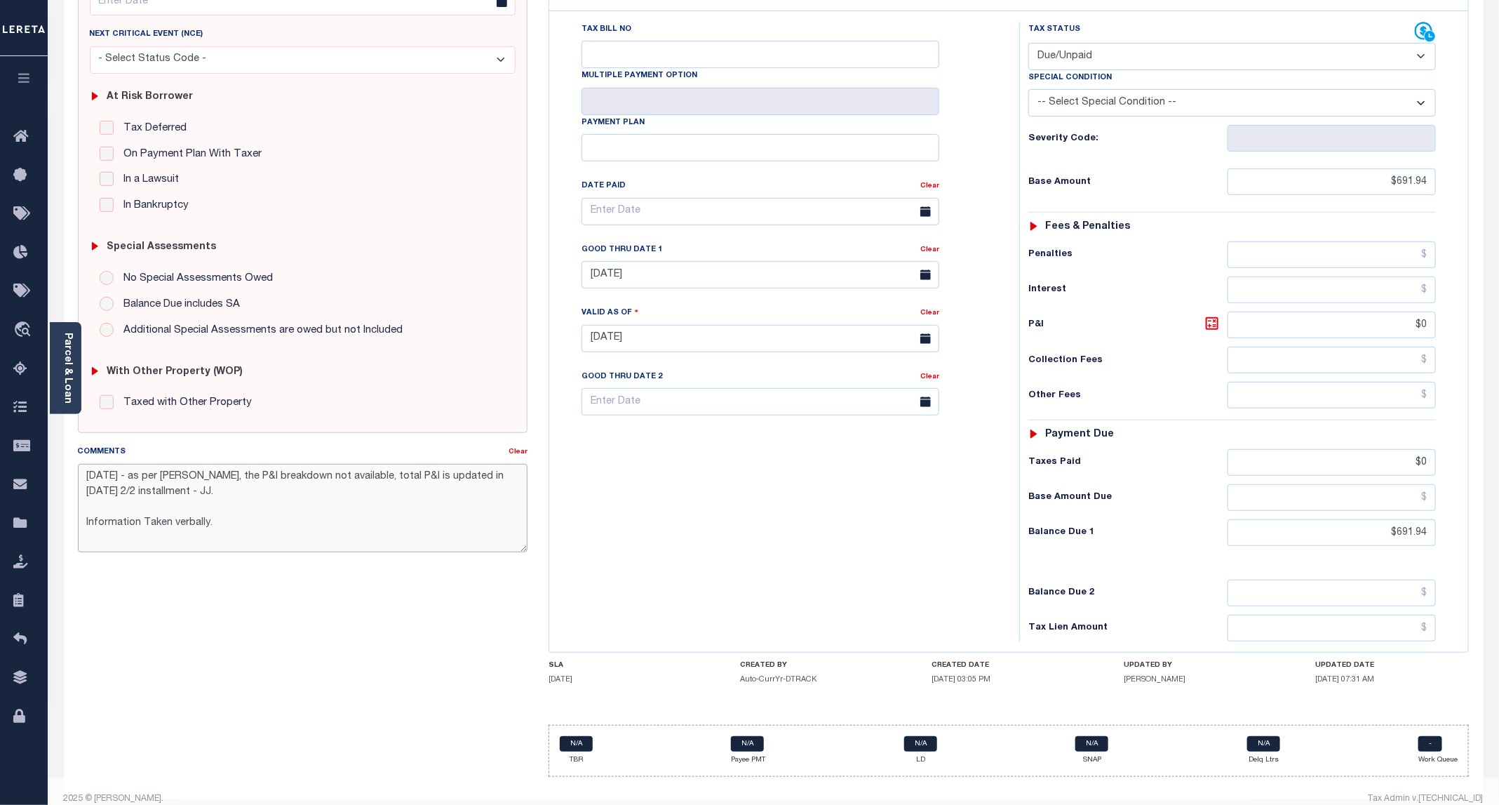
drag, startPoint x: 168, startPoint y: 504, endPoint x: 79, endPoint y: 488, distance: 91.1
click at [79, 488] on textarea "[DATE] - as per [PERSON_NAME], the P&I breakdown not available, total P&I is up…" at bounding box center [303, 508] width 450 height 88
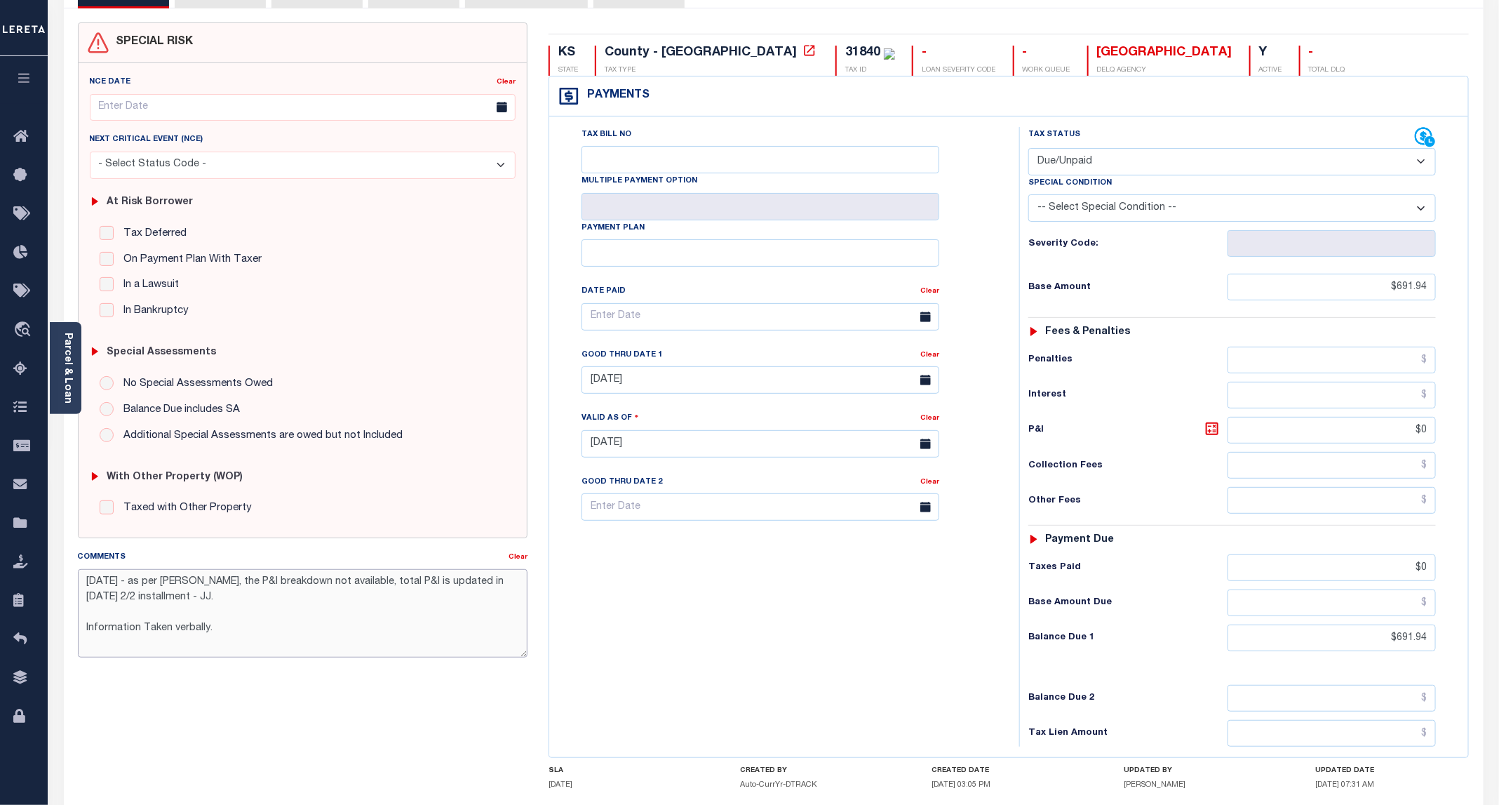
scroll to position [0, 0]
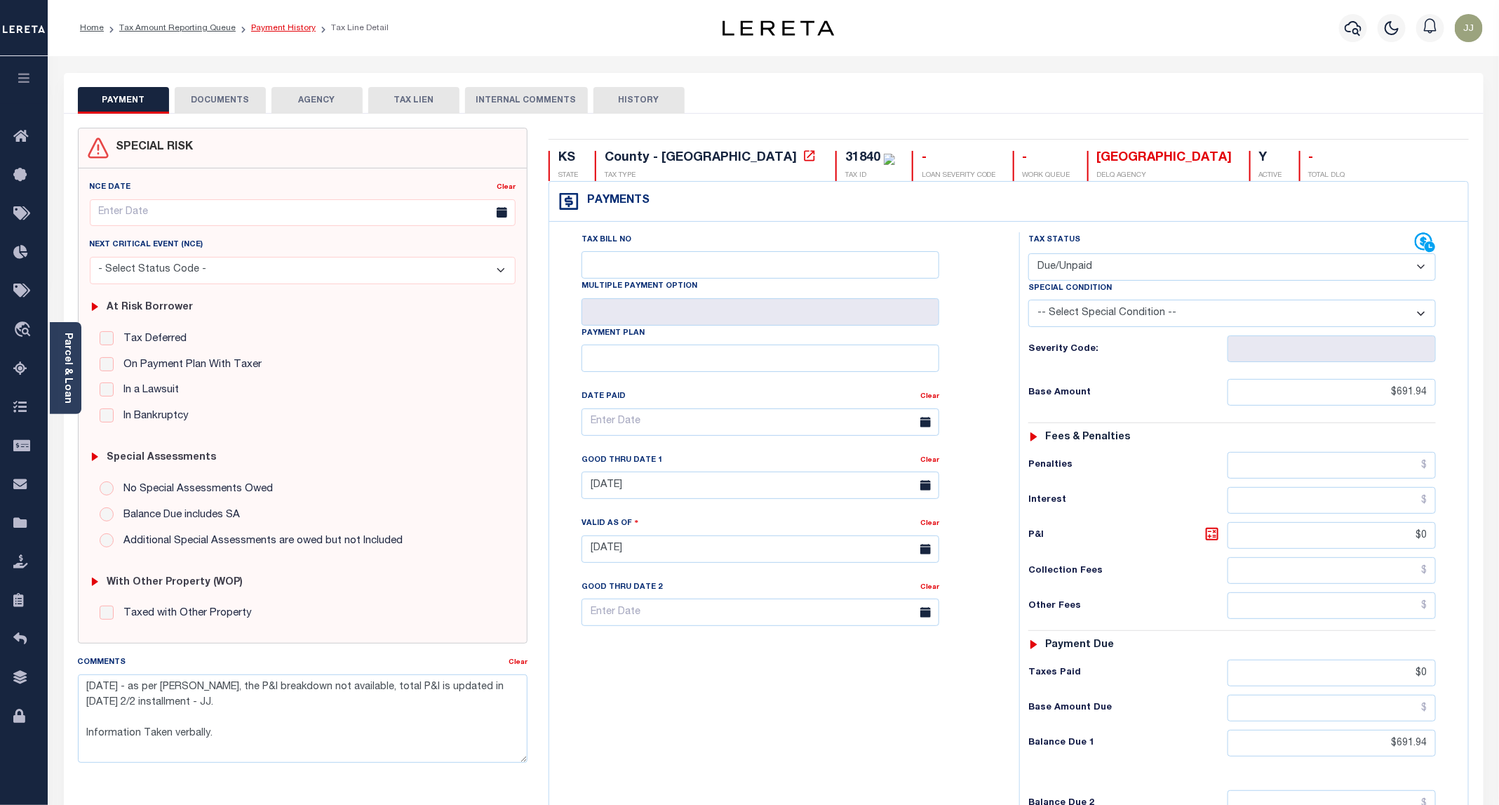
click at [276, 24] on link "Payment History" at bounding box center [283, 28] width 65 height 8
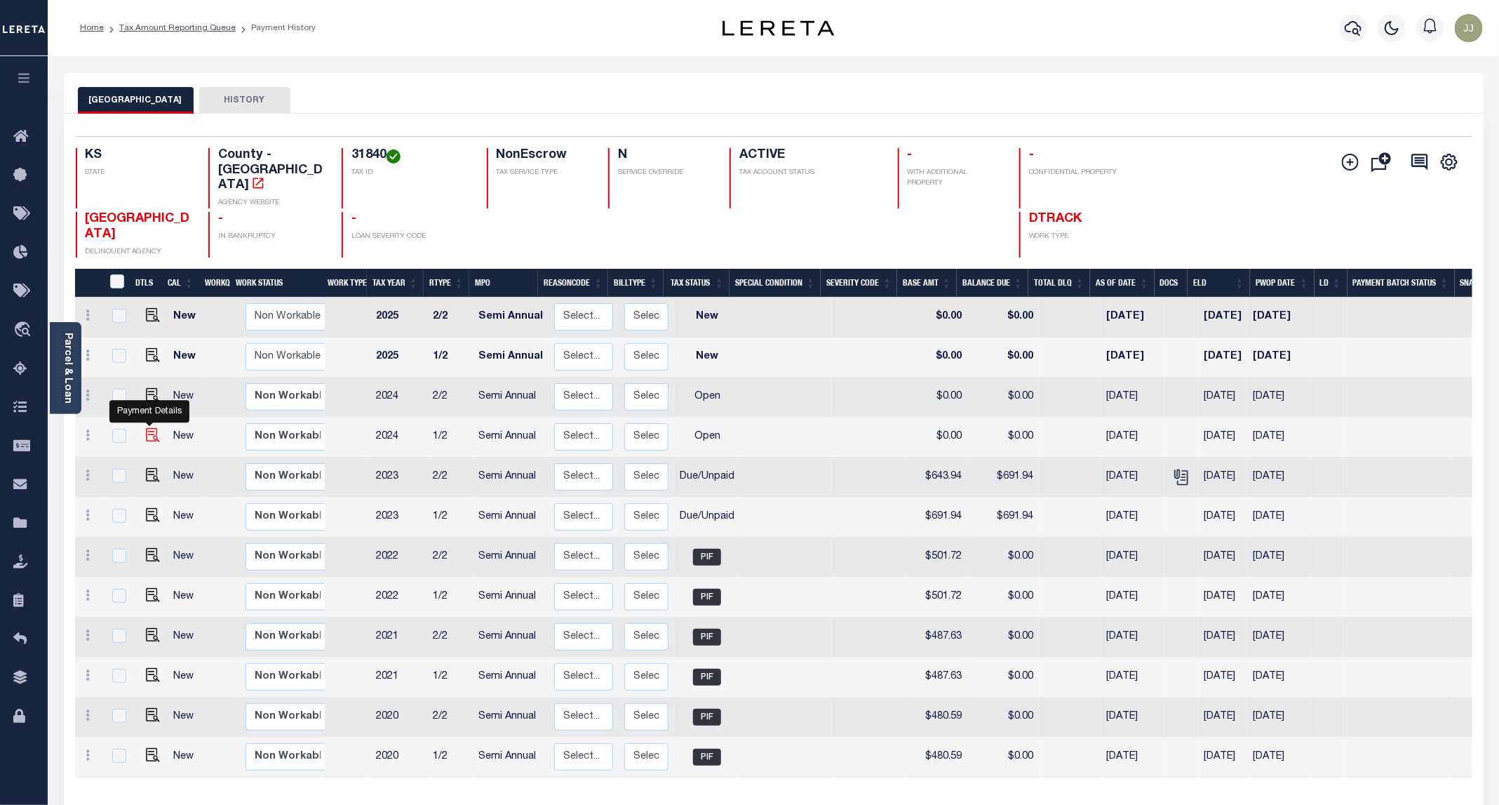
click at [147, 428] on img "" at bounding box center [153, 435] width 14 height 14
checkbox input "true"
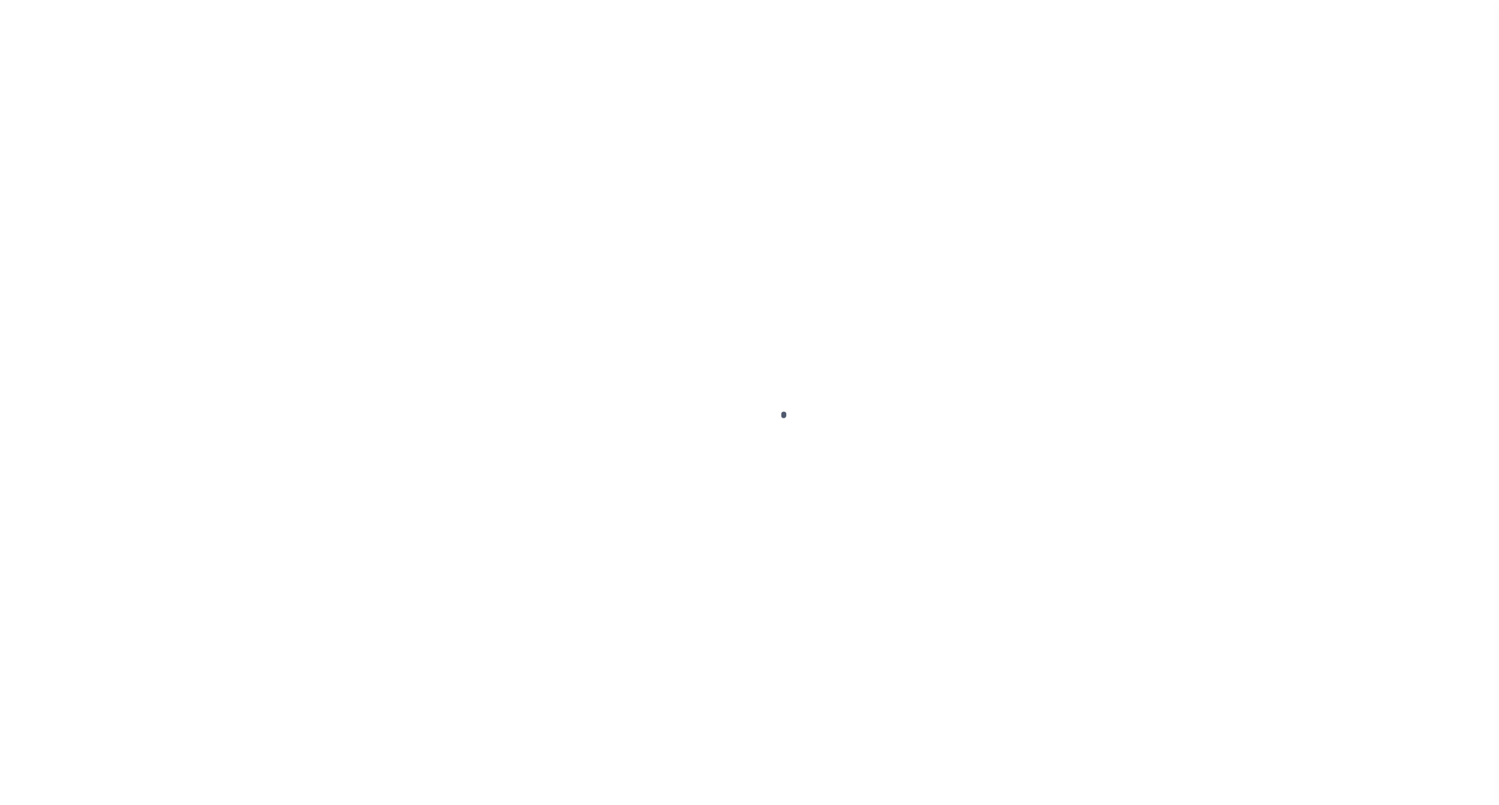
select select "OP2"
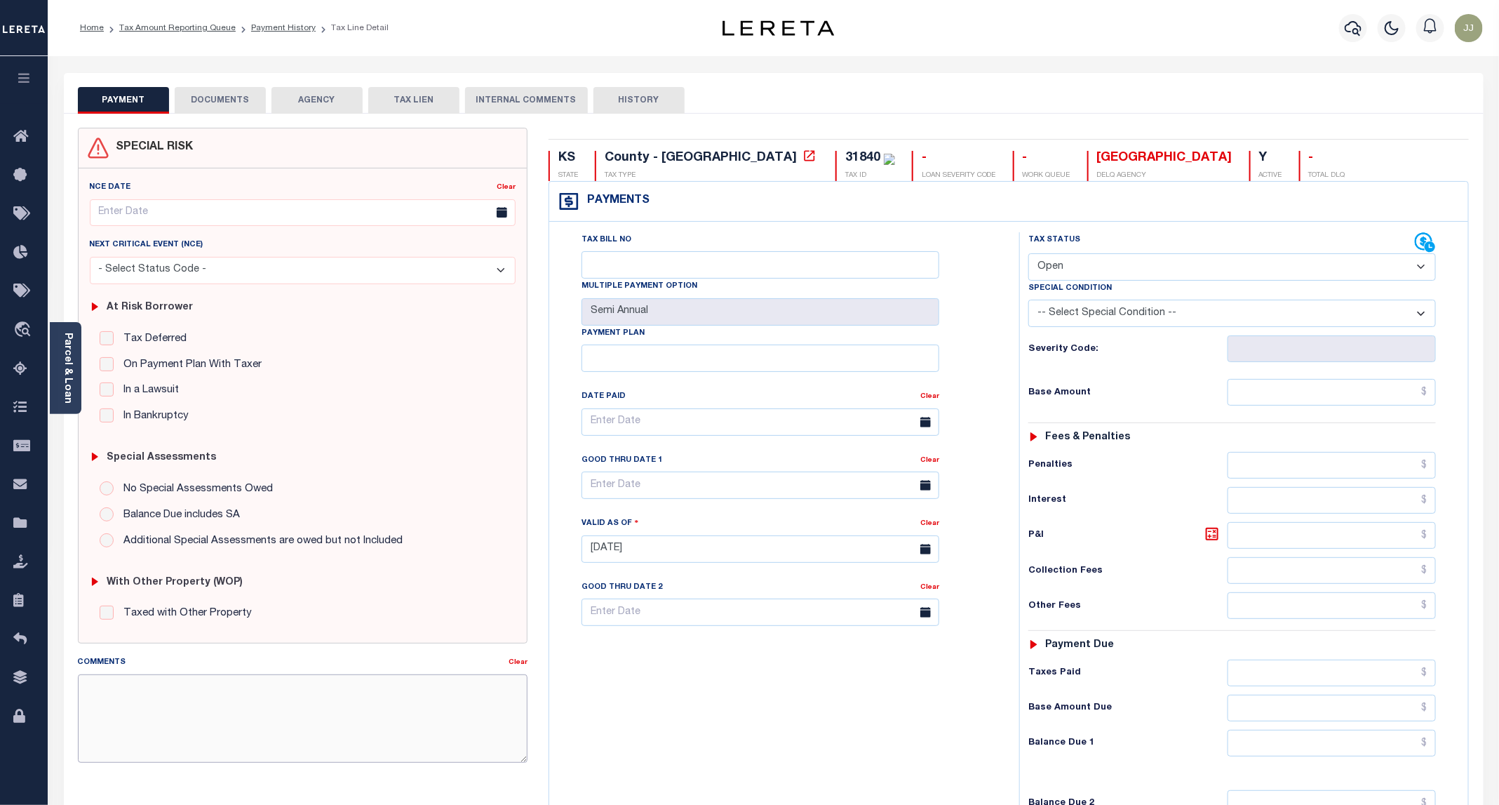
click at [181, 715] on textarea "Comments" at bounding box center [303, 718] width 450 height 88
paste textarea "[DATE] - as per [PERSON_NAME], the P&I breakdown not available, total P&I is up…"
type textarea "[DATE] - as per [PERSON_NAME], the P&I breakdown not available, total P&I is up…"
type input "[DATE]"
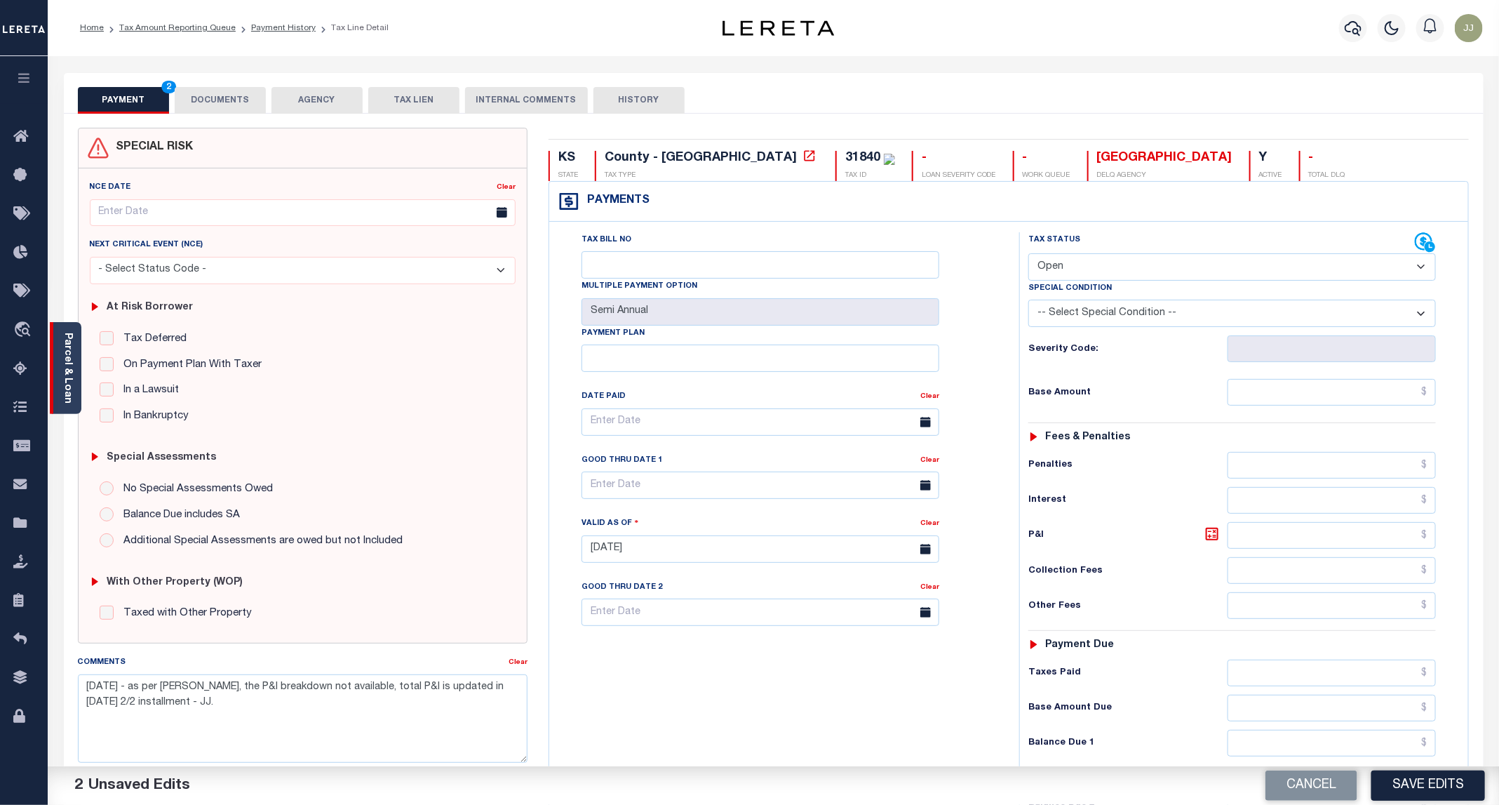
click at [62, 375] on link "Parcel & Loan" at bounding box center [67, 367] width 10 height 71
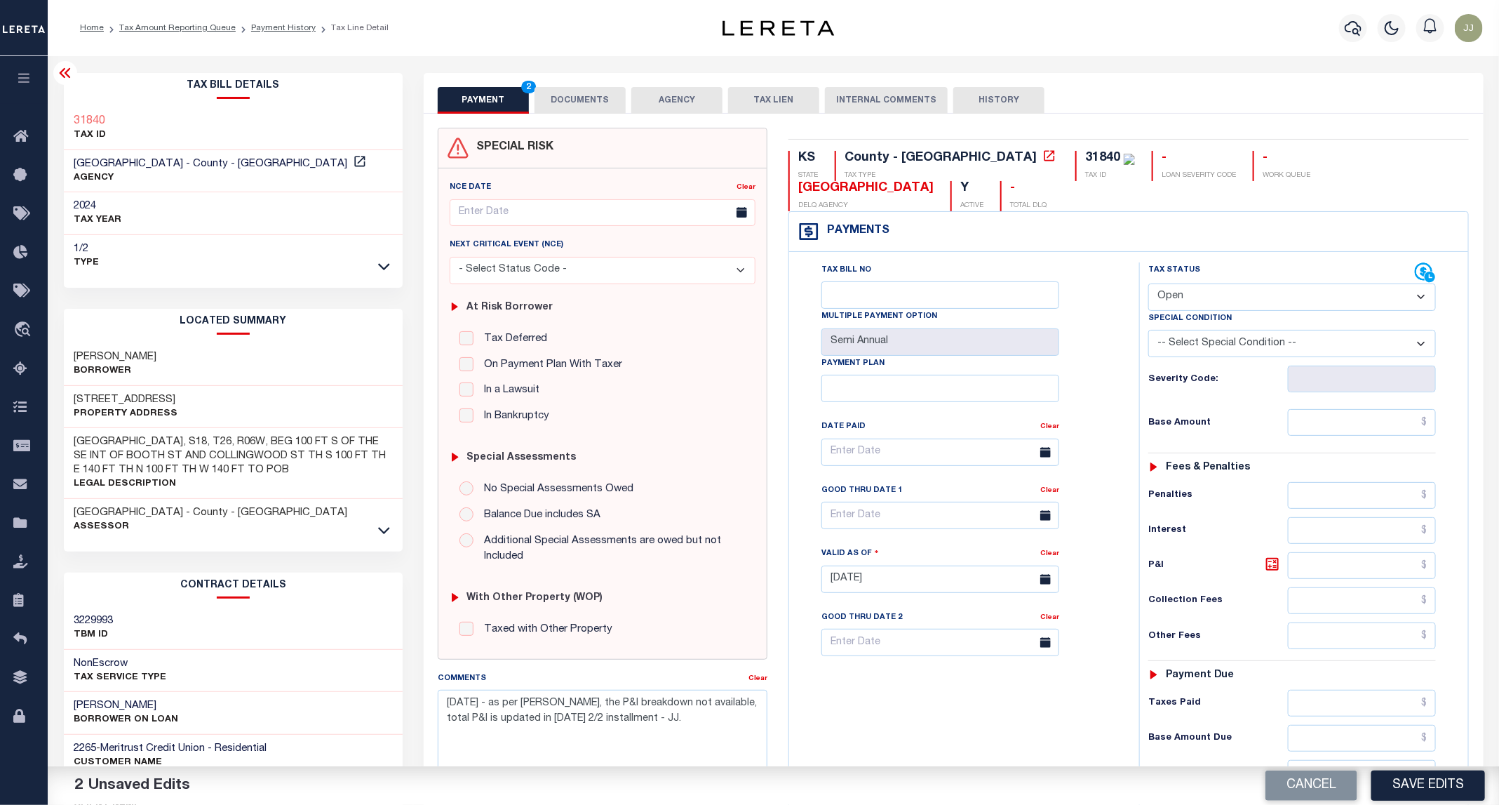
click at [146, 398] on h3 "210 S COLLINGWOOD ST" at bounding box center [126, 400] width 104 height 14
copy h3 "COLLINGWOOD"
click at [1199, 283] on select "- Select Status Code - Open Due/Unpaid Paid Incomplete No Tax Due Internal Refu…" at bounding box center [1292, 296] width 288 height 27
click at [1149, 283] on select "- Select Status Code - Open Due/Unpaid Paid Incomplete No Tax Due Internal Refu…" at bounding box center [1292, 296] width 288 height 27
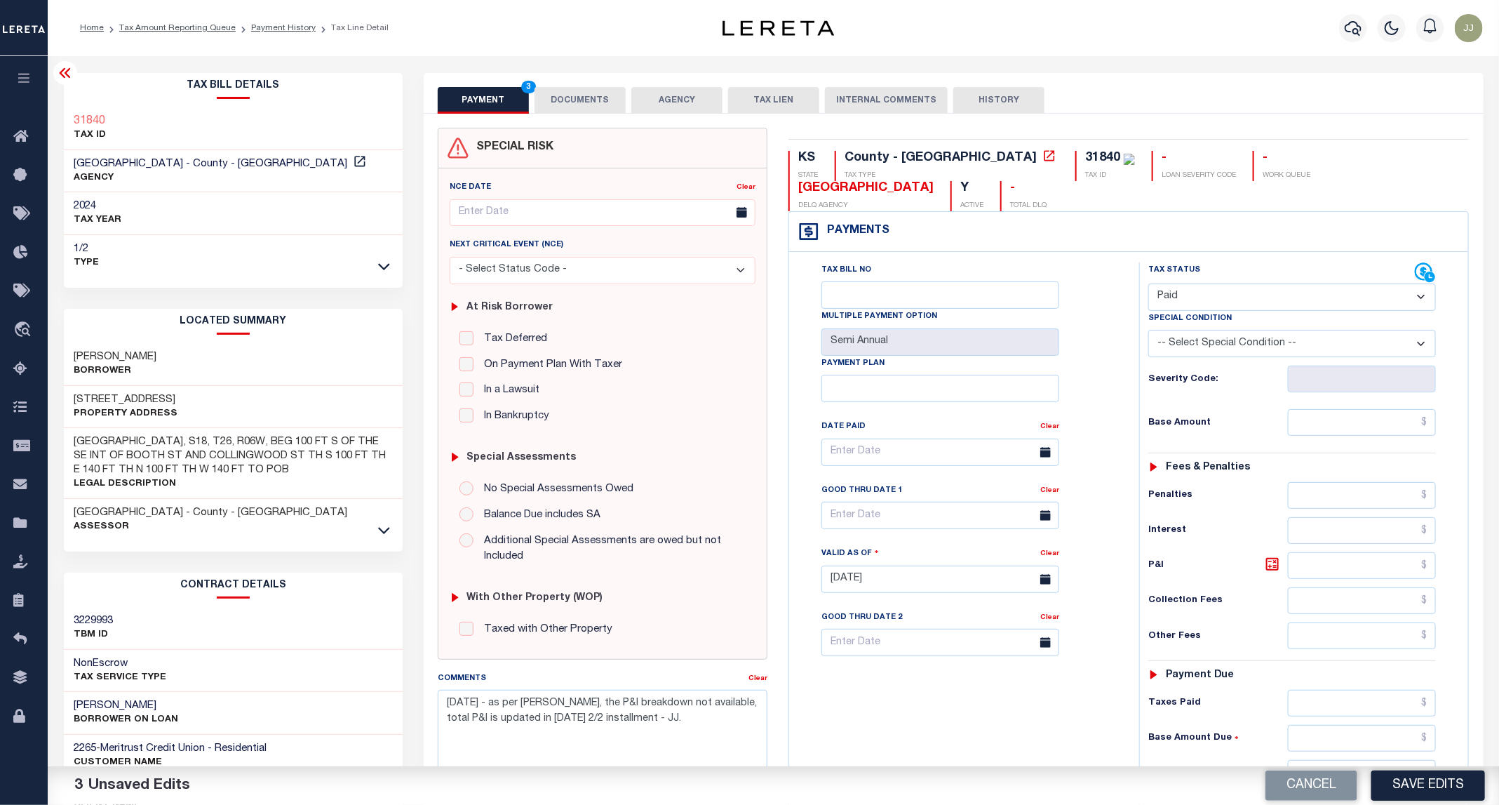
click at [1181, 283] on select "- Select Status Code - Open Due/Unpaid Paid Incomplete No Tax Due Internal Refu…" at bounding box center [1292, 296] width 288 height 27
select select "DUE"
click at [1149, 283] on select "- Select Status Code - Open Due/Unpaid Paid Incomplete No Tax Due Internal Refu…" at bounding box center [1292, 296] width 288 height 27
click at [1357, 409] on input "text" at bounding box center [1362, 422] width 149 height 27
paste input "703.24"
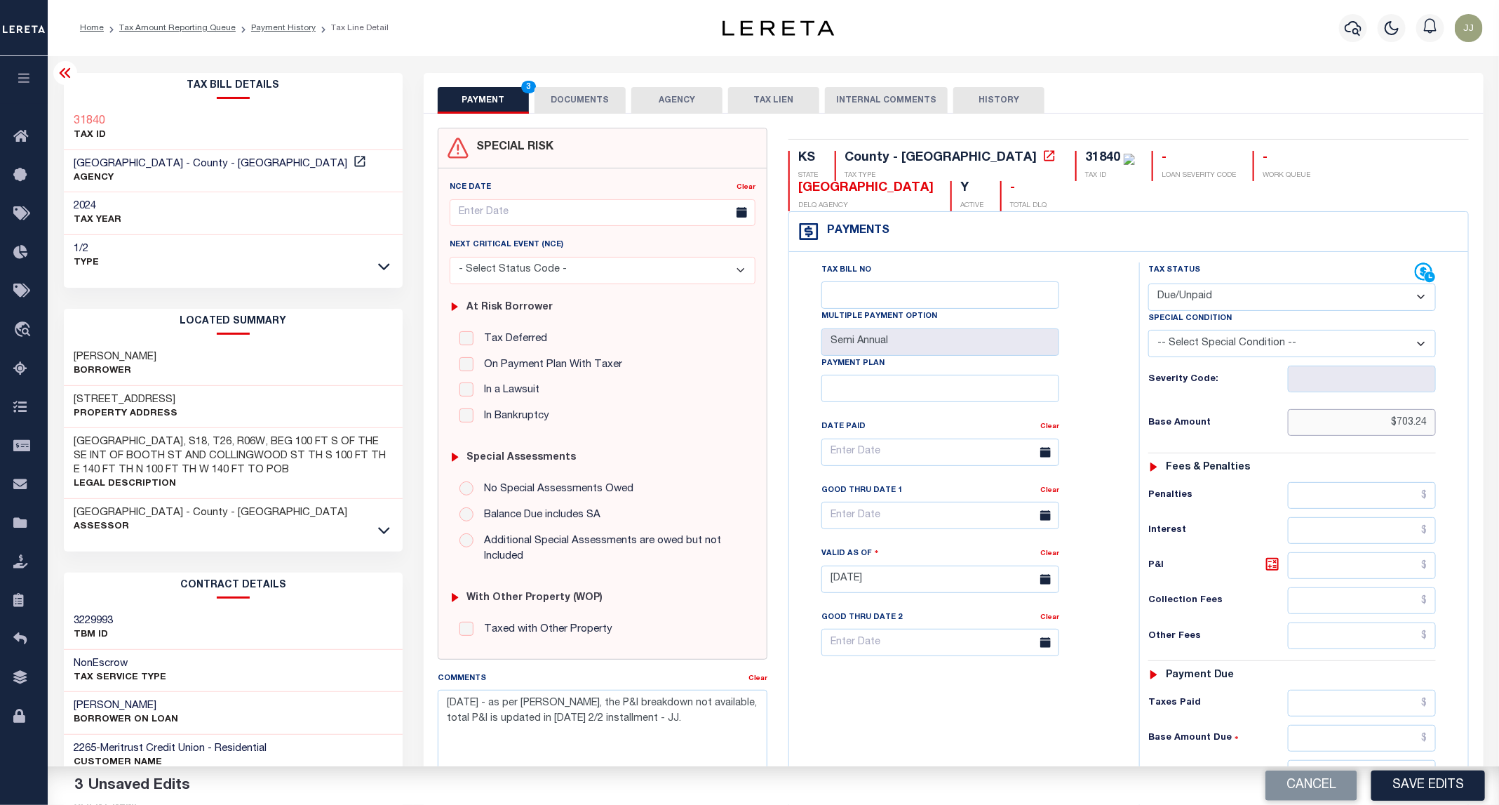
scroll to position [238, 0]
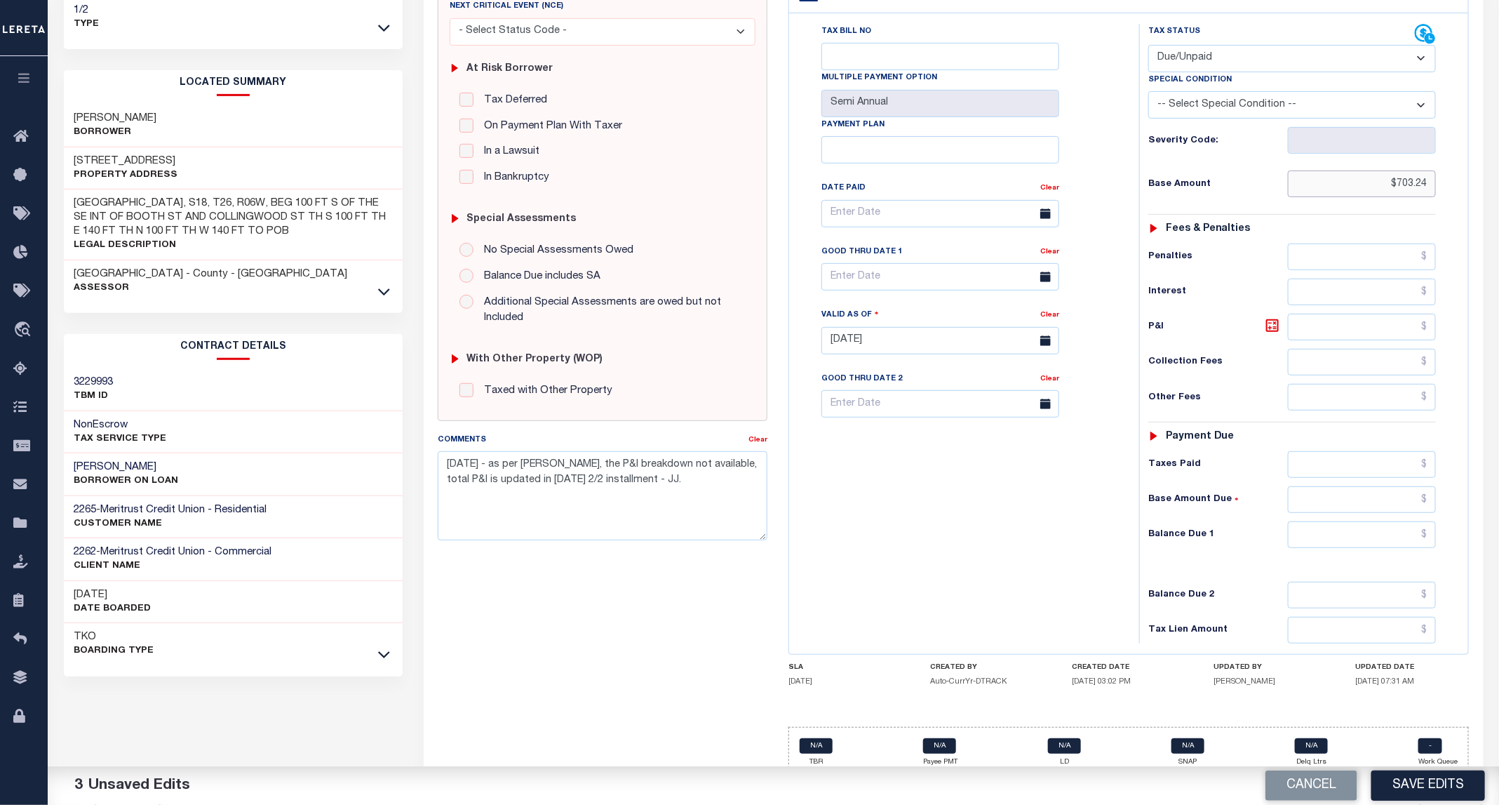
type input "$703.24"
click at [1368, 530] on div "Tax Status Status - Select Status Code -" at bounding box center [1296, 333] width 315 height 619
click at [1358, 521] on input "text" at bounding box center [1362, 534] width 149 height 27
paste input "703.24"
type input "$703.24"
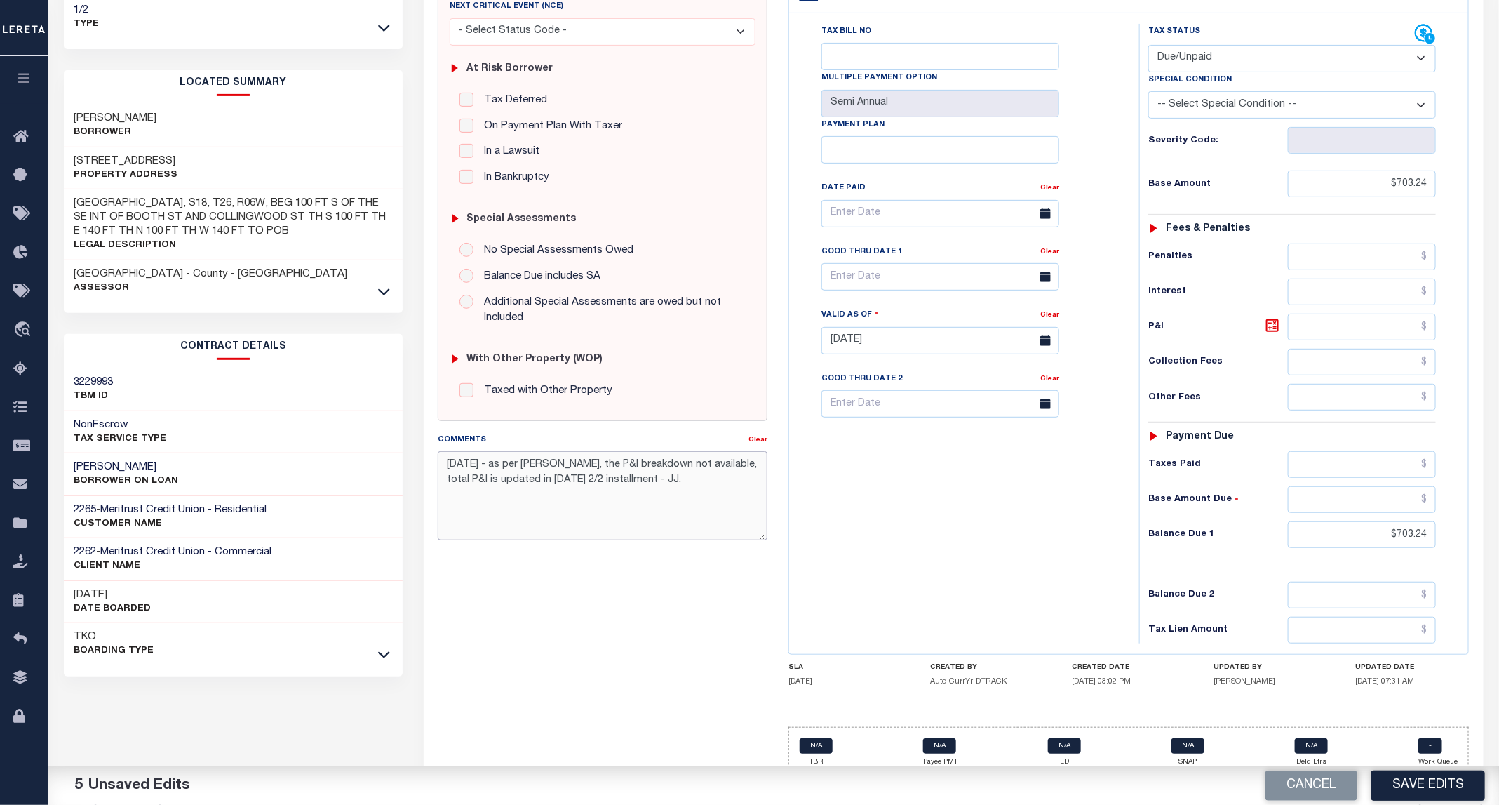
drag, startPoint x: 661, startPoint y: 493, endPoint x: 440, endPoint y: 470, distance: 222.2
click at [440, 470] on textarea "[DATE] - as per [PERSON_NAME], the P&I breakdown not available, total P&I is up…" at bounding box center [603, 495] width 330 height 88
paste textarea "703.24"
type textarea "[DATE] - as per [PERSON_NAME], the P&I breakdown not available, total P&I is up…"
click at [1421, 786] on button "Save Edits" at bounding box center [1428, 785] width 114 height 30
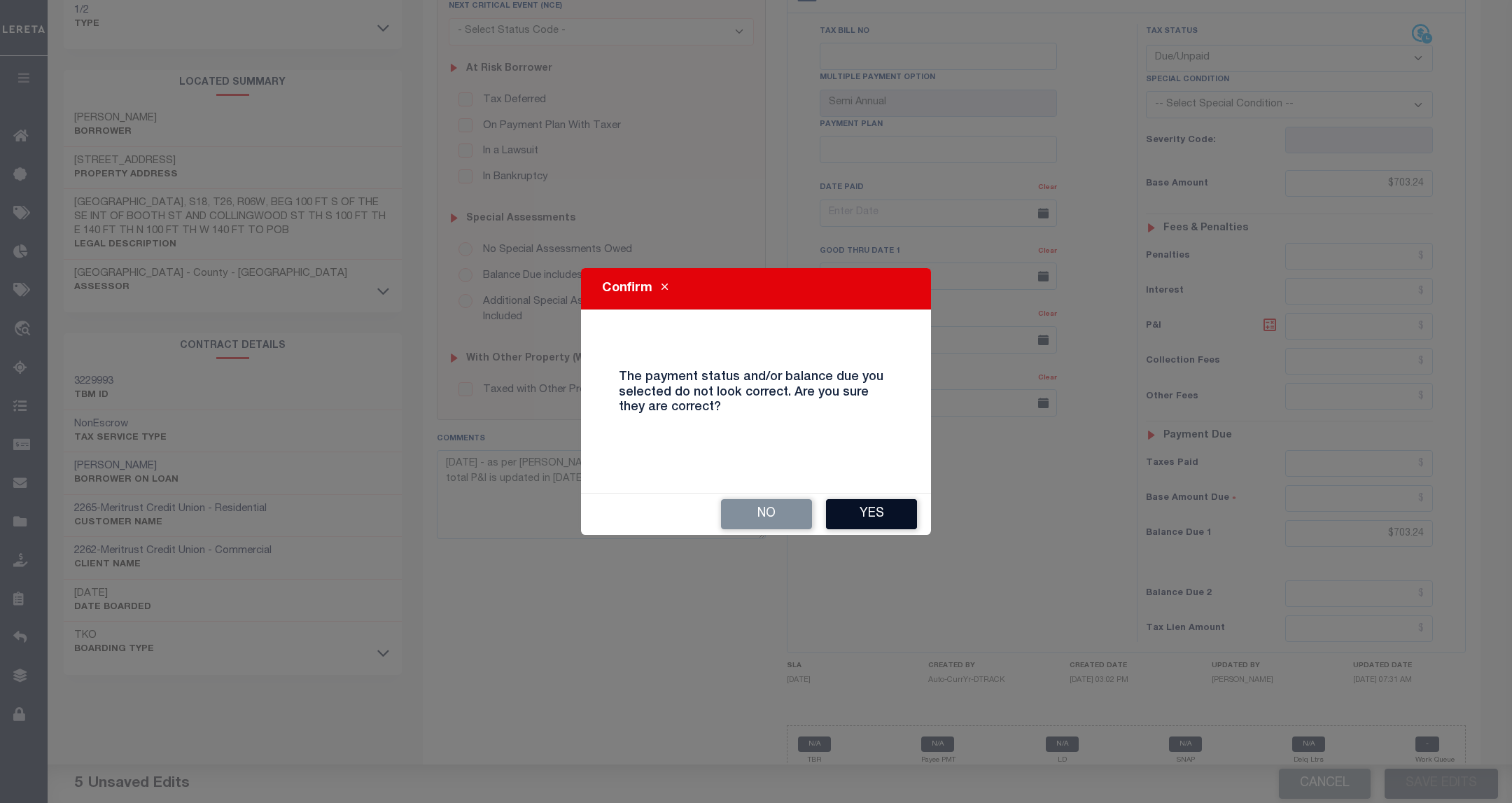
click at [861, 517] on button "Yes" at bounding box center [871, 514] width 91 height 30
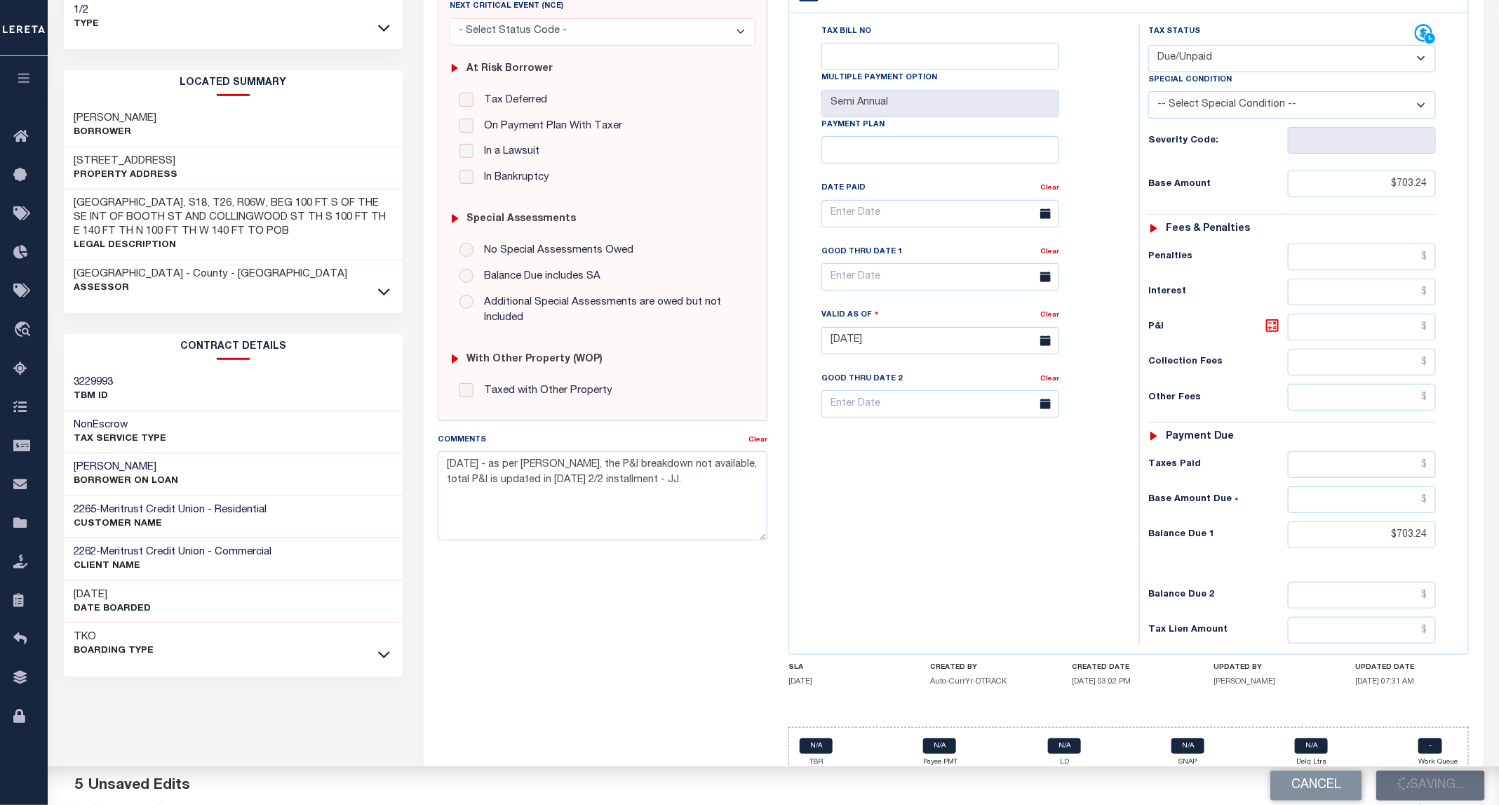
checkbox input "false"
type input "$703.24"
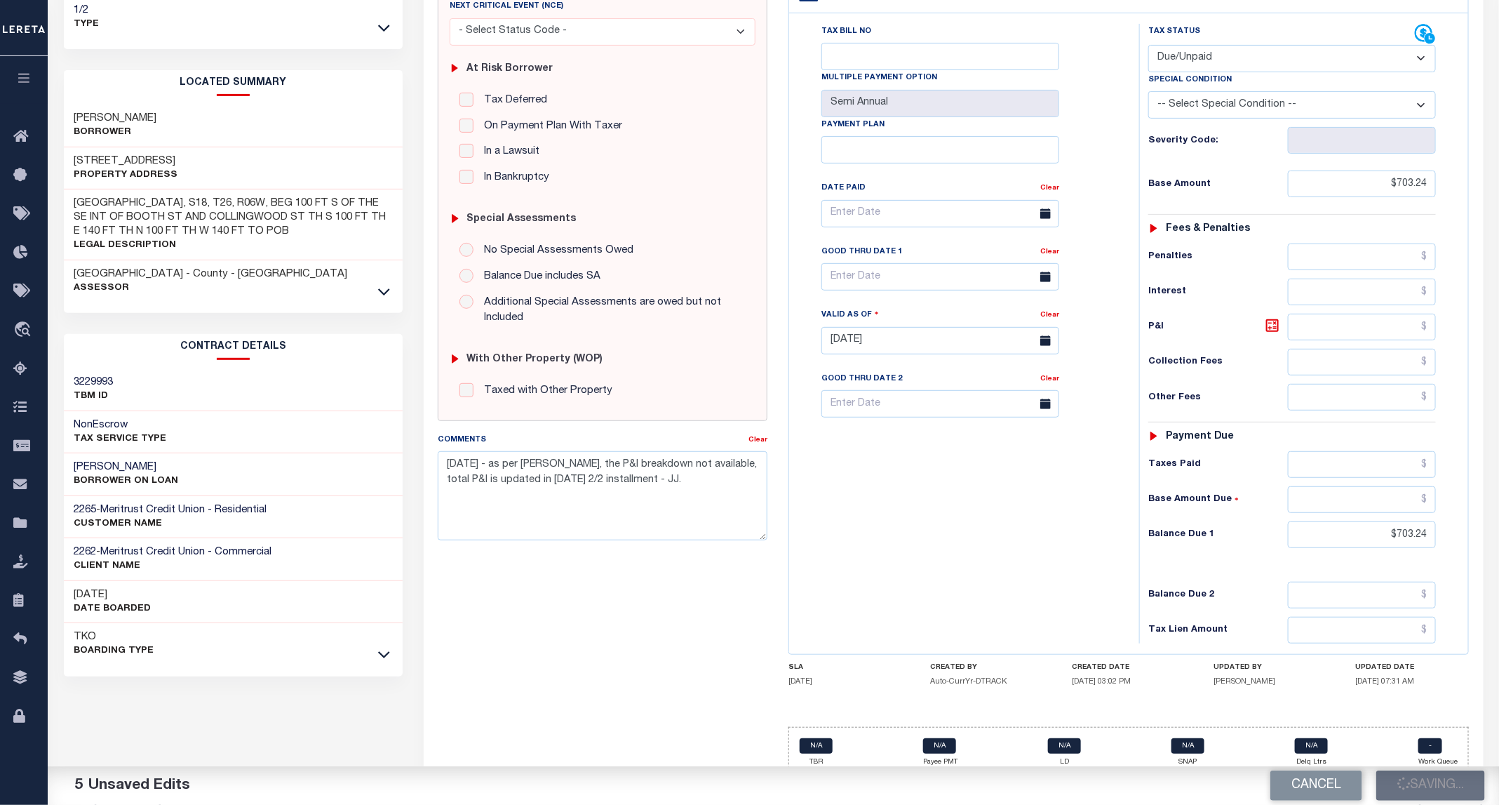
type input "$703.24"
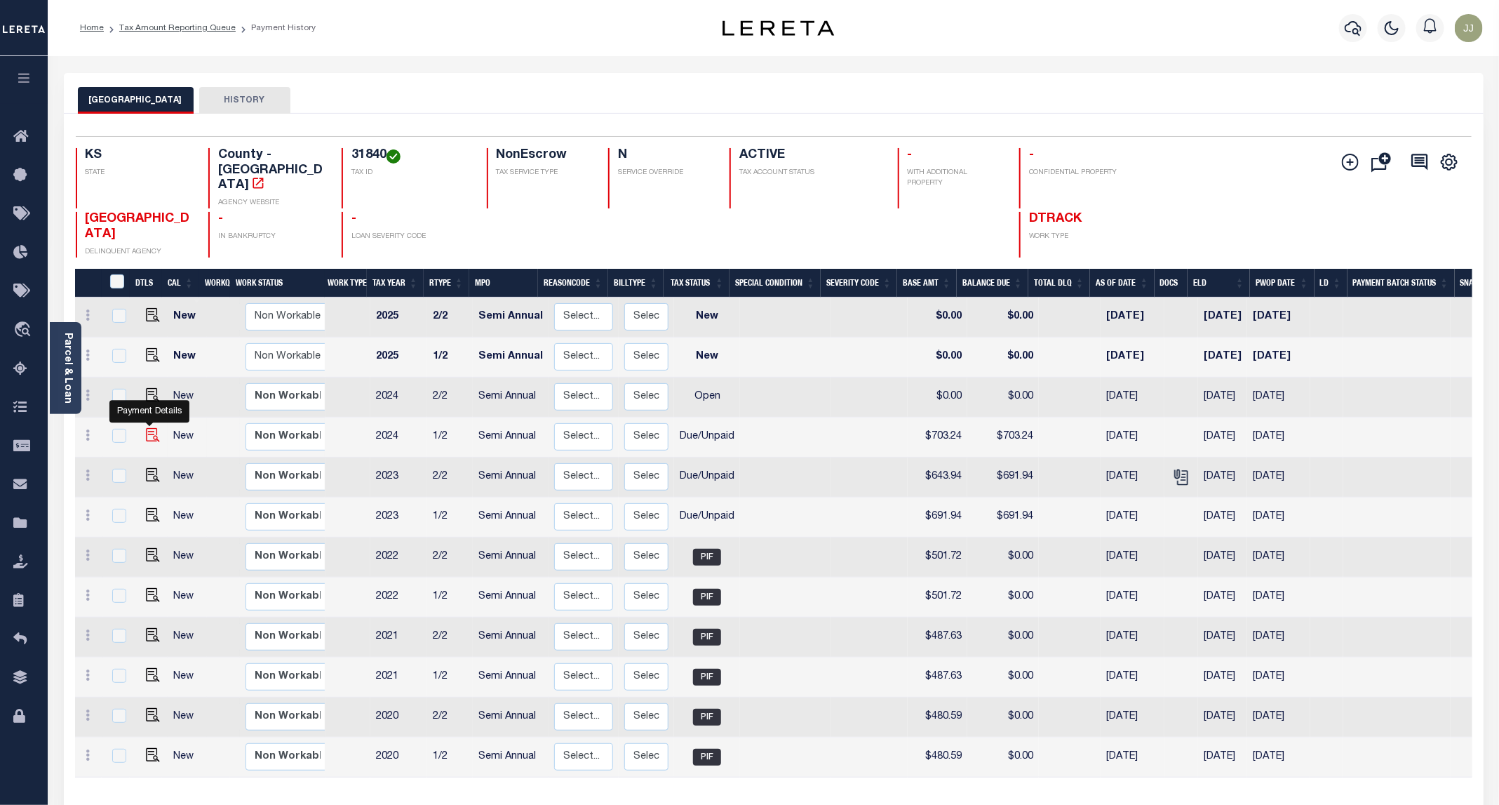
click at [146, 428] on img "" at bounding box center [153, 435] width 14 height 14
checkbox input "true"
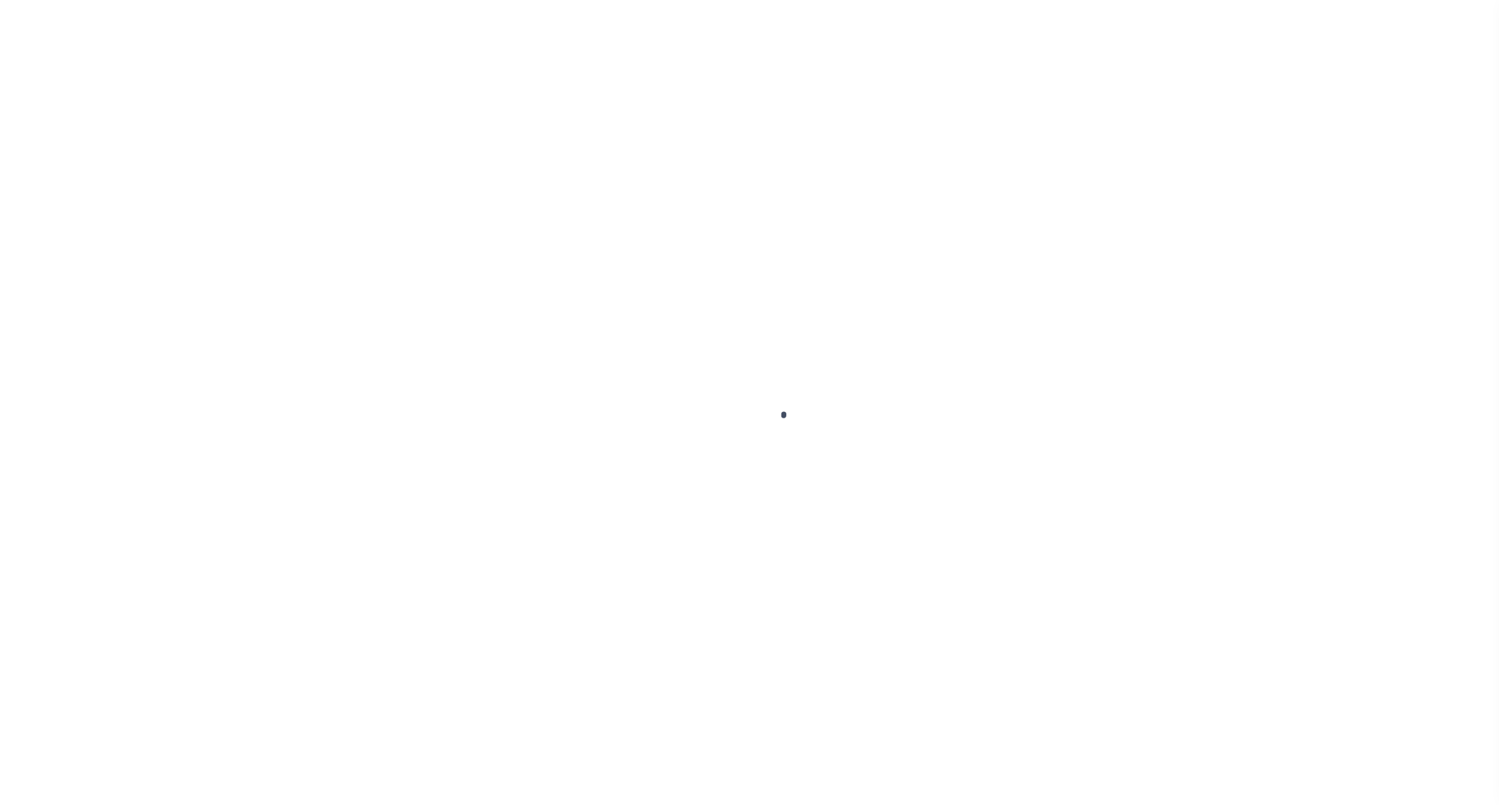
select select "DUE"
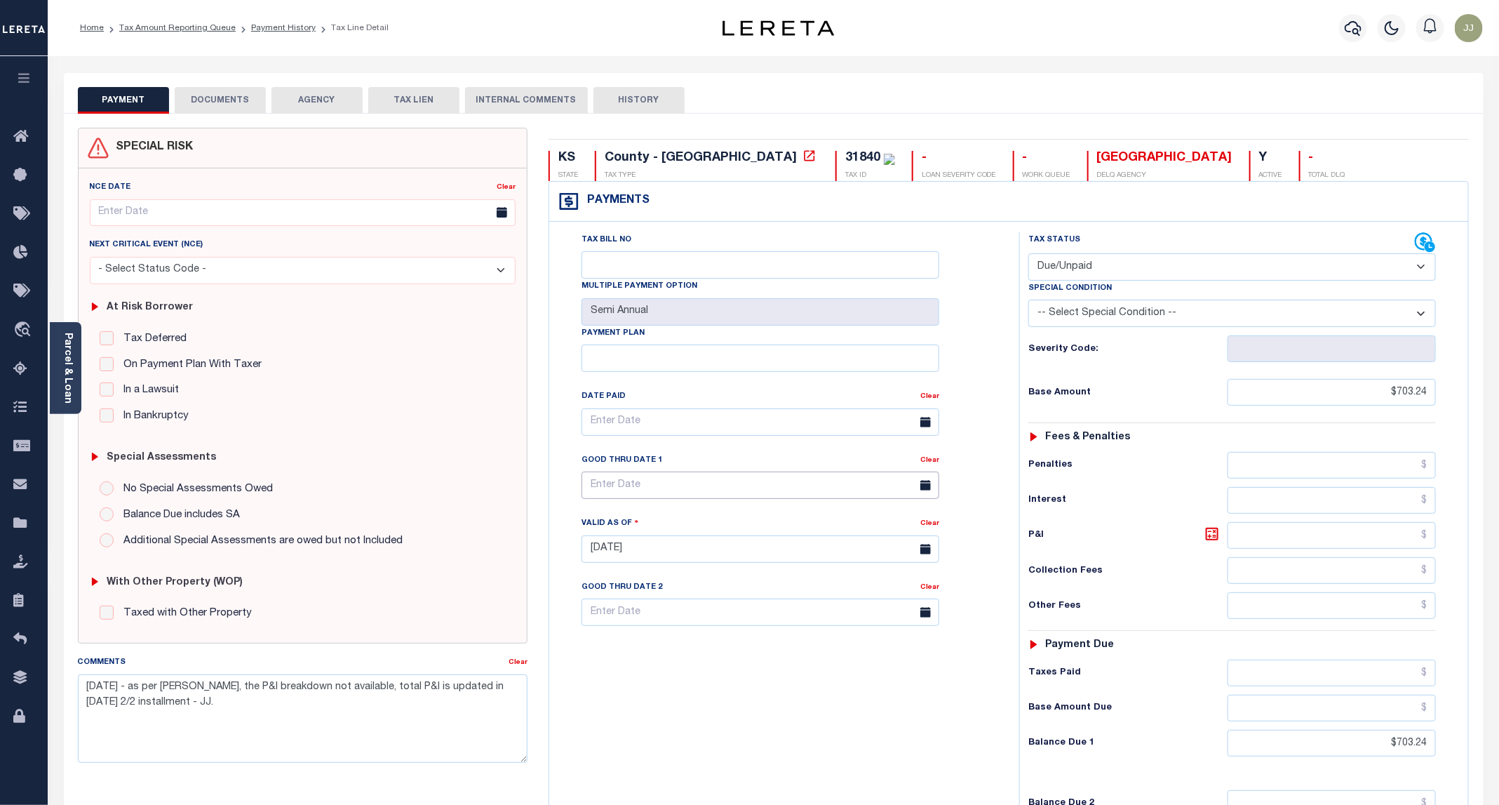
click at [627, 491] on input "text" at bounding box center [760, 484] width 358 height 27
click at [659, 675] on span "30" at bounding box center [658, 682] width 27 height 27
type input "[DATE]"
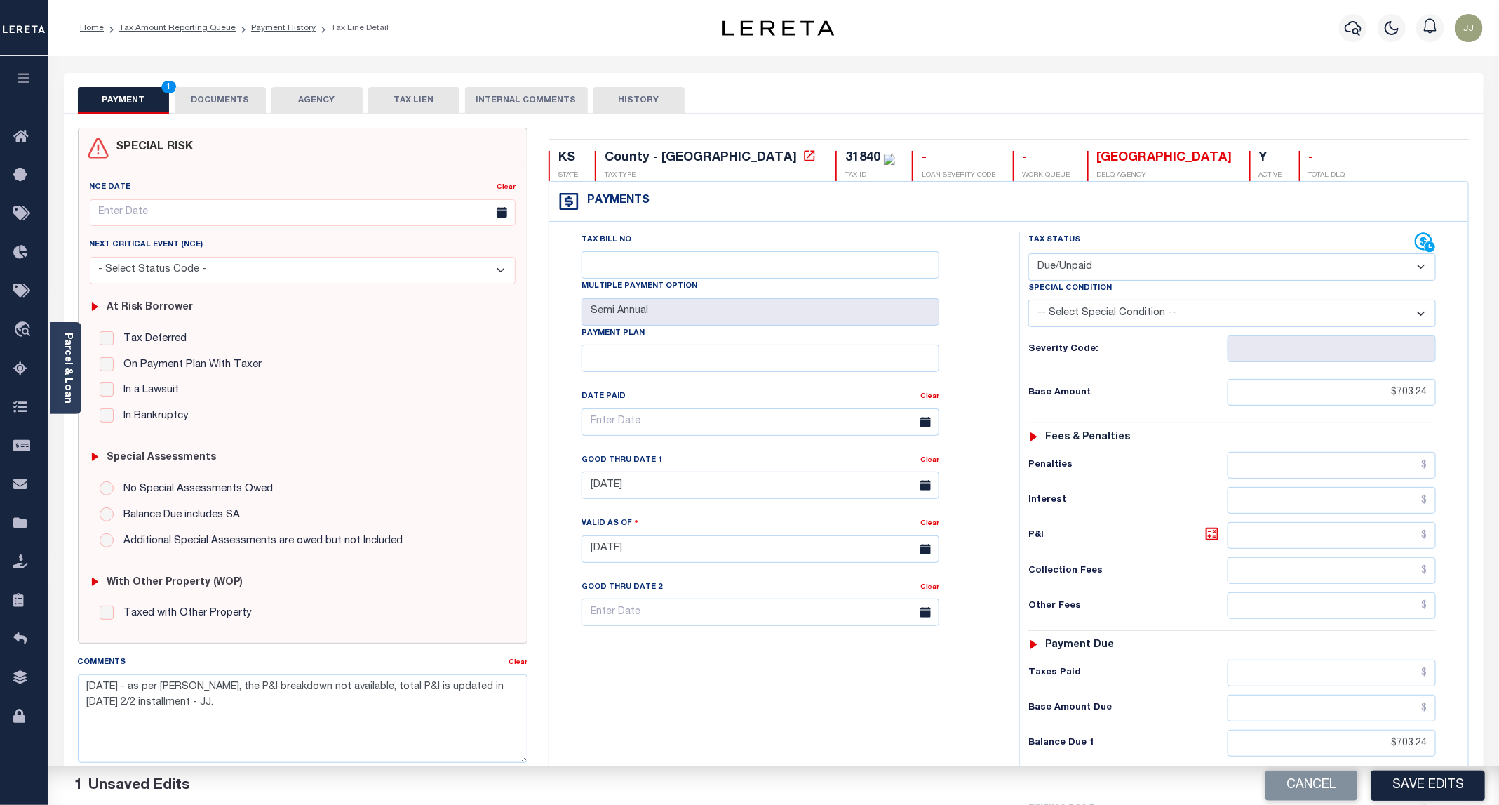
click at [908, 718] on div "Tax Bill No Multiple Payment Option Semi Annual Payment Plan Clear" at bounding box center [781, 541] width 456 height 619
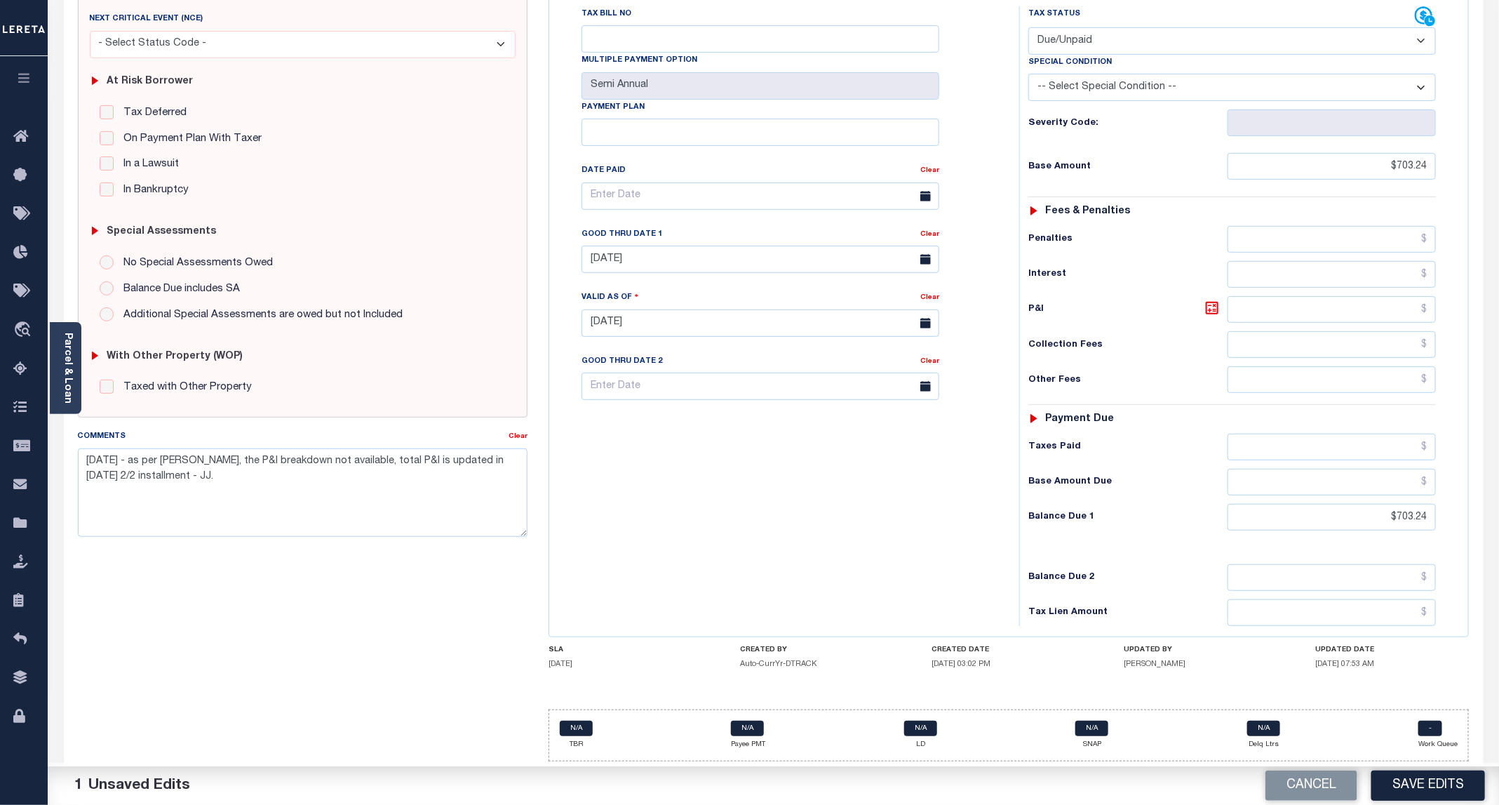
drag, startPoint x: 1425, startPoint y: 779, endPoint x: 1431, endPoint y: 775, distance: 7.6
click at [1431, 775] on button "Save Edits" at bounding box center [1428, 785] width 114 height 30
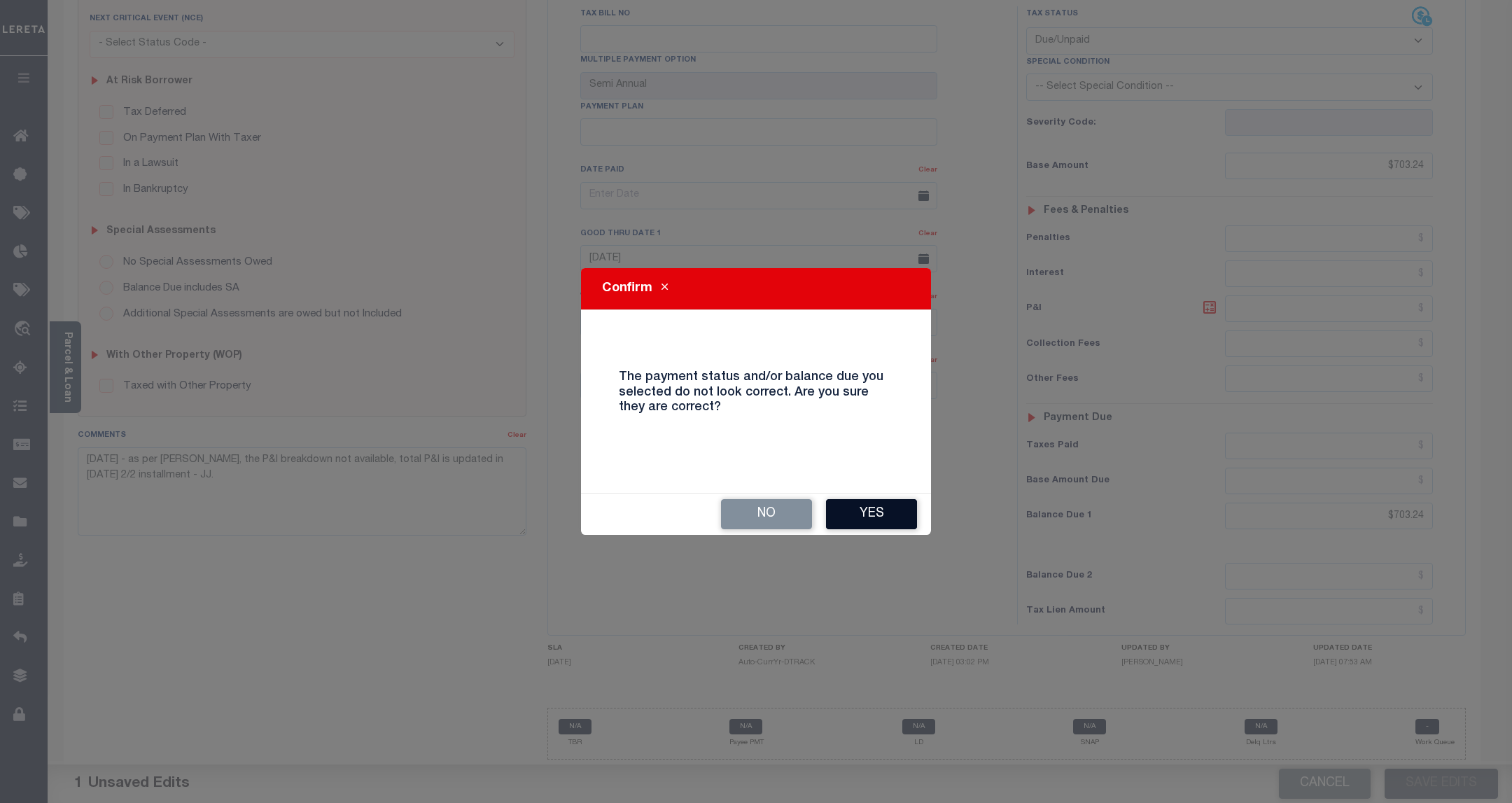
click at [866, 511] on button "Yes" at bounding box center [871, 514] width 91 height 30
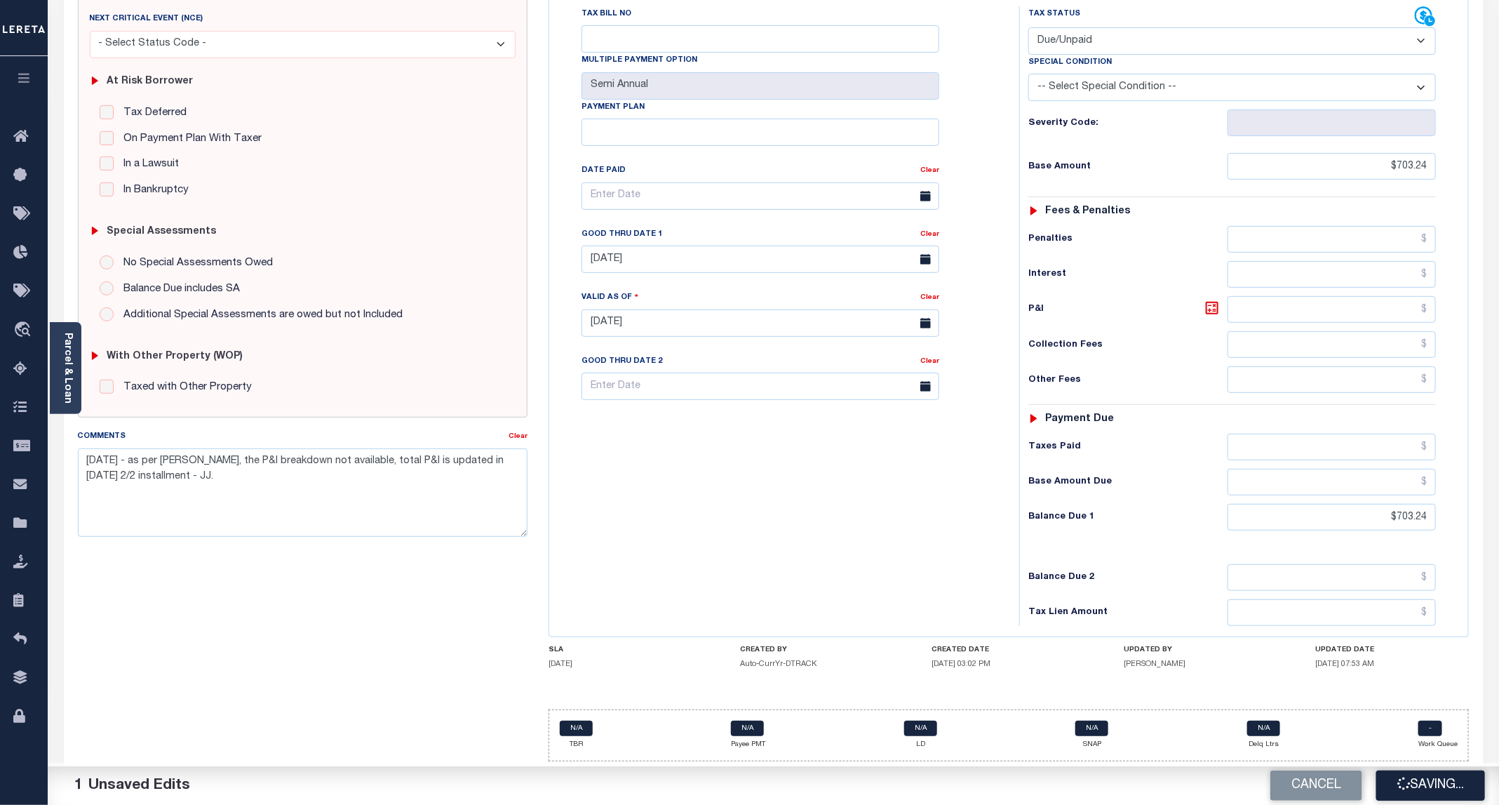
scroll to position [0, 0]
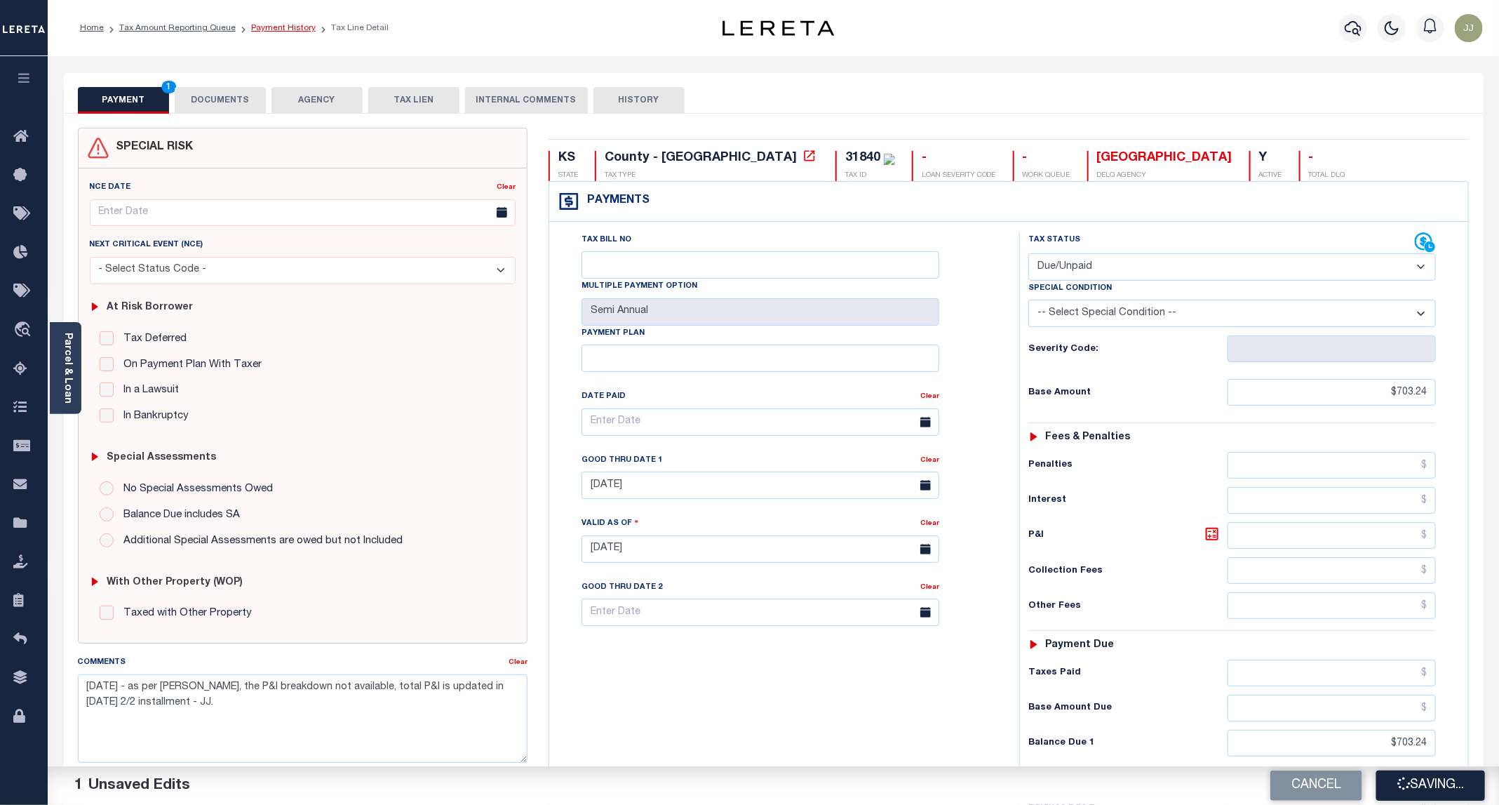
click at [276, 26] on link "Payment History" at bounding box center [283, 28] width 65 height 8
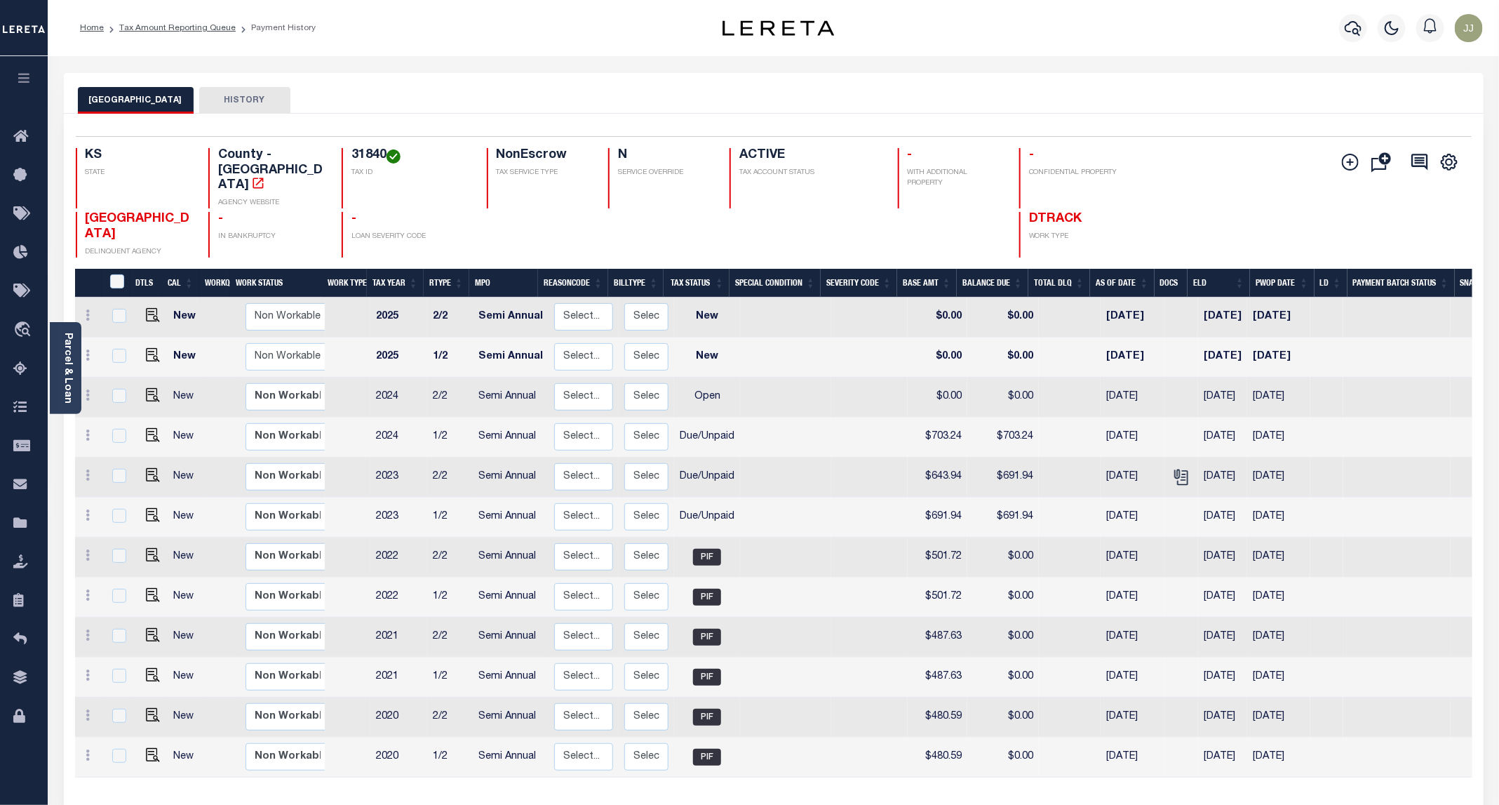
scroll to position [65, 0]
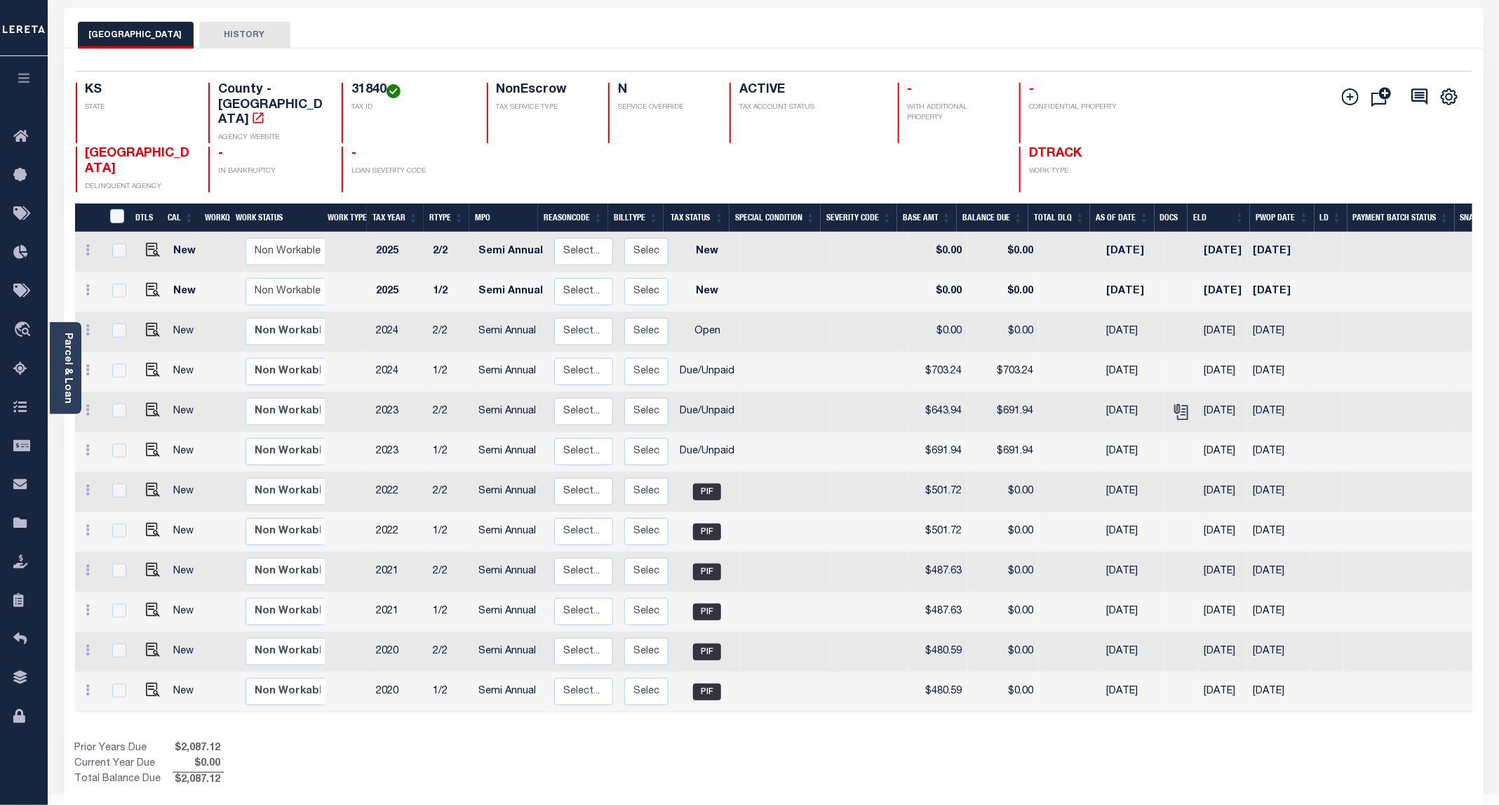
drag, startPoint x: 811, startPoint y: 729, endPoint x: 779, endPoint y: 701, distance: 42.2
click at [811, 741] on div "Show Tax Lines before Bill Release Date Prior Years Due $2,087.12 Current Year …" at bounding box center [773, 764] width 1397 height 47
click at [146, 323] on img "" at bounding box center [153, 330] width 14 height 14
checkbox input "true"
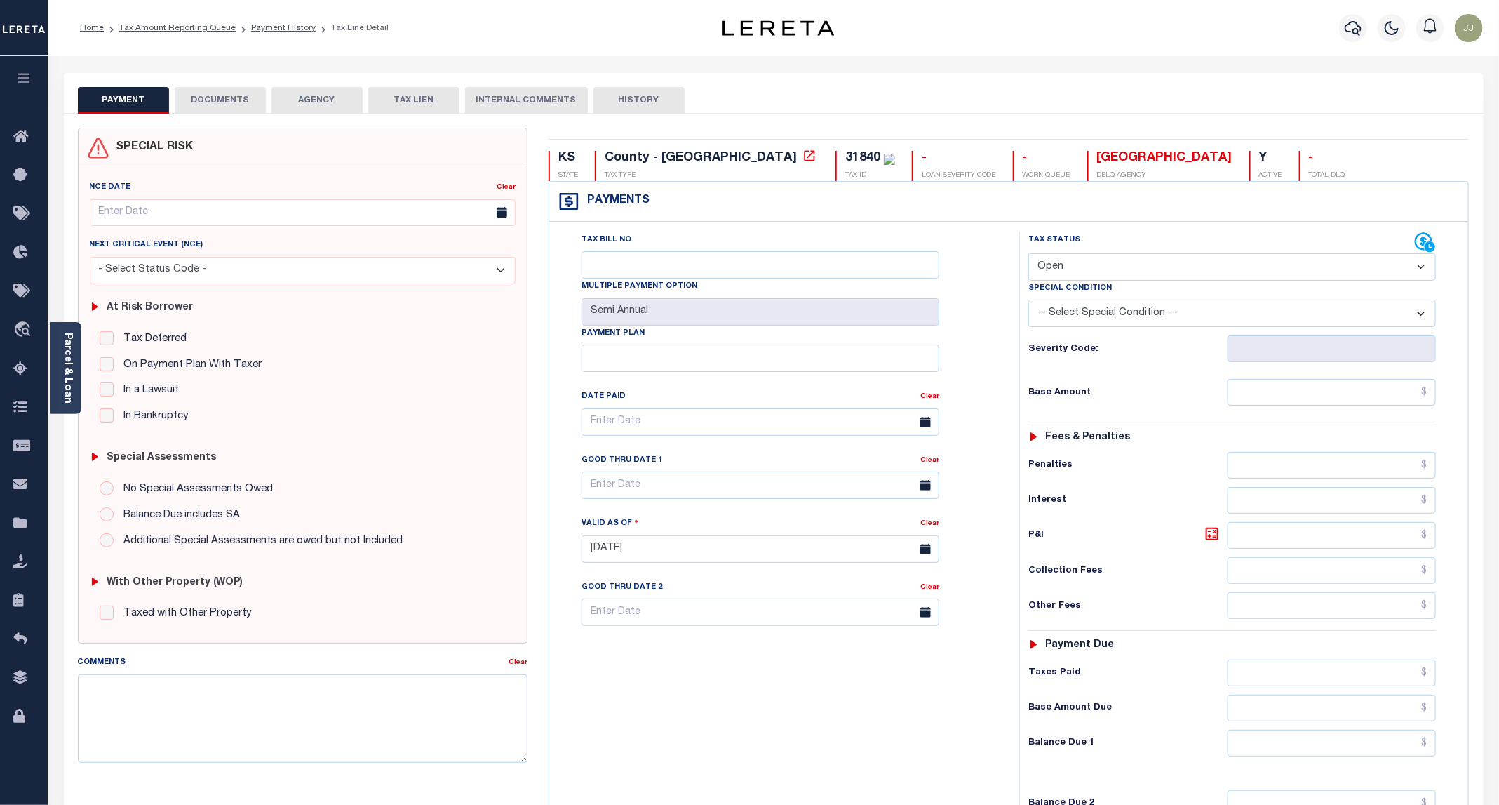
click at [1067, 272] on select "- Select Status Code - Open Due/Unpaid Paid Incomplete No Tax Due Internal Refu…" at bounding box center [1232, 266] width 408 height 27
select select "DUE"
click at [1029, 255] on select "- Select Status Code - Open Due/Unpaid Paid Incomplete No Tax Due Internal Refu…" at bounding box center [1232, 266] width 408 height 27
type input "[DATE]"
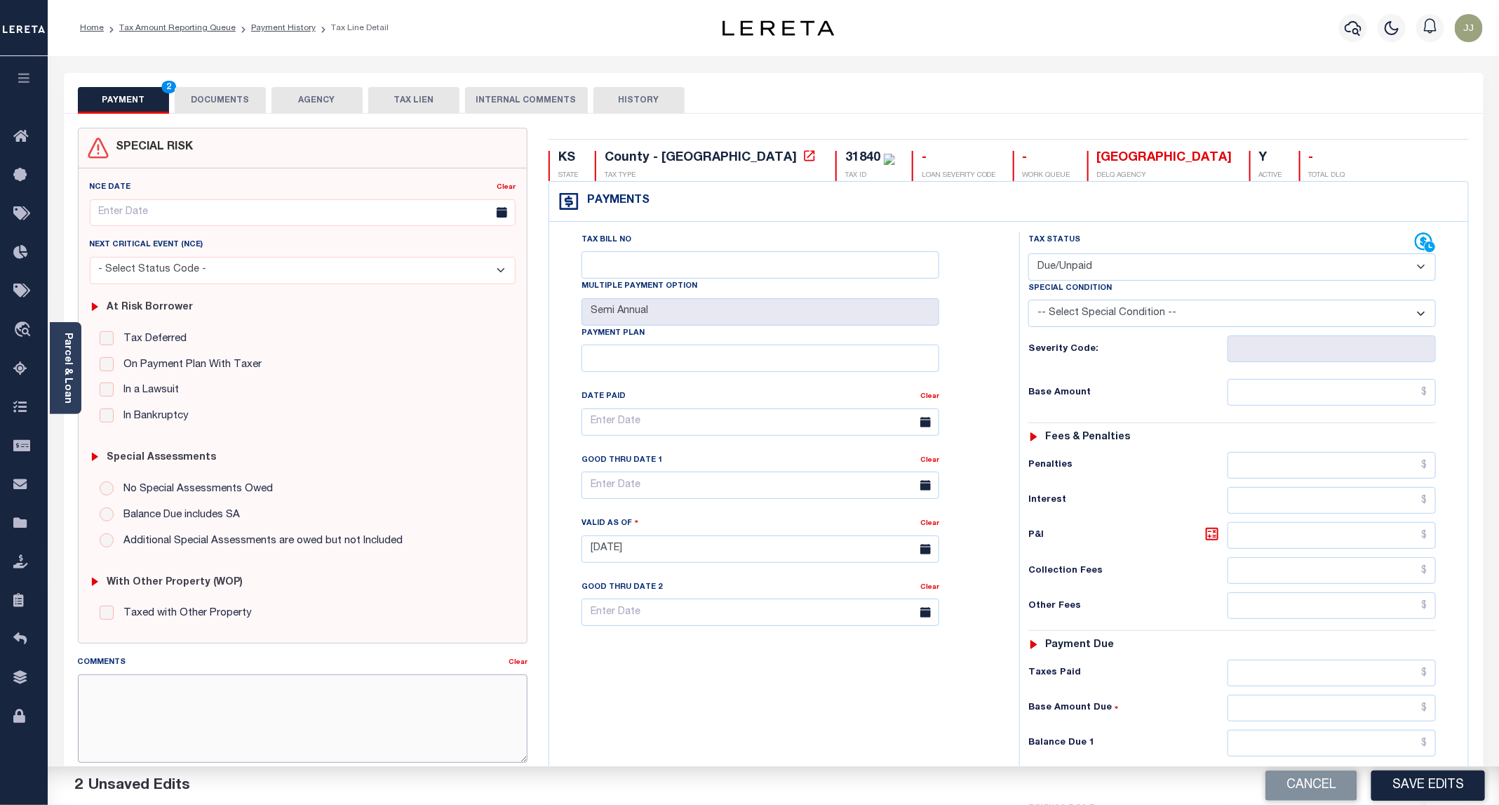
click at [238, 749] on textarea "Comments" at bounding box center [303, 718] width 450 height 88
paste textarea "[DATE] - as per [PERSON_NAME], the P&I breakdown not available, total P&I is up…"
type textarea "[DATE] - as per [PERSON_NAME], the P&I breakdown not available, total P&I is up…"
click at [1329, 396] on input "text" at bounding box center [1332, 392] width 208 height 27
paste input "703.24"
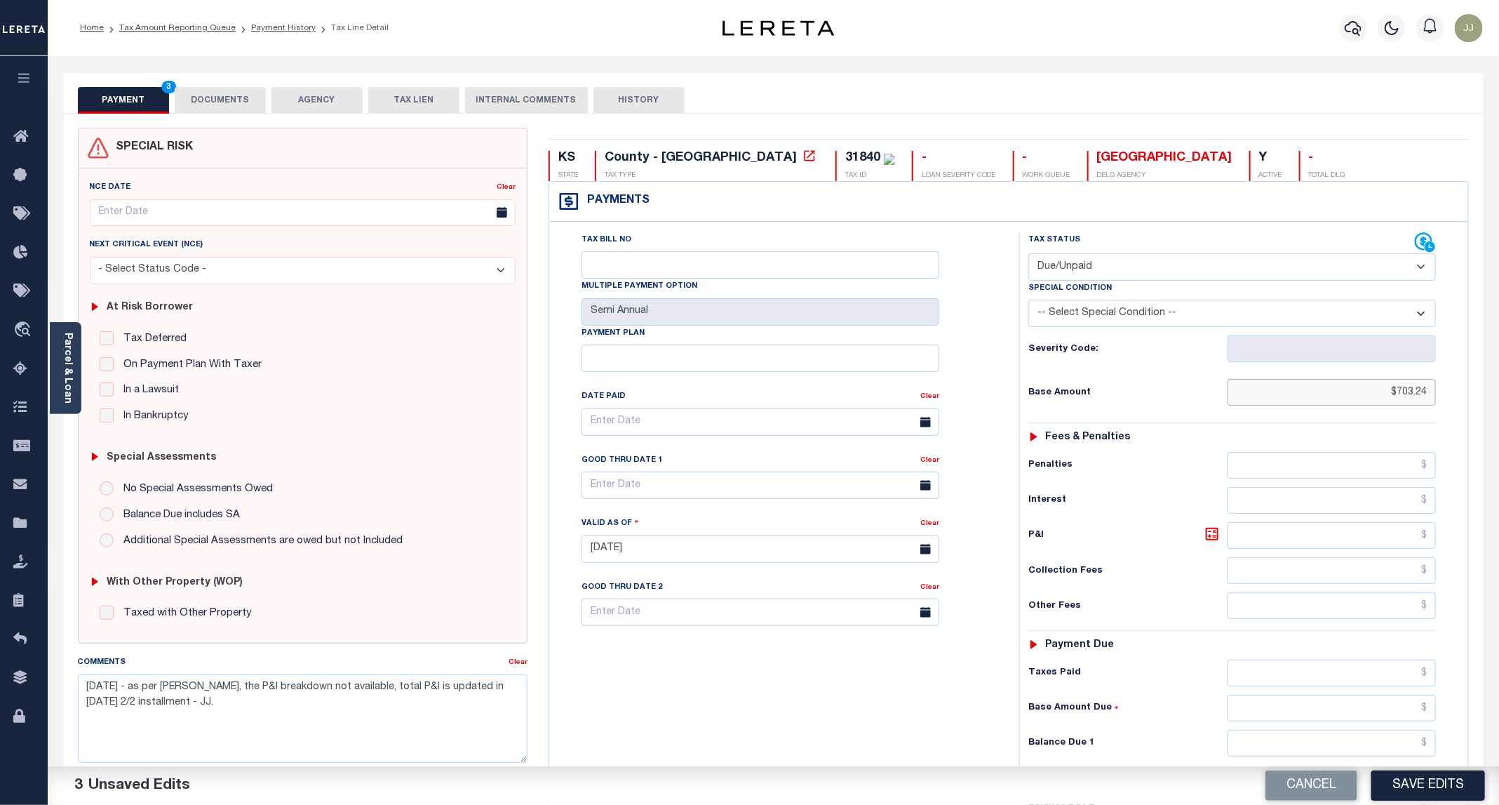
scroll to position [238, 0]
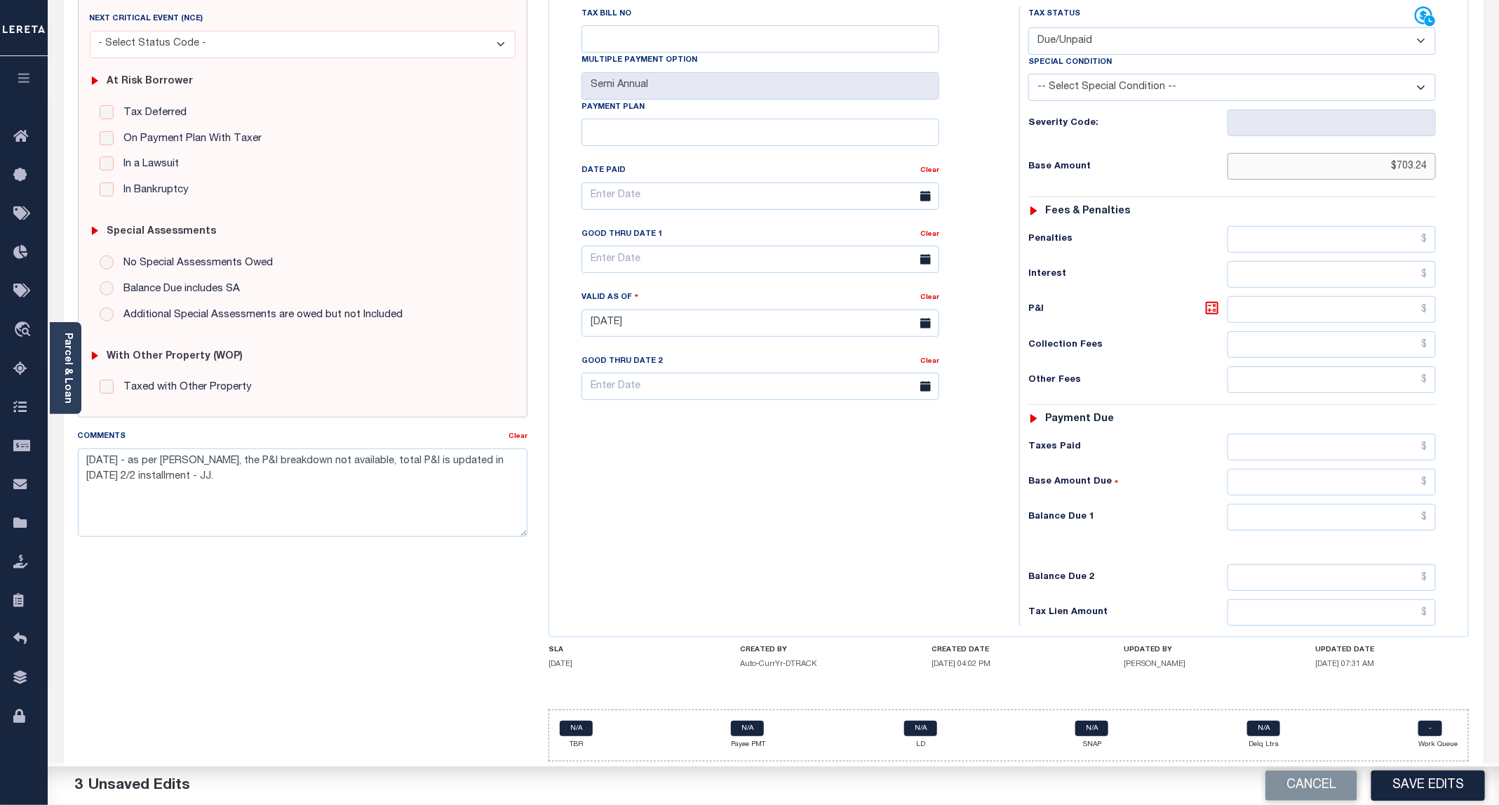
type input "$703.24"
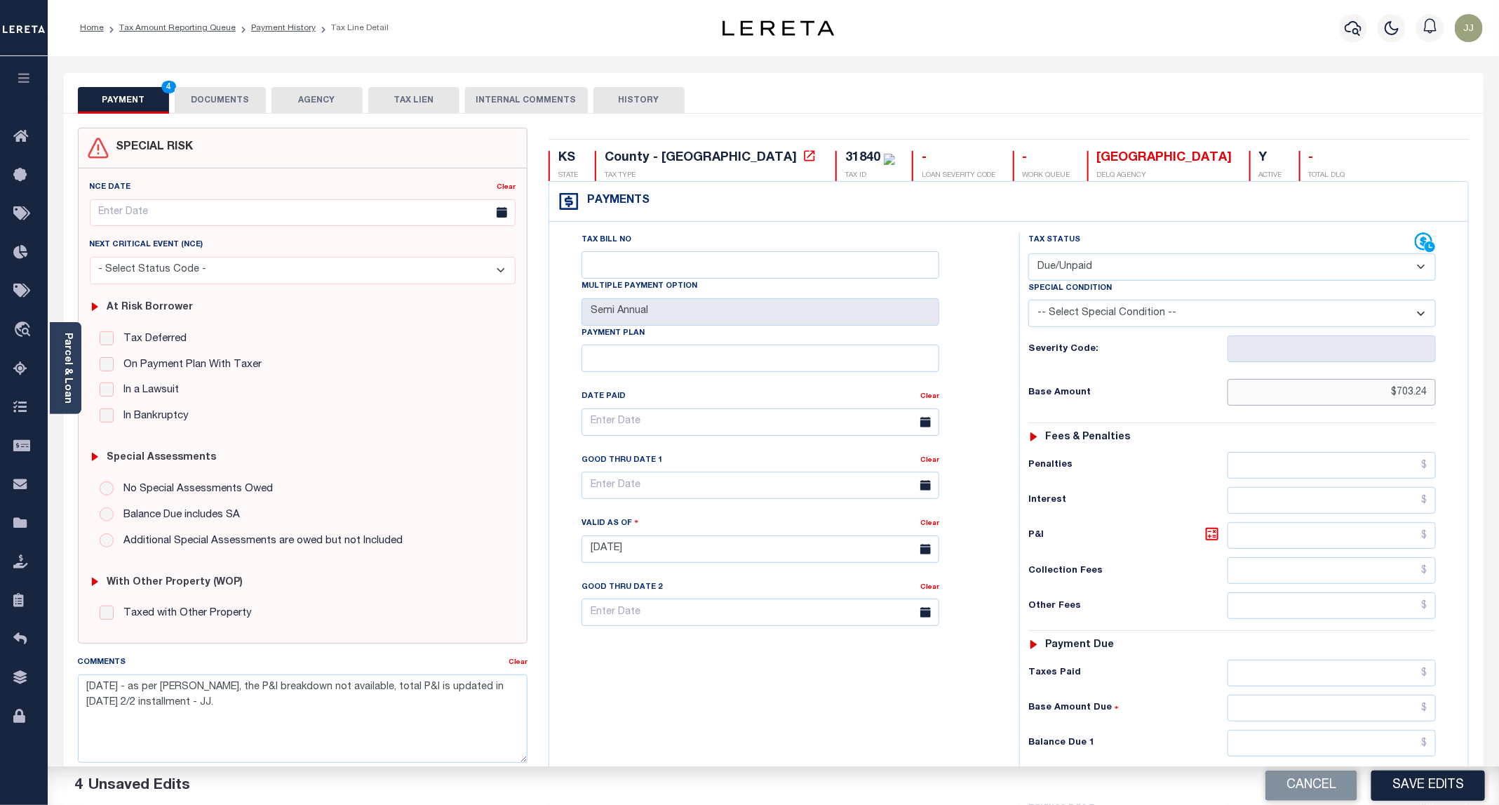
drag, startPoint x: 1441, startPoint y: 398, endPoint x: 1454, endPoint y: 401, distance: 12.8
click at [1454, 401] on div "Tax Status Status - Select Status Code -" at bounding box center [1236, 541] width 435 height 619
click at [739, 760] on div "Tax Bill No Multiple Payment Option Semi Annual Payment Plan Clear" at bounding box center [781, 541] width 456 height 619
click at [1326, 584] on input "text" at bounding box center [1332, 570] width 208 height 27
click at [1321, 537] on input "text" at bounding box center [1332, 535] width 208 height 27
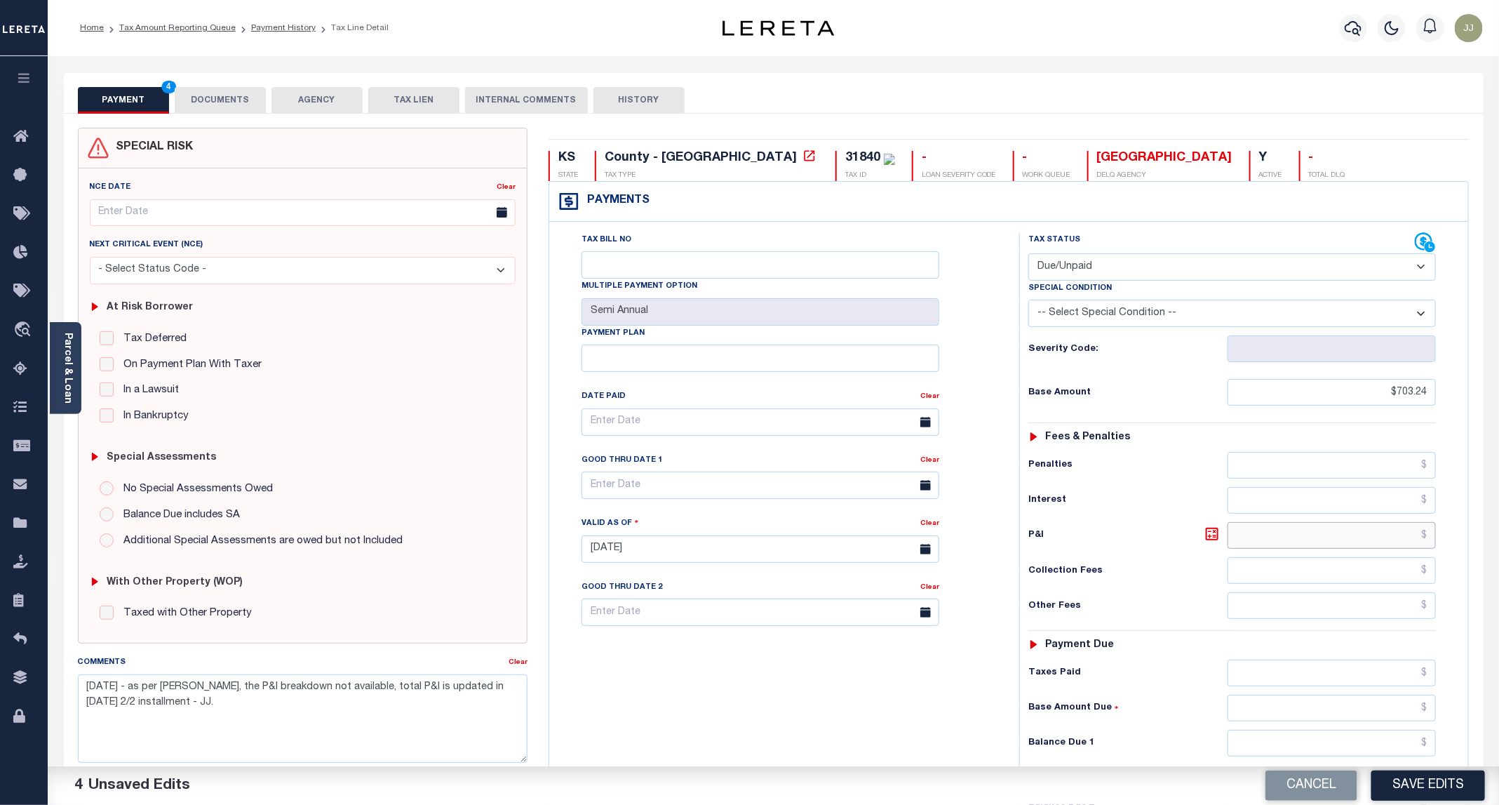
paste input "253.48"
type input "$253.48"
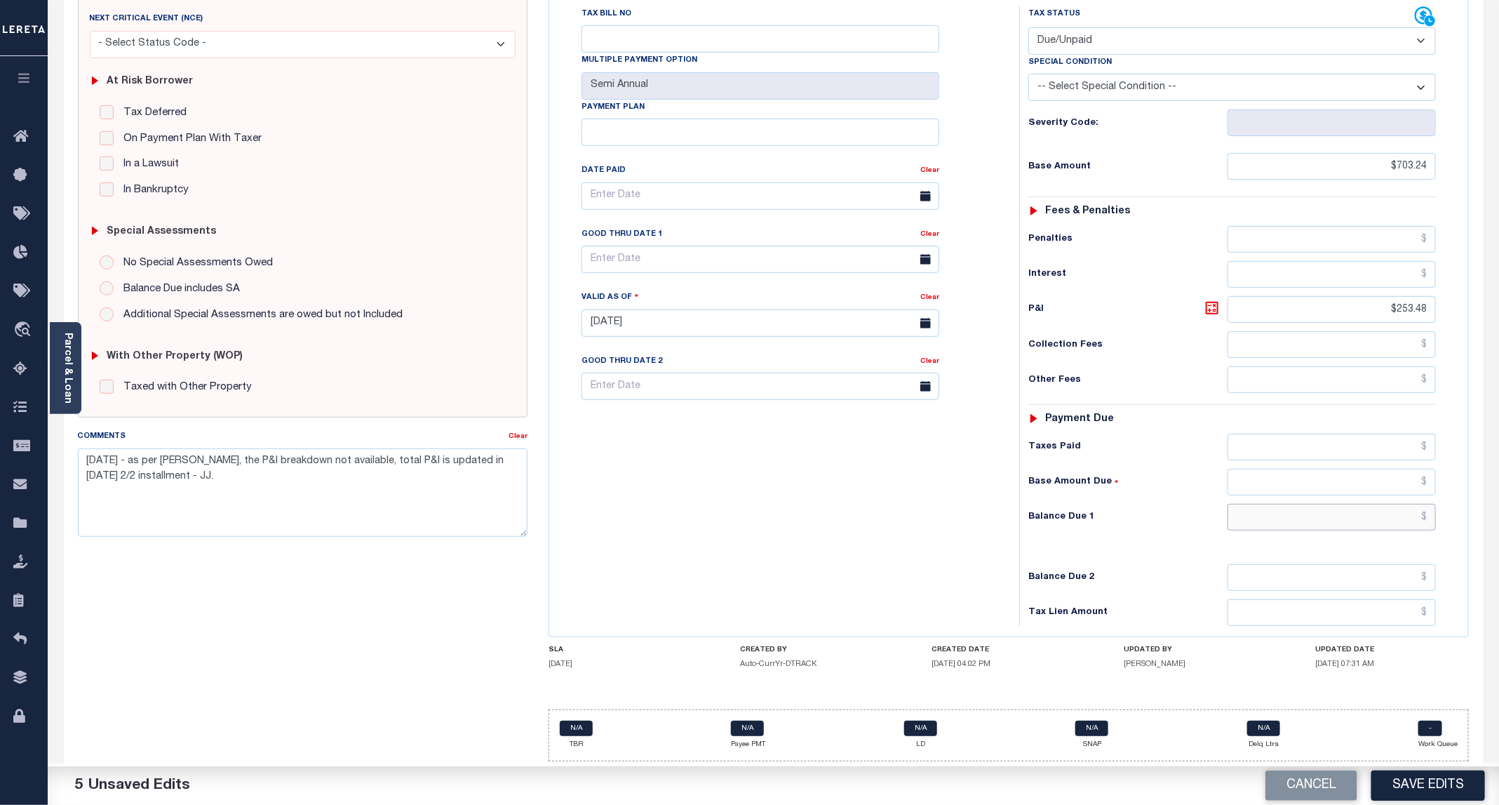
click at [1335, 520] on input "text" at bounding box center [1332, 517] width 208 height 27
paste input "956.72"
type input "$956.72"
click at [828, 550] on div "Tax Bill No Multiple Payment Option Semi Annual Payment Plan Clear" at bounding box center [781, 315] width 456 height 619
click at [684, 253] on input "text" at bounding box center [760, 259] width 358 height 27
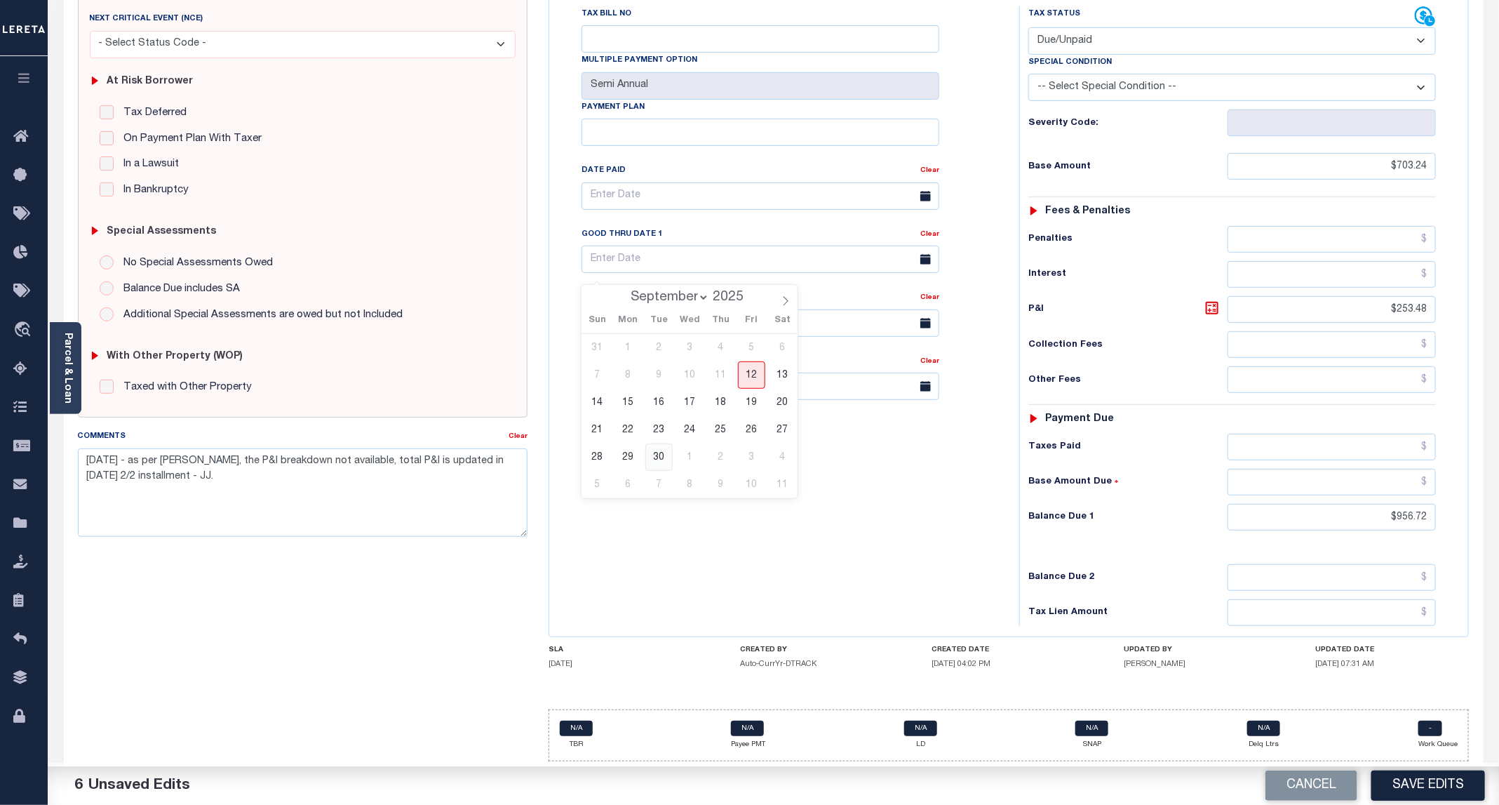
click at [653, 444] on span "30" at bounding box center [658, 456] width 27 height 27
type input "[DATE]"
click at [812, 518] on div "Tax Bill No Multiple Payment Option Semi Annual Payment Plan Clear" at bounding box center [781, 315] width 456 height 619
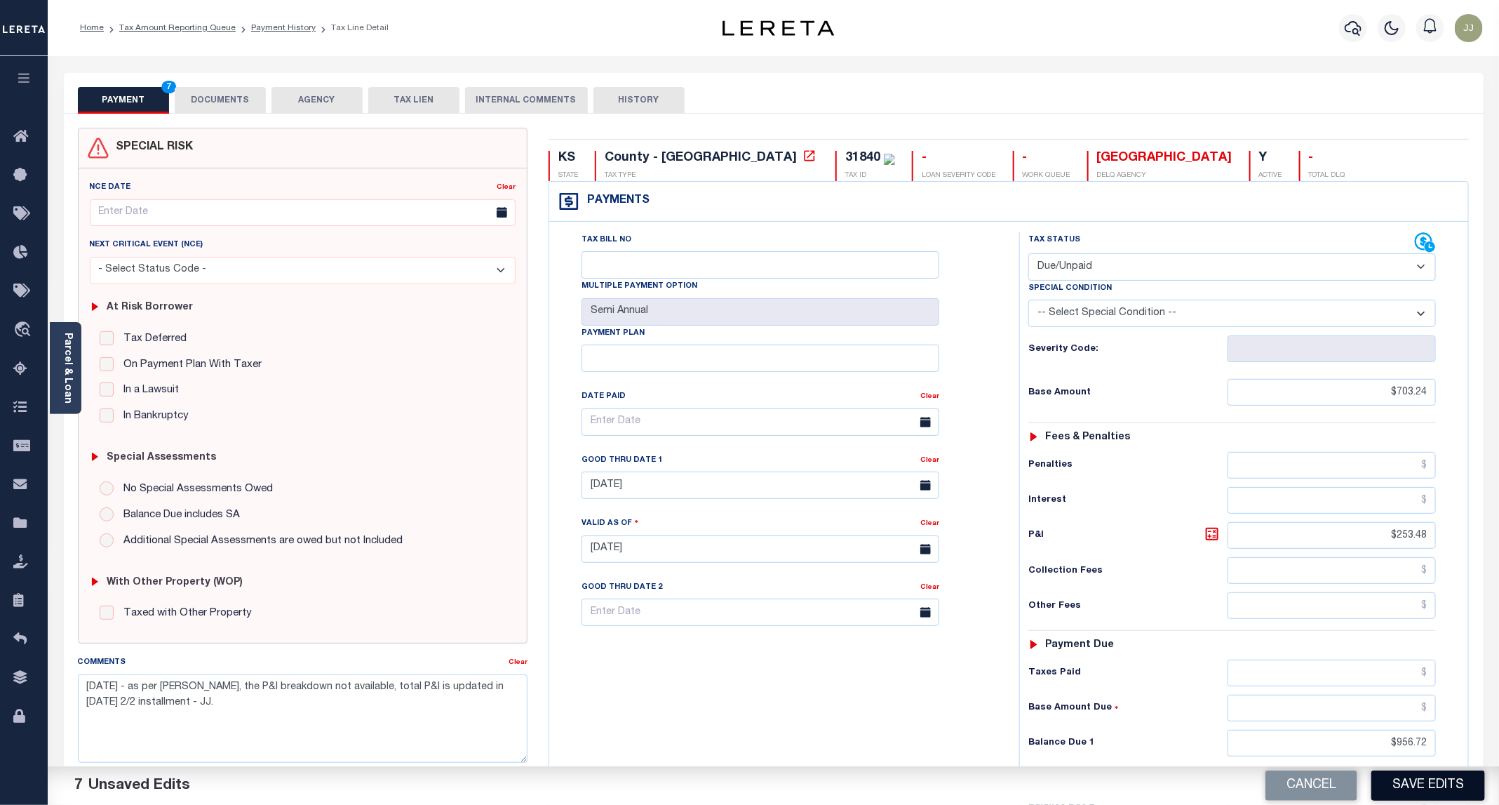
click at [1425, 783] on button "Save Edits" at bounding box center [1428, 785] width 114 height 30
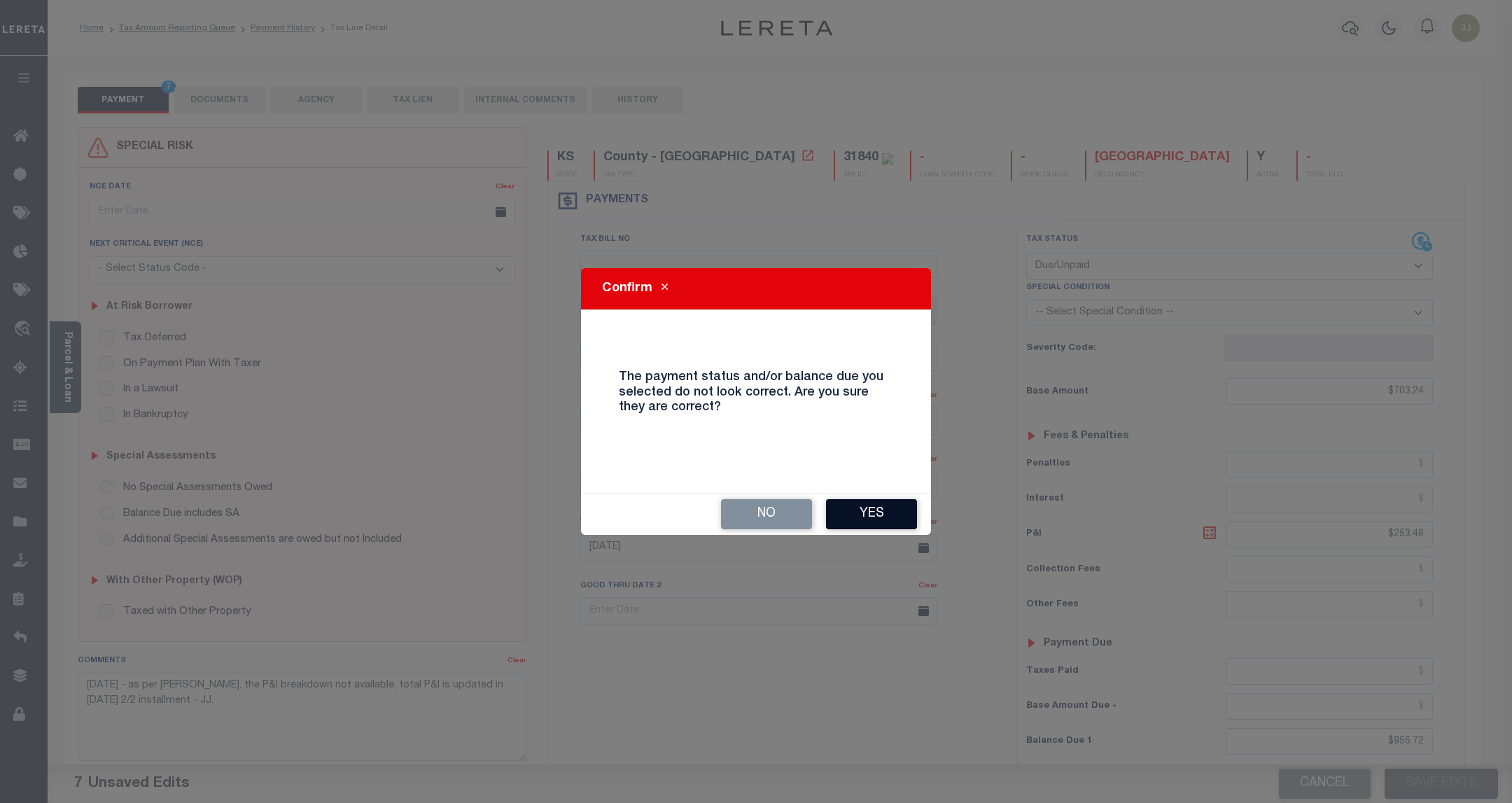
click at [869, 523] on button "Yes" at bounding box center [871, 514] width 91 height 30
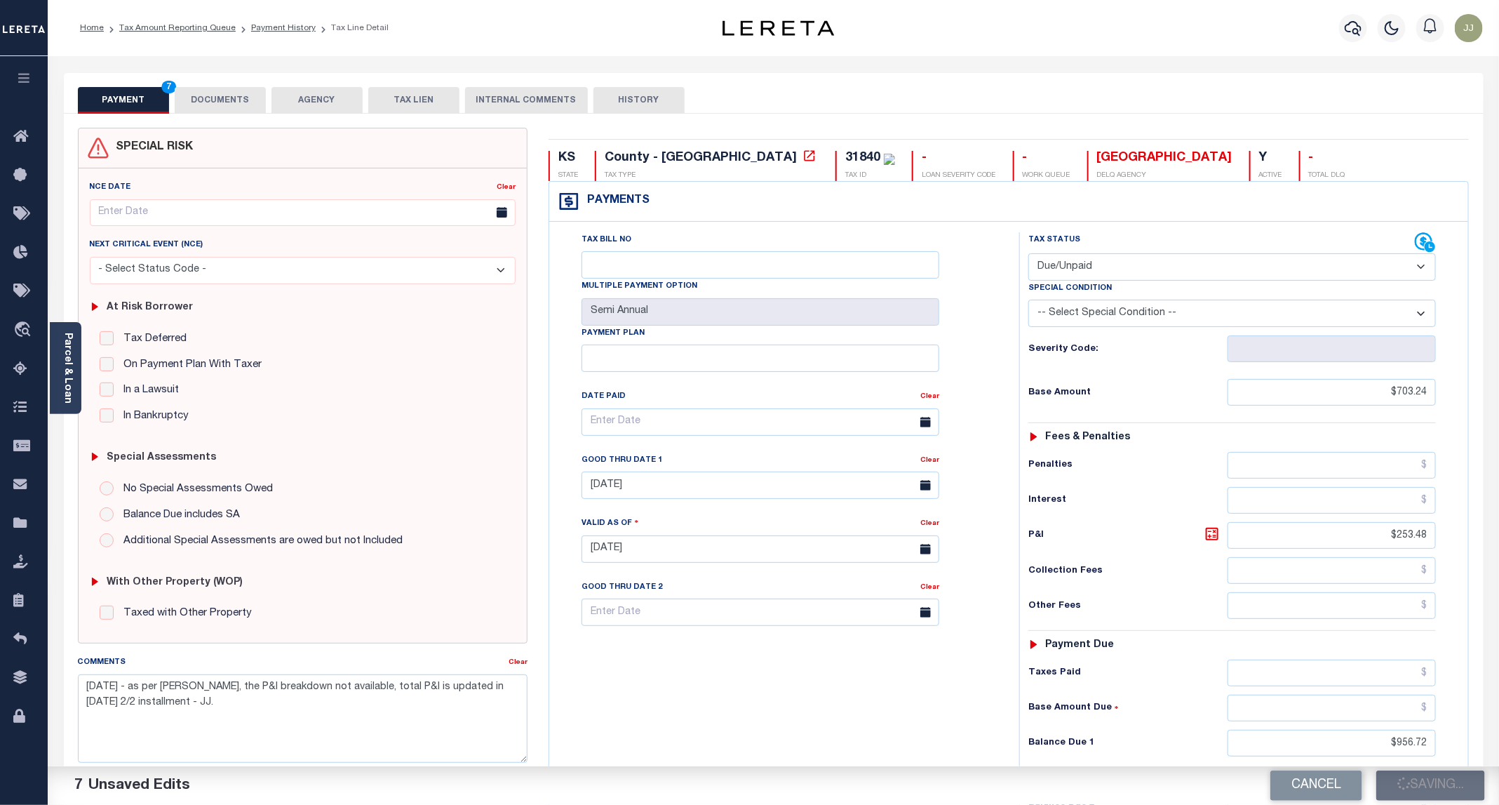
checkbox input "false"
type input "$703.24"
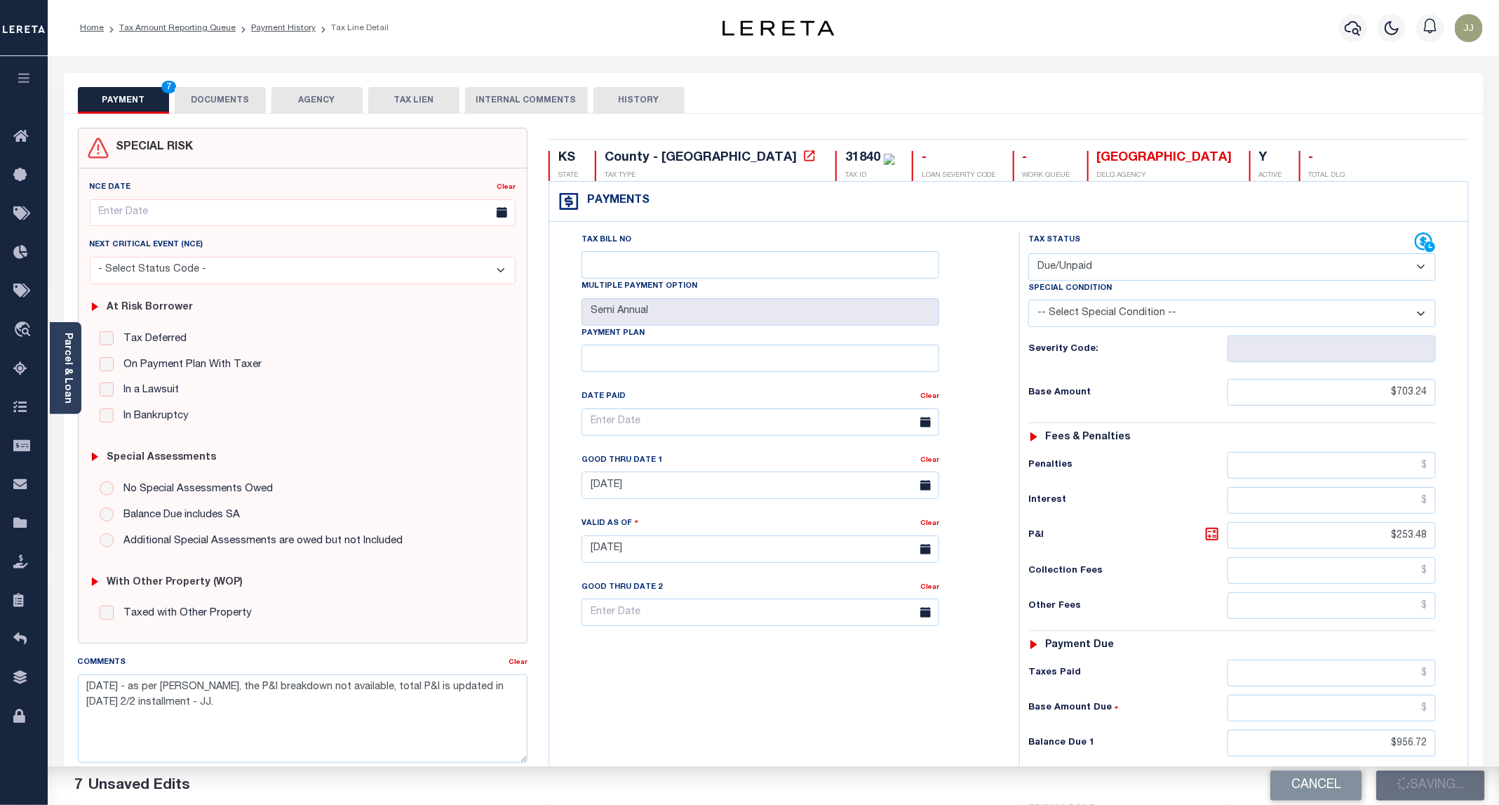
type input "$253.48"
type input "$956.72"
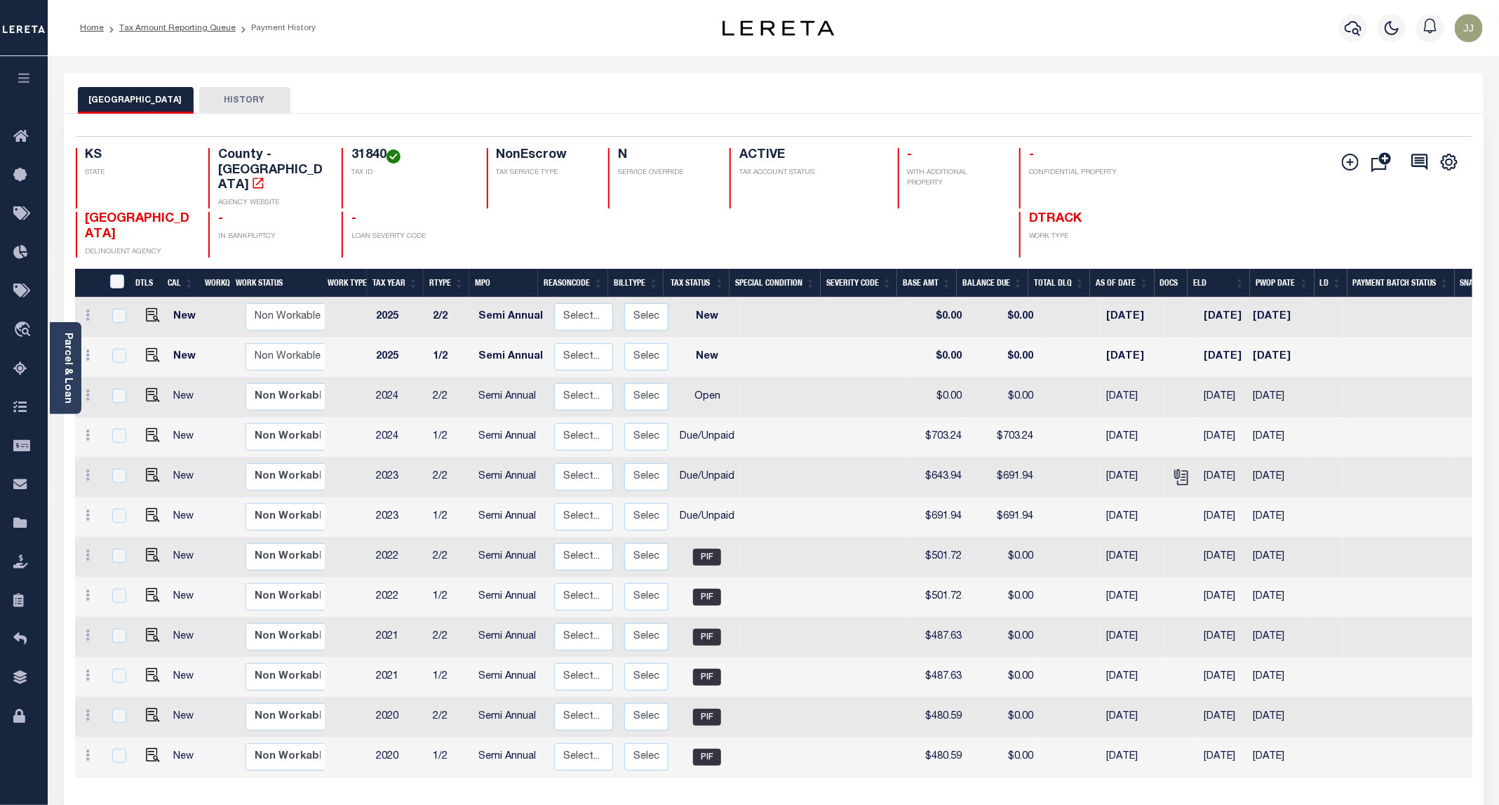
scroll to position [65, 0]
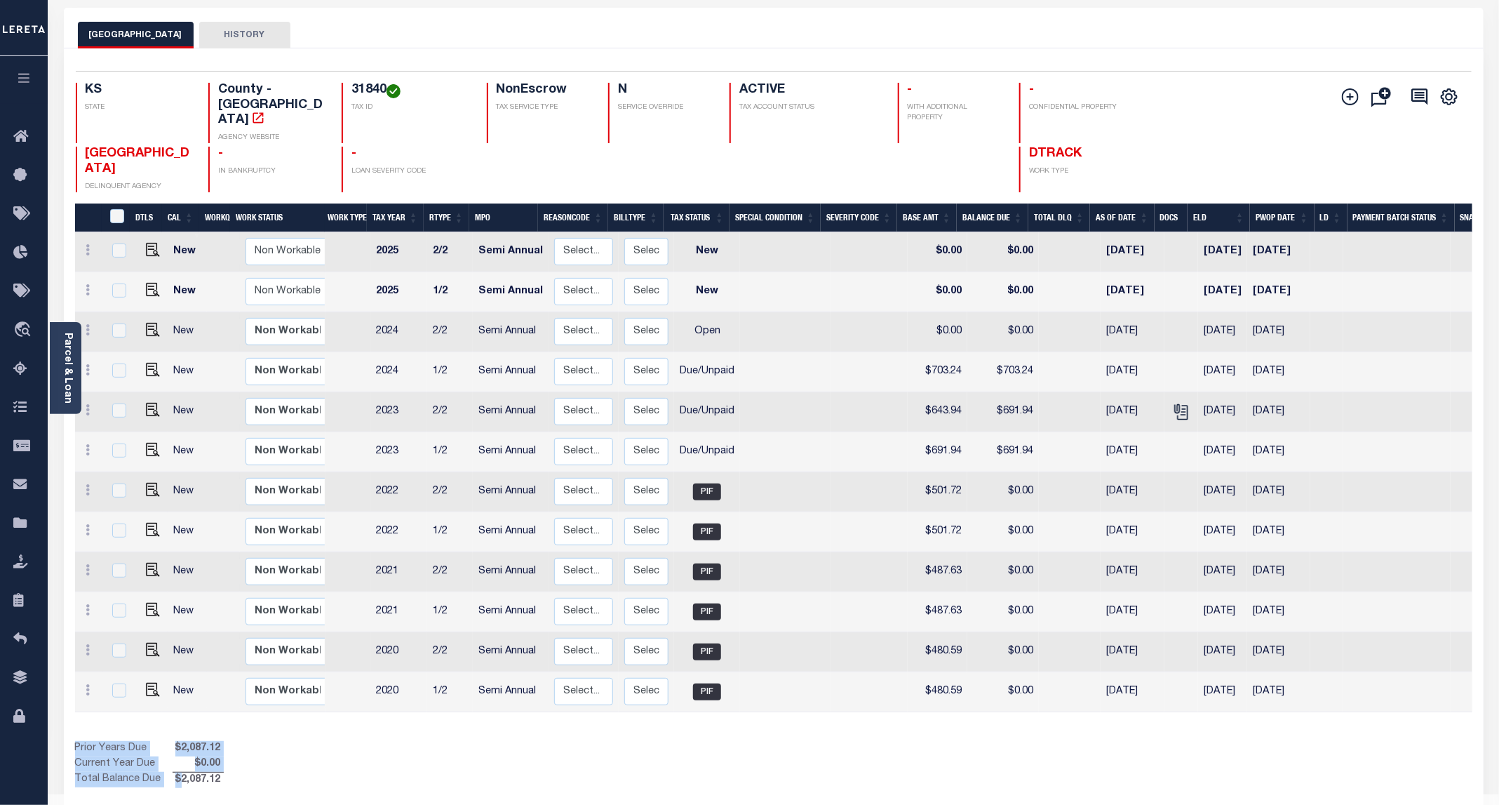
drag, startPoint x: 177, startPoint y: 739, endPoint x: 231, endPoint y: 735, distance: 54.2
click at [231, 741] on div "Prior Years Due $2,087.12 Current Year Due $0.00 Total Balance Due $2,087.12" at bounding box center [424, 764] width 699 height 47
copy table "Prior Years Due $2,087.12 Current Year Due $0.00 Total Balance Due $"
click at [152, 443] on img "" at bounding box center [153, 450] width 14 height 14
checkbox input "true"
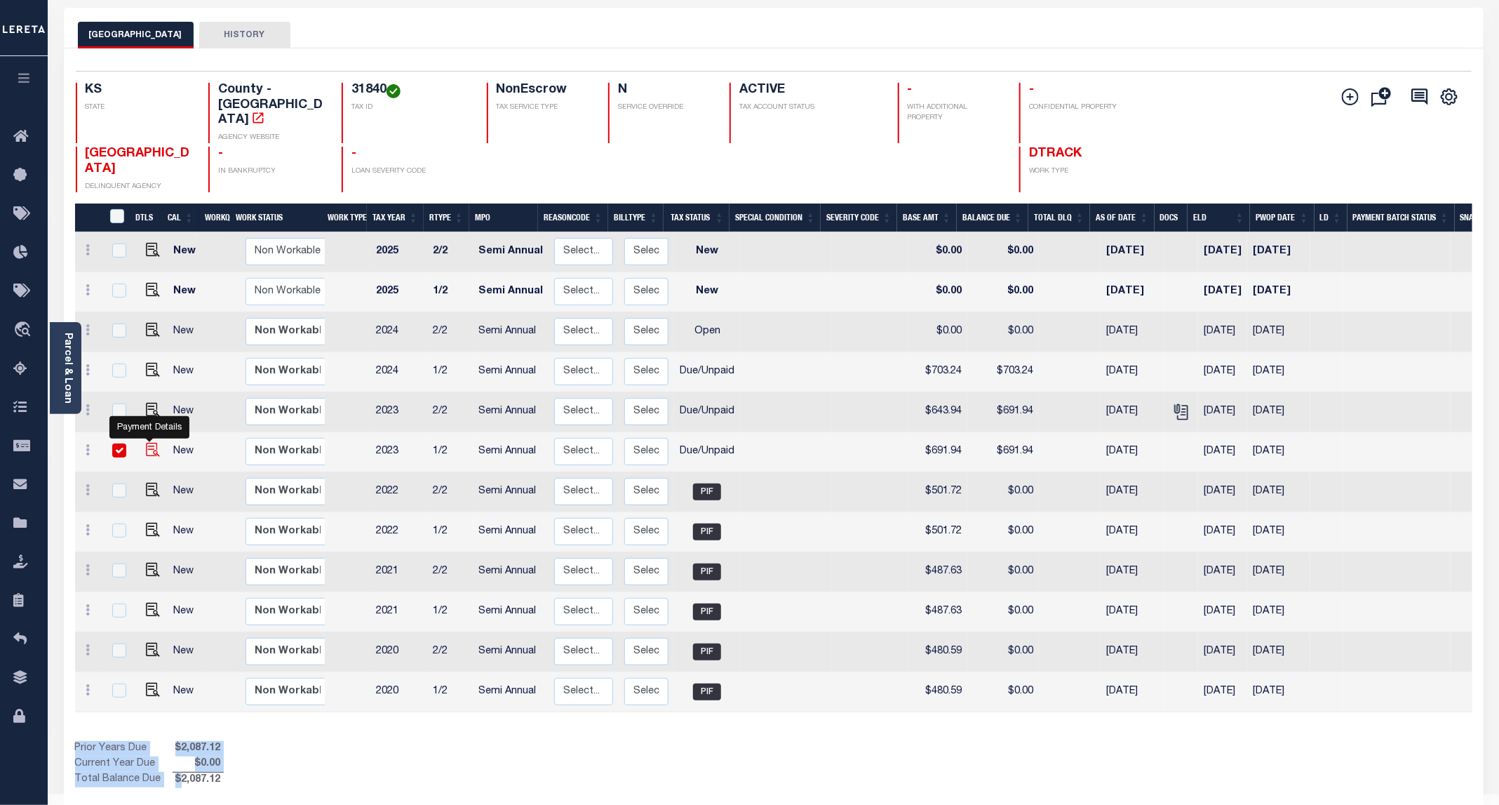
checkbox input "true"
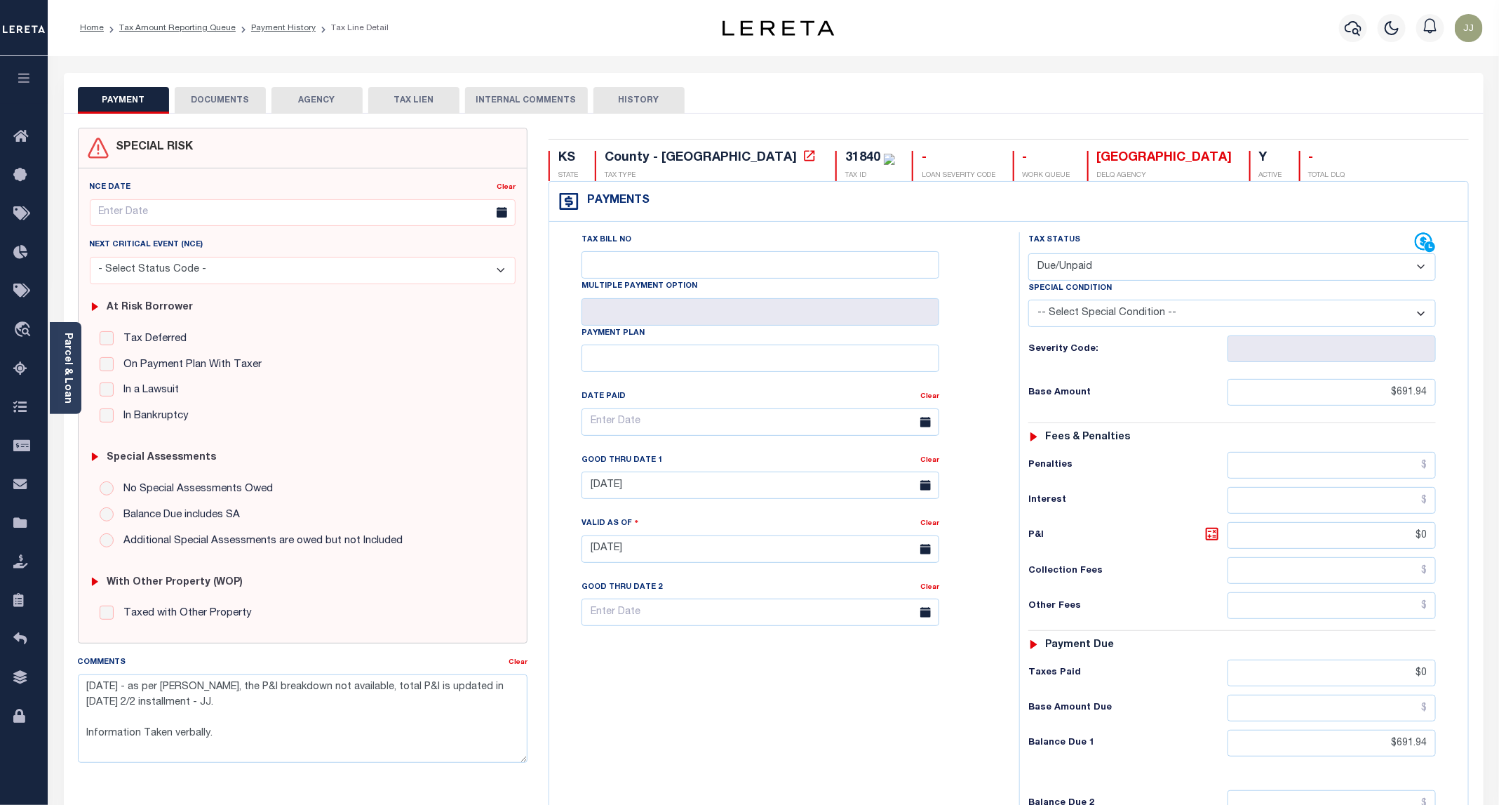
click at [1070, 276] on select "- Select Status Code - Open Due/Unpaid Paid Incomplete No Tax Due Internal Refu…" at bounding box center [1232, 266] width 408 height 27
select select "PYD"
click at [1029, 255] on select "- Select Status Code - Open Due/Unpaid Paid Incomplete No Tax Due Internal Refu…" at bounding box center [1232, 266] width 408 height 27
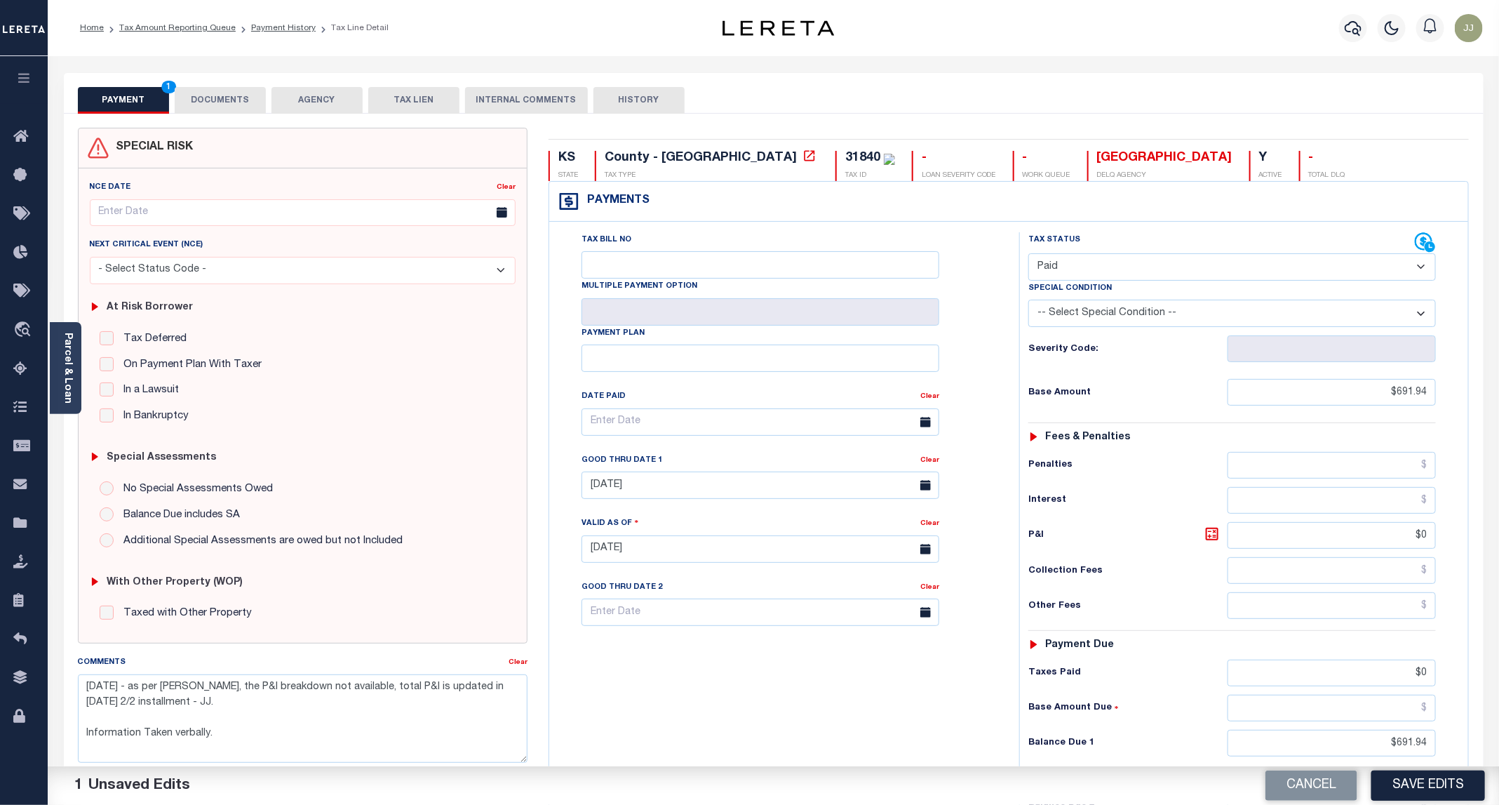
scroll to position [210, 0]
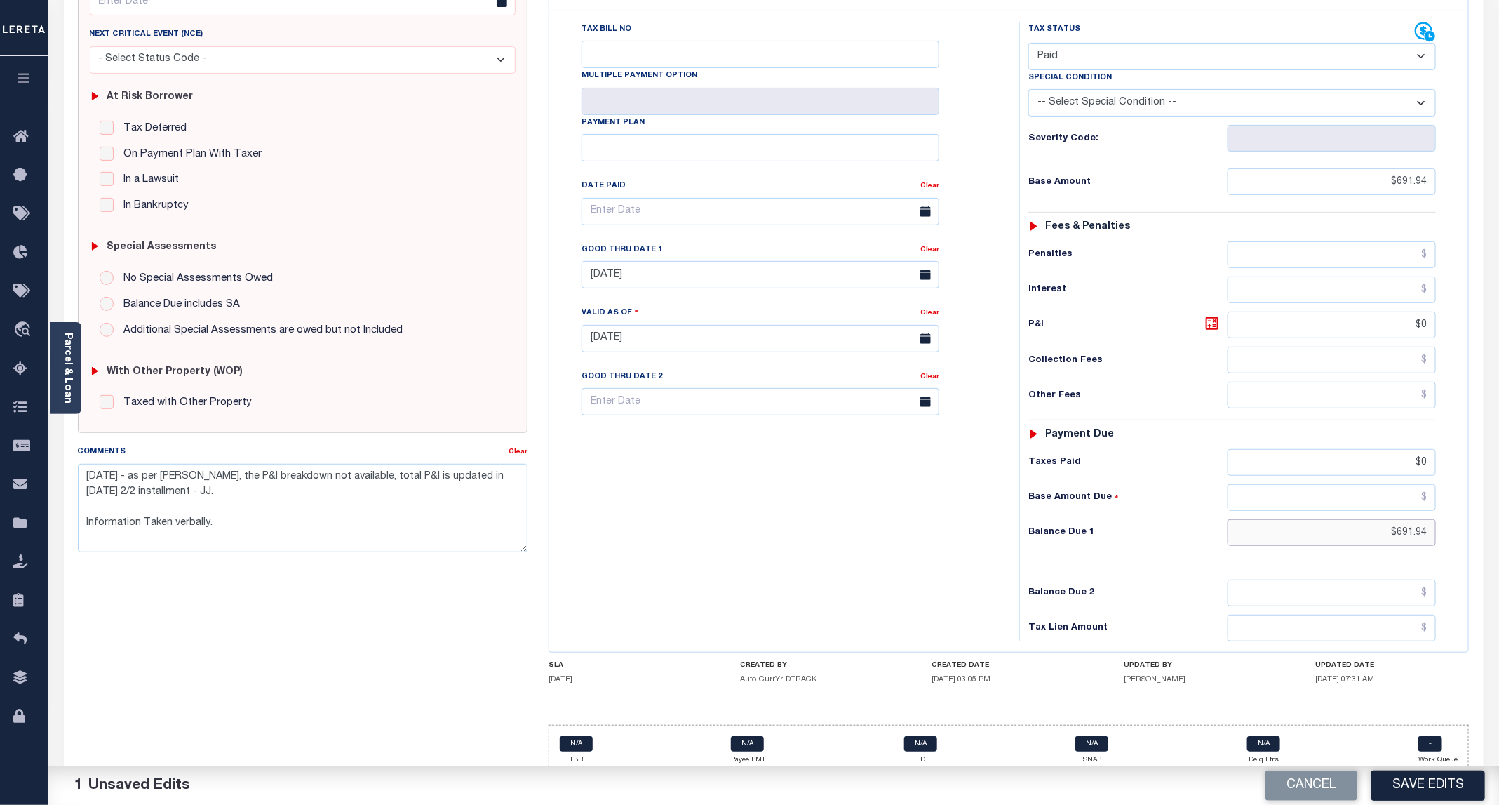
drag, startPoint x: 1364, startPoint y: 549, endPoint x: 1446, endPoint y: 545, distance: 82.2
click at [1446, 545] on div "Tax Status Status - Select Status Code -" at bounding box center [1236, 331] width 435 height 619
type input "$0.00"
drag, startPoint x: 194, startPoint y: 508, endPoint x: 64, endPoint y: 487, distance: 132.2
click at [64, 487] on div "SPECIAL RISK NCE Date Clear" at bounding box center [774, 351] width 1420 height 896
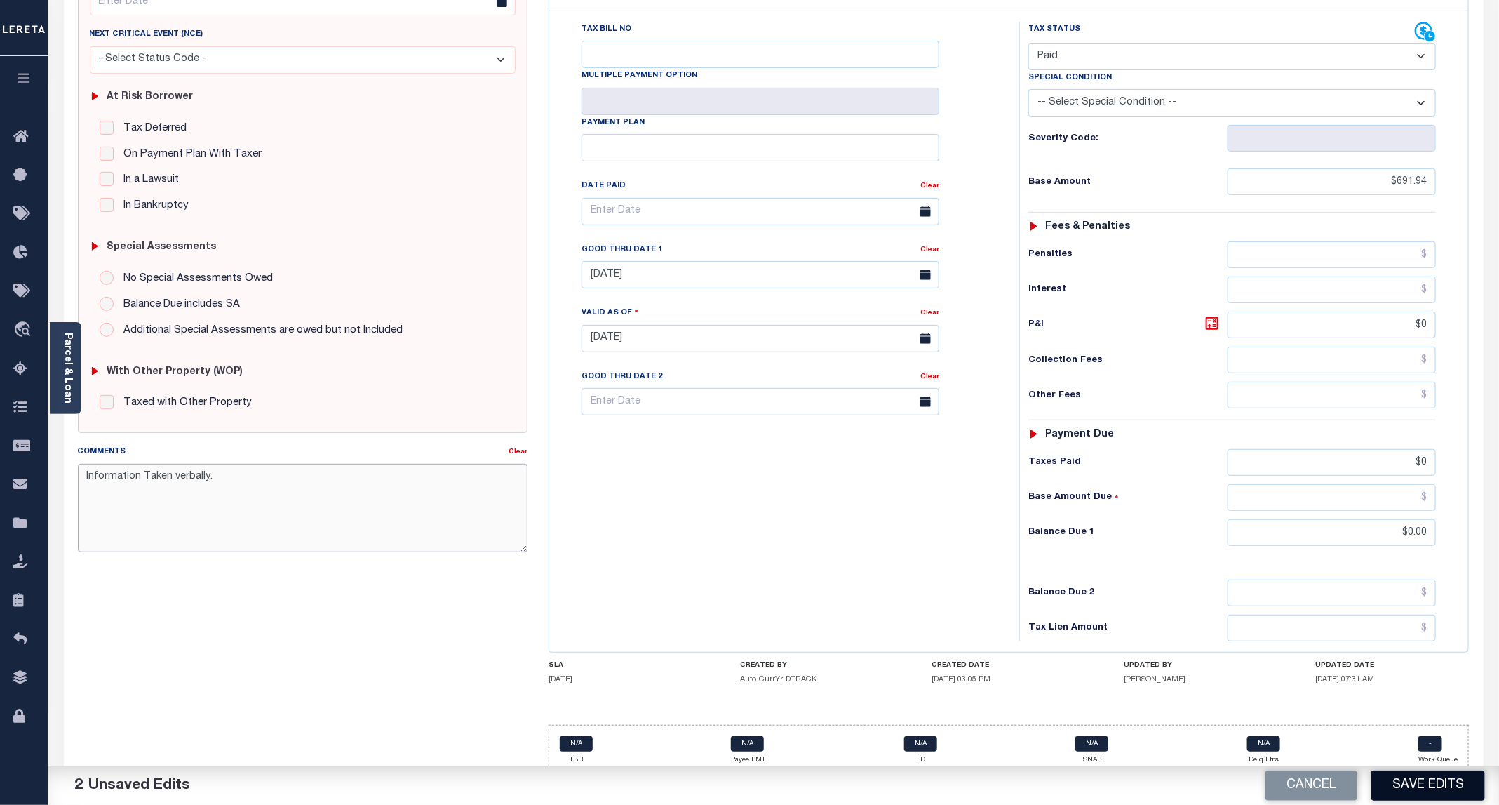
type textarea "Information Taken verbally."
click at [1427, 776] on button "Save Edits" at bounding box center [1428, 785] width 114 height 30
checkbox input "false"
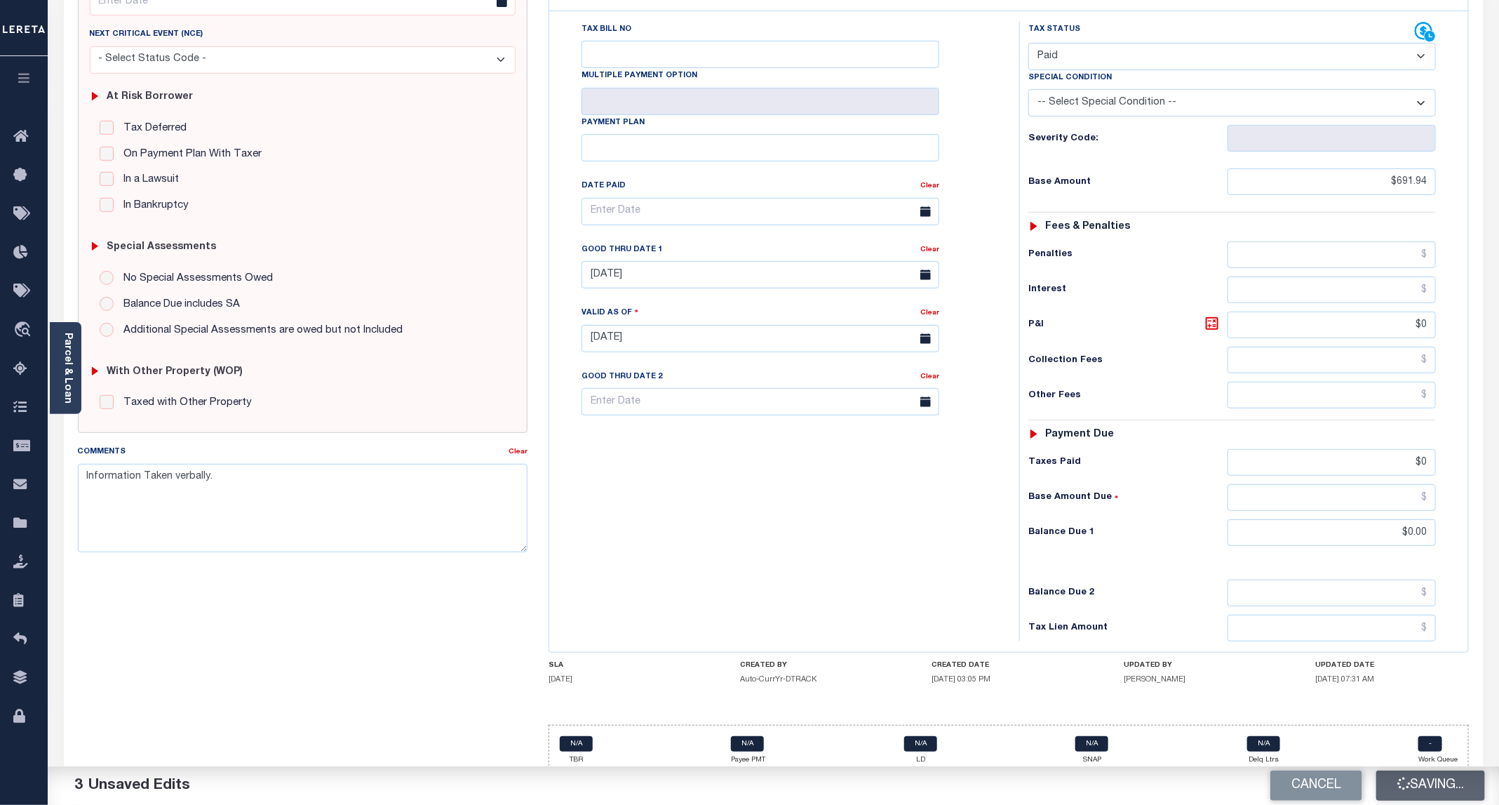
checkbox input "false"
type textarea "Information Taken verbally."
type input "$691.94"
type input "$0"
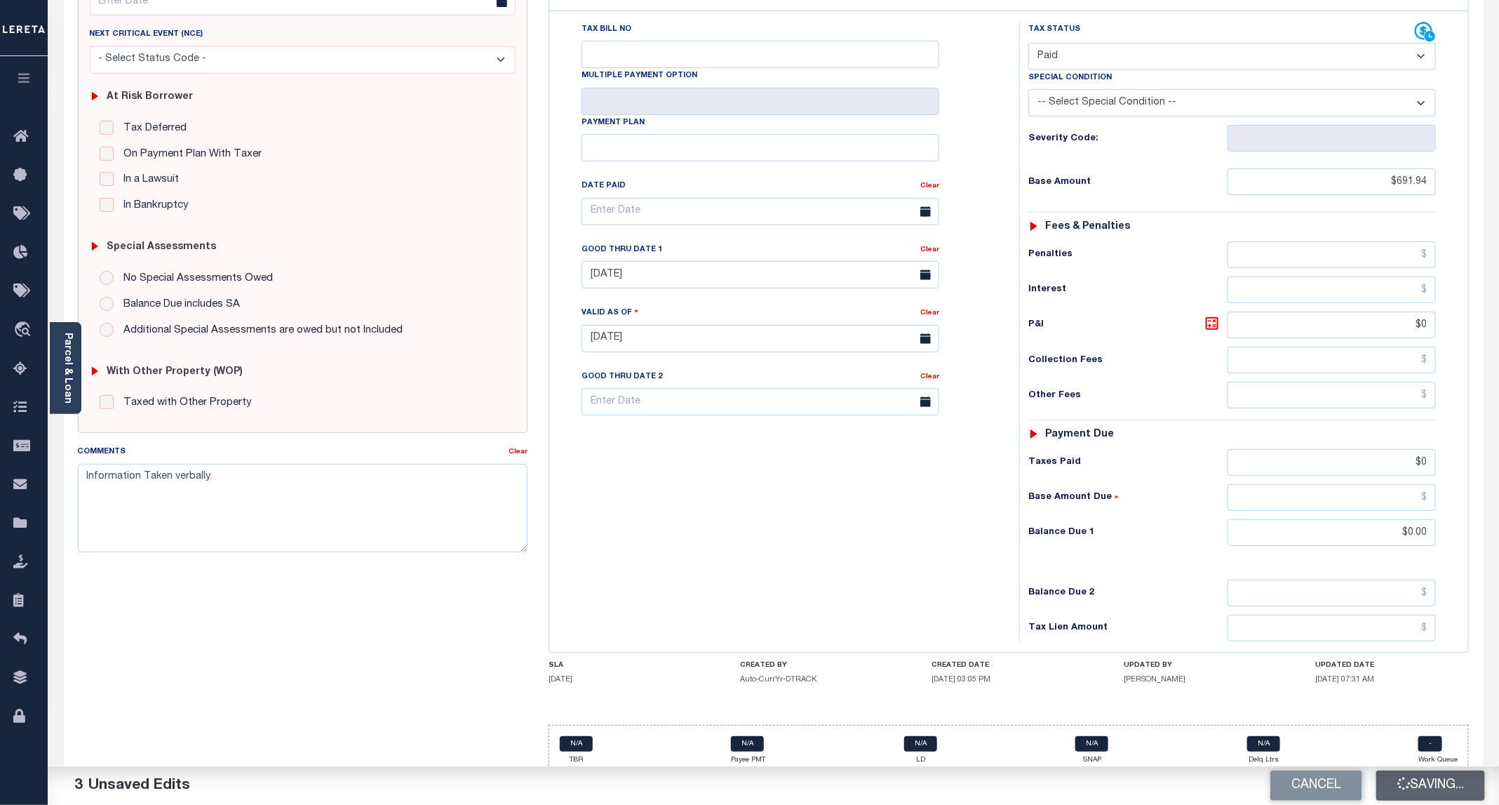
type input "$0"
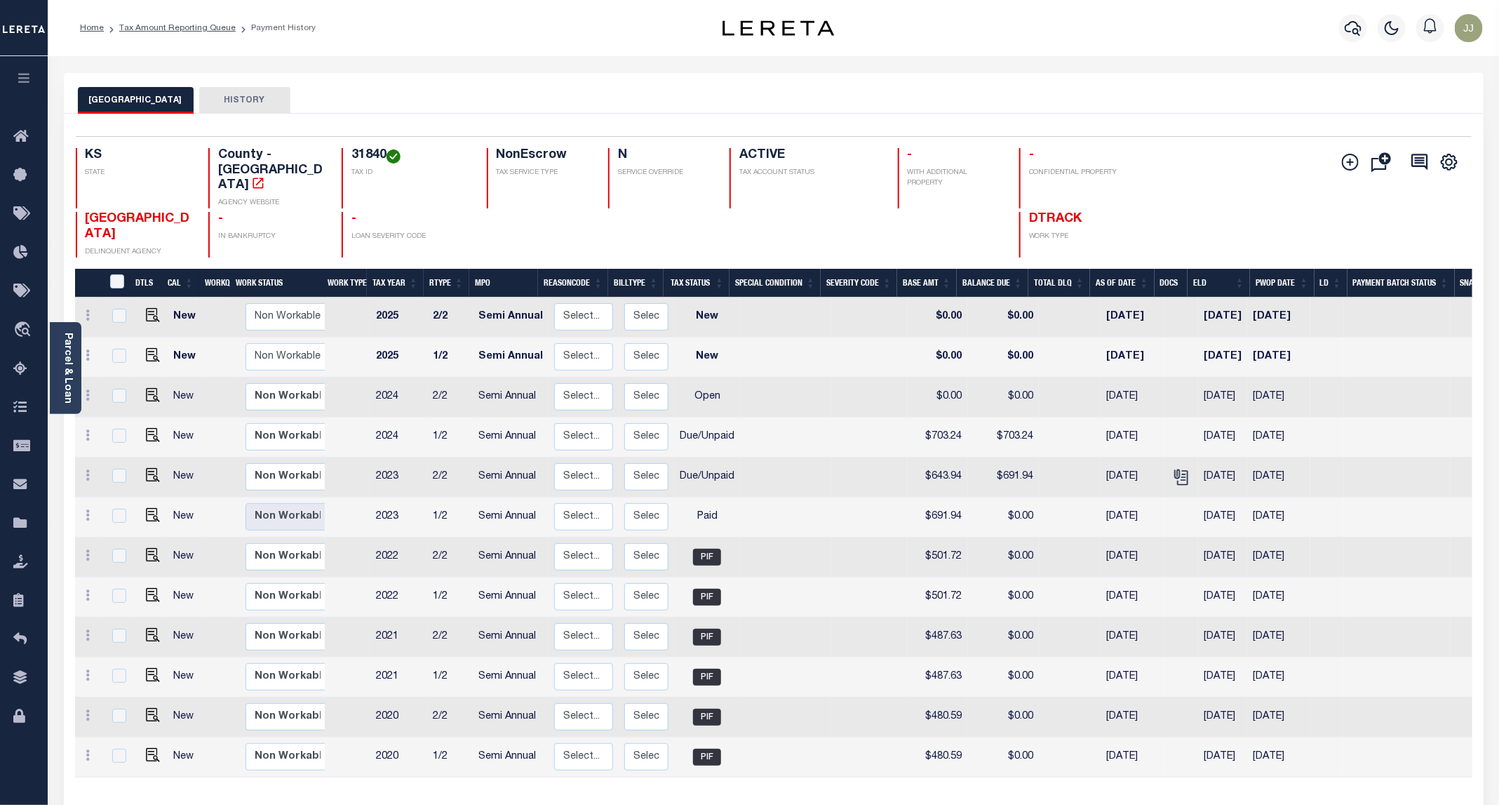
scroll to position [65, 0]
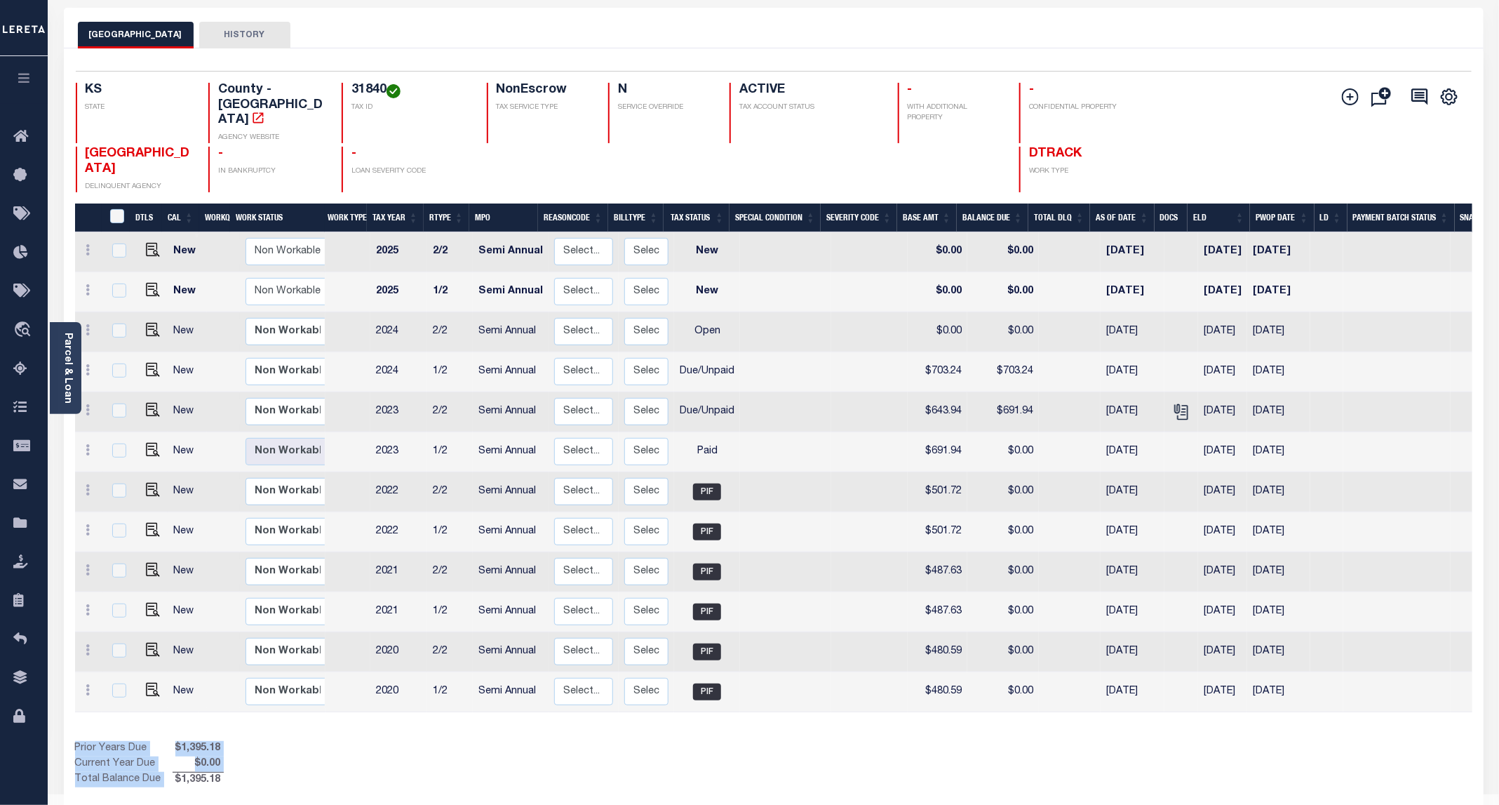
drag, startPoint x: 173, startPoint y: 745, endPoint x: 255, endPoint y: 756, distance: 83.5
click at [255, 756] on div "Selected 12 Results 1 Items per page 25 50 100 KS STATE 31840 N" at bounding box center [774, 431] width 1420 height 767
copy table "Prior Years Due $1,395.18 Current Year Due $0.00 Total Balance Due"
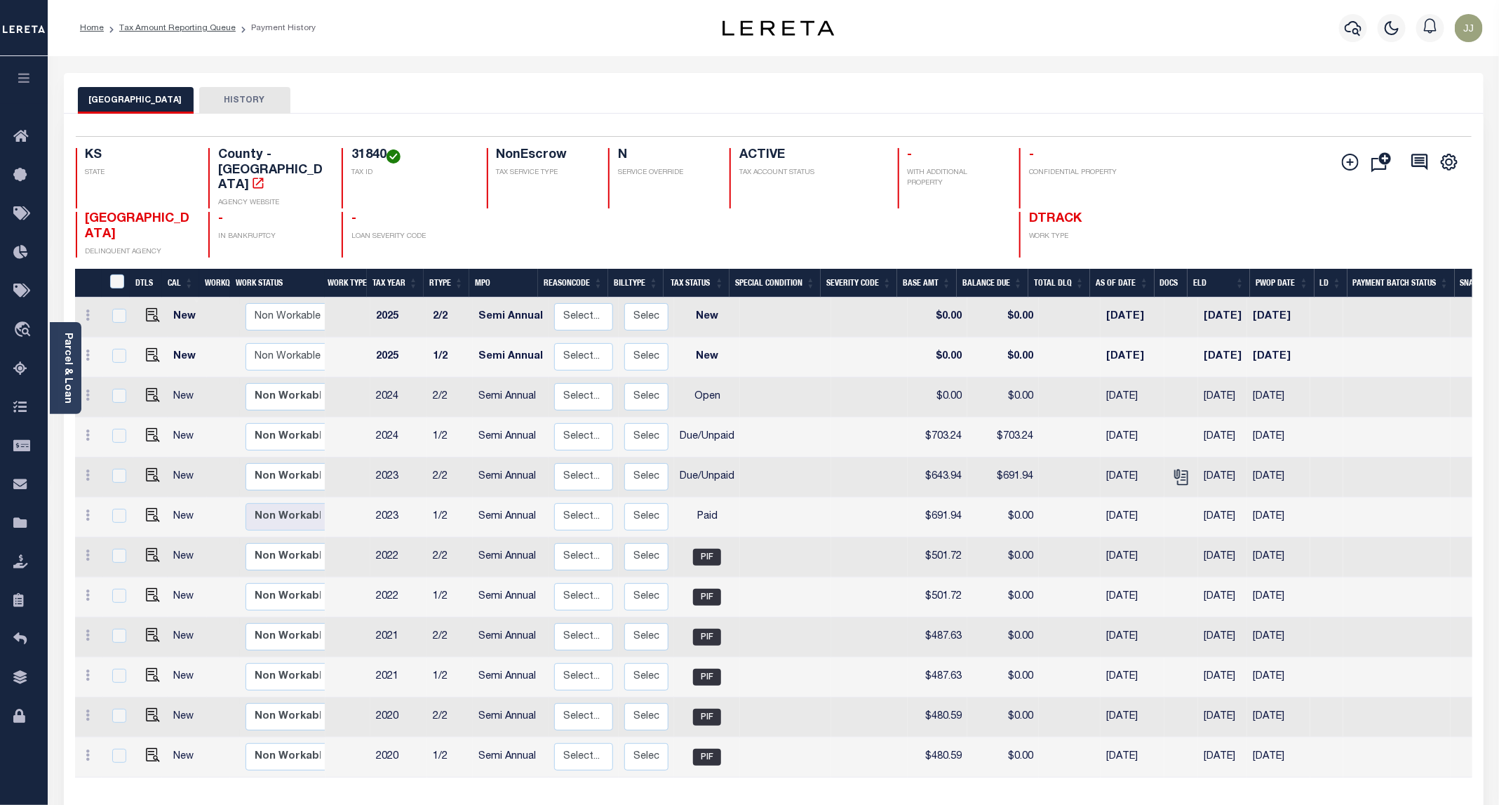
scroll to position [65, 0]
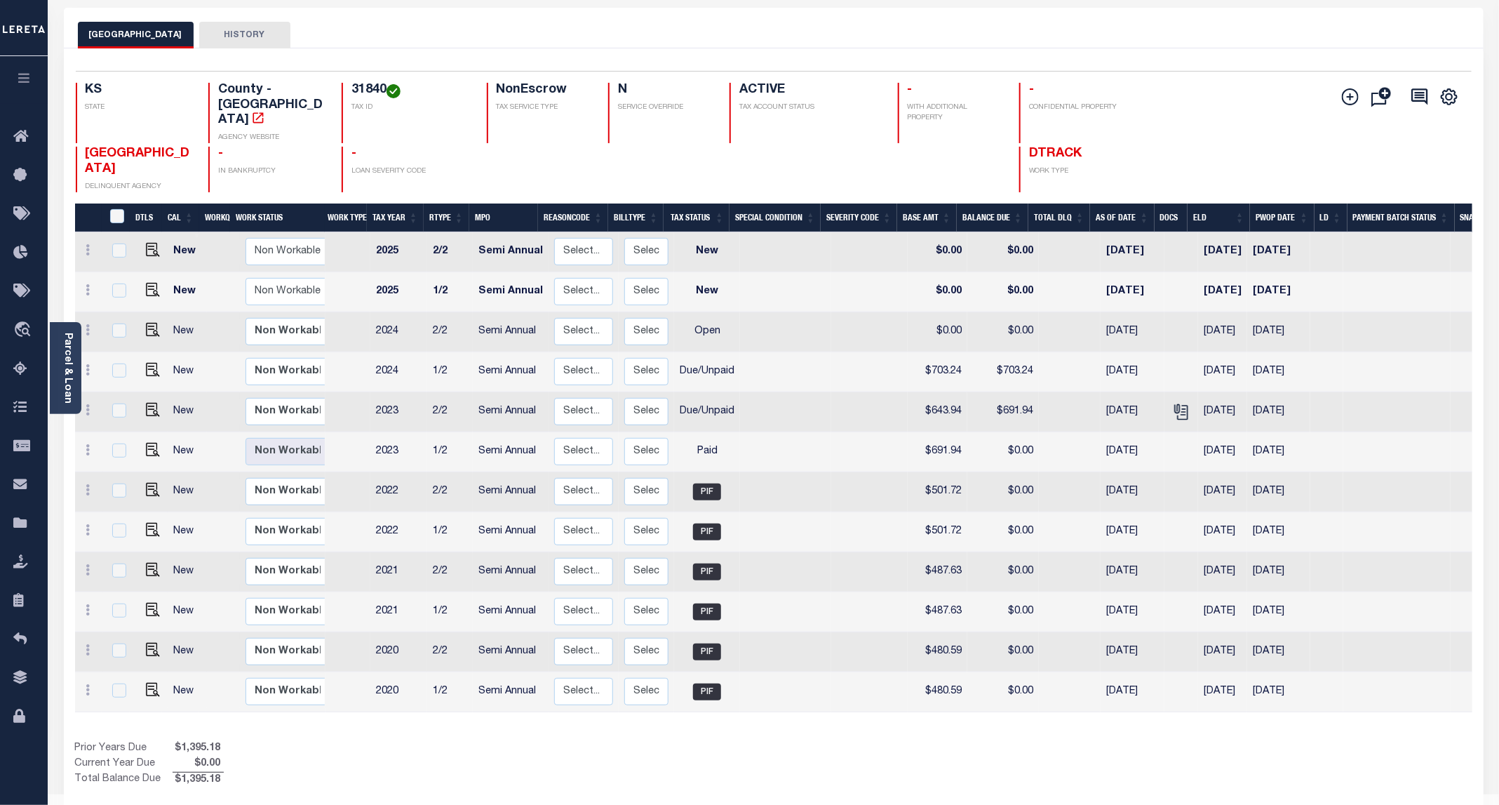
drag, startPoint x: 166, startPoint y: 745, endPoint x: 238, endPoint y: 745, distance: 72.2
click at [238, 745] on div "Prior Years Due $1,395.18 Current Year Due $0.00 Total Balance Due $1,395.18" at bounding box center [424, 764] width 699 height 47
copy table "Prior Years Due $1,395.18 Current Year Due $0.00 Total Balance Due"
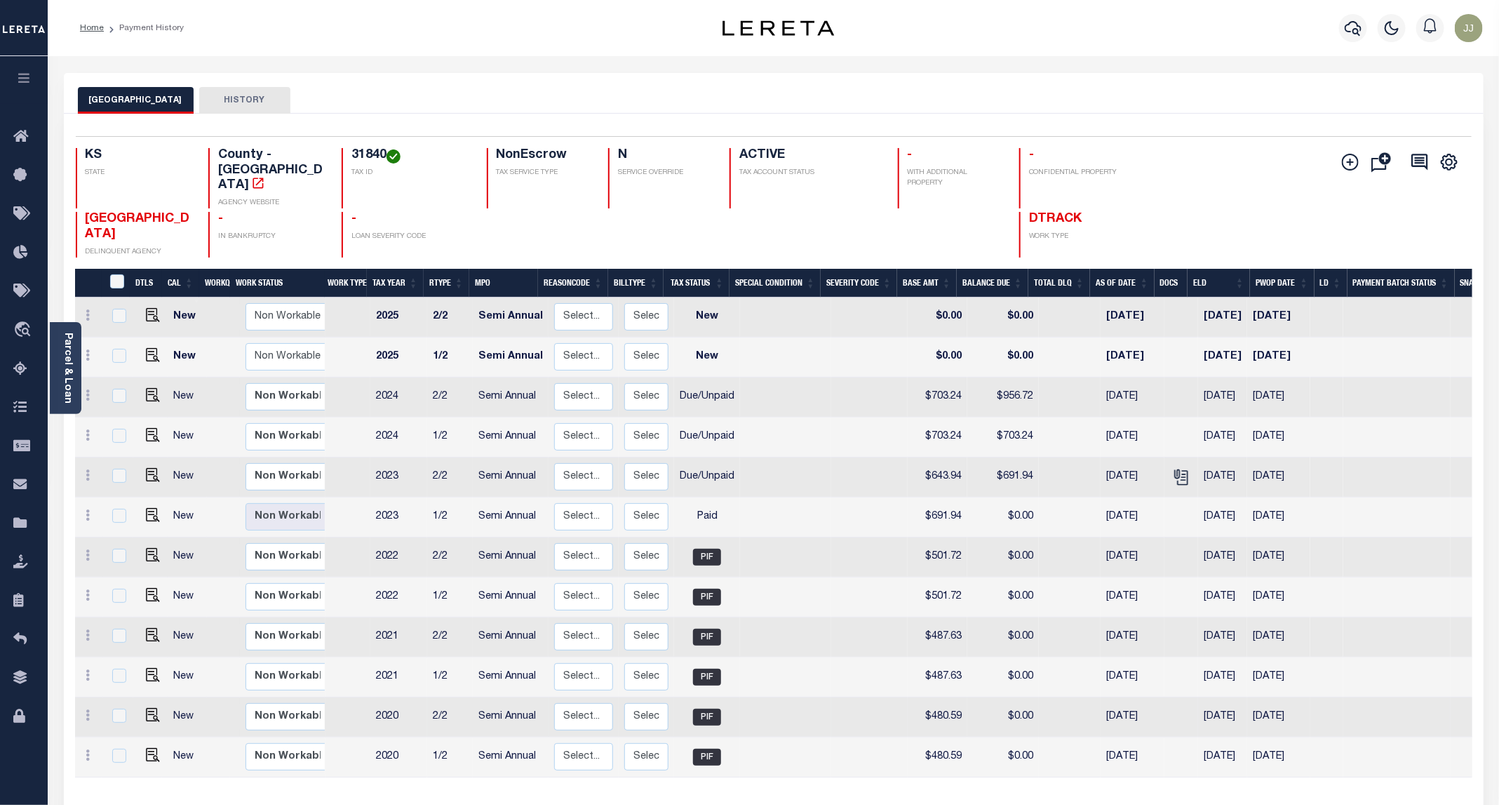
scroll to position [65, 0]
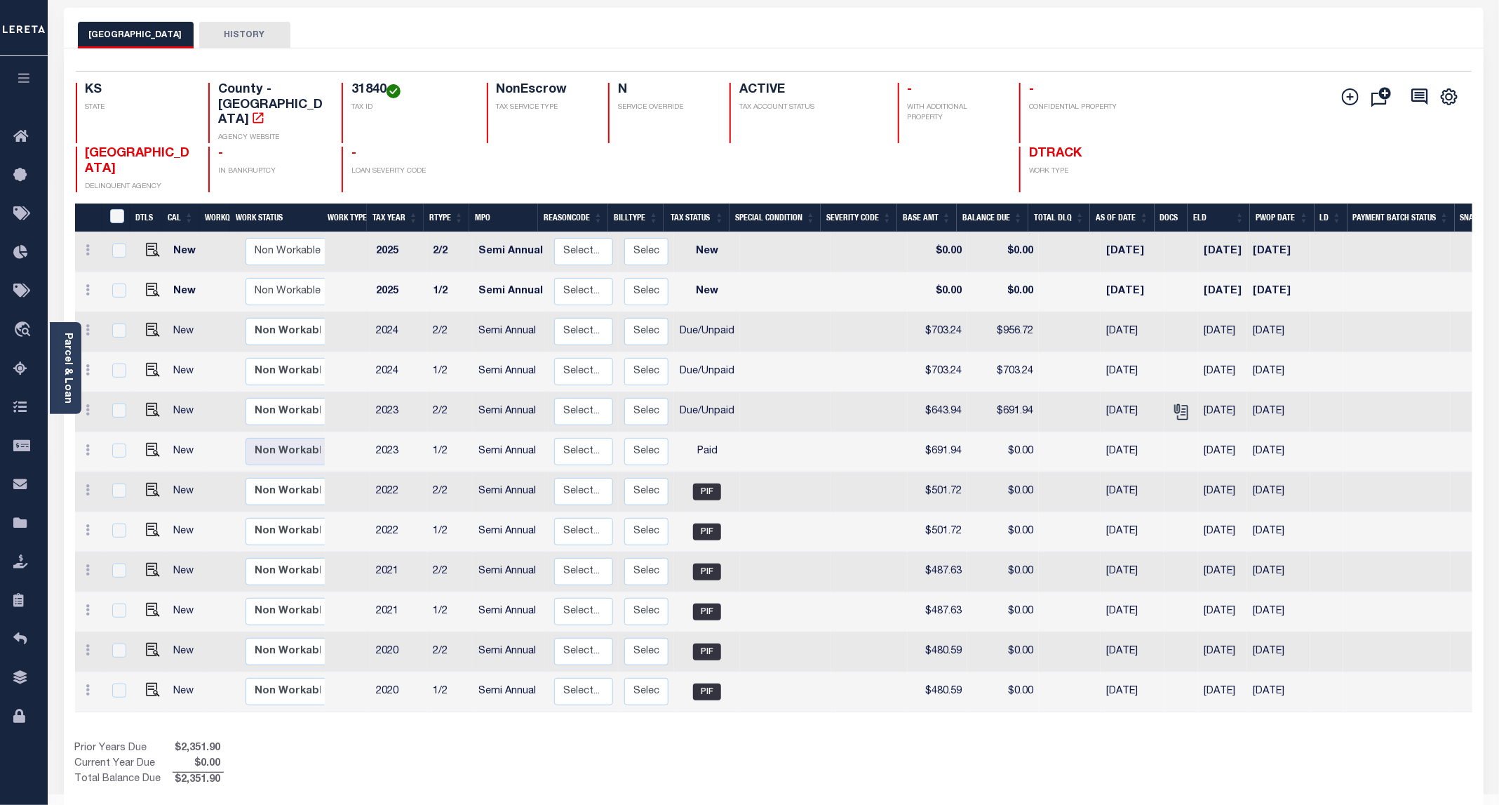
click at [436, 741] on div "Prior Years Due $2,351.90 Current Year Due $0.00 Total Balance Due $2,351.90" at bounding box center [424, 764] width 699 height 47
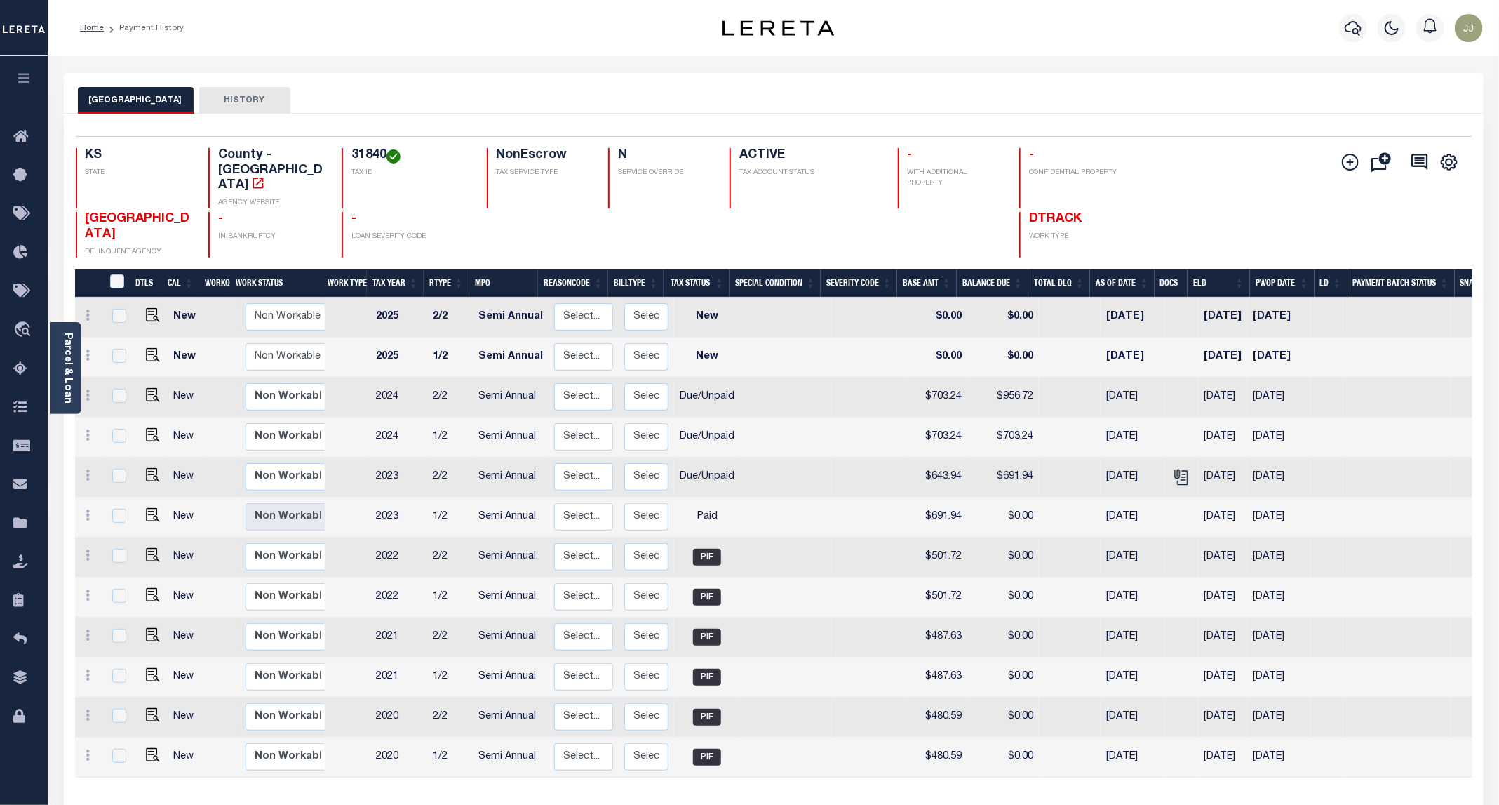
click at [354, 154] on h4 "31840" at bounding box center [410, 155] width 118 height 15
copy h4 "31840"
click at [426, 84] on div "RENO COUNTY HISTORY" at bounding box center [774, 93] width 1420 height 41
